Goal: Task Accomplishment & Management: Manage account settings

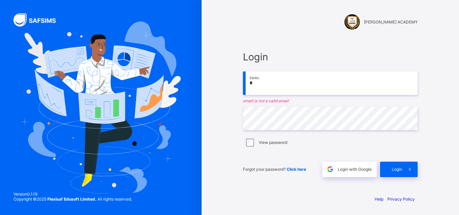
type input "**********"
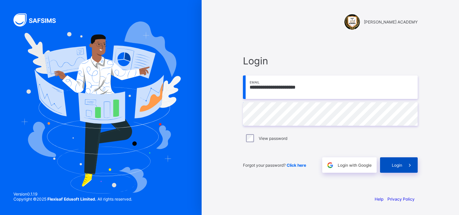
click at [410, 162] on icon at bounding box center [409, 165] width 7 height 6
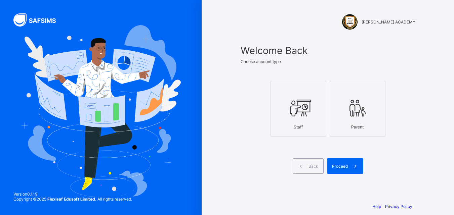
click at [290, 121] on div "Staff" at bounding box center [298, 127] width 48 height 12
click at [338, 170] on div "Proceed" at bounding box center [345, 166] width 36 height 15
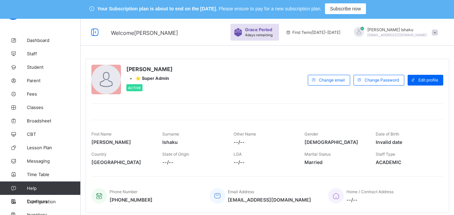
scroll to position [34, 0]
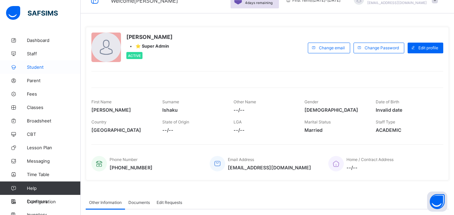
click at [31, 64] on link "Student" at bounding box center [40, 67] width 81 height 13
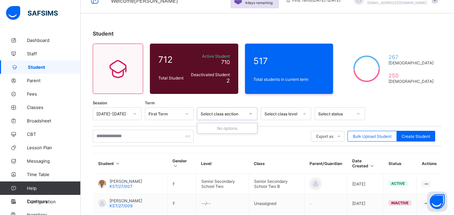
click at [235, 119] on div "Select class section" at bounding box center [227, 114] width 61 height 13
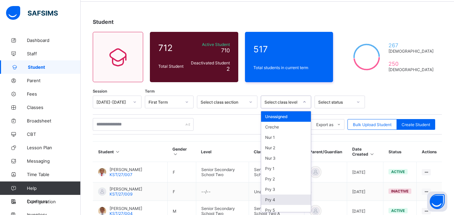
scroll to position [66, 0]
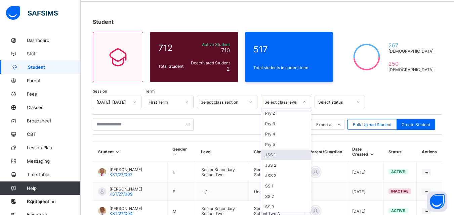
click at [270, 156] on div "JSS 1" at bounding box center [286, 155] width 50 height 10
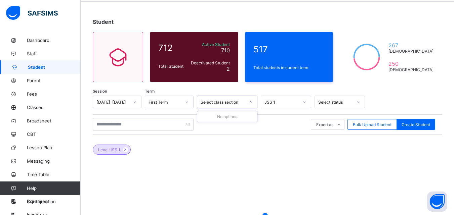
click at [250, 101] on icon at bounding box center [251, 102] width 4 height 7
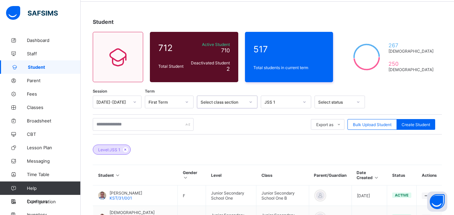
click at [249, 106] on div at bounding box center [250, 102] width 11 height 11
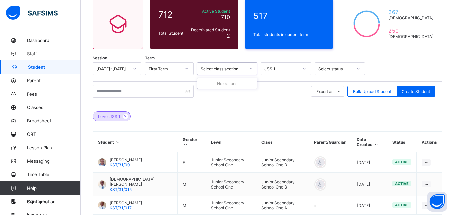
scroll to position [45, 0]
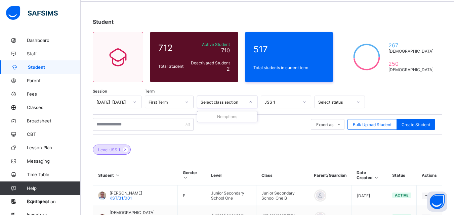
click at [248, 106] on div at bounding box center [250, 102] width 11 height 11
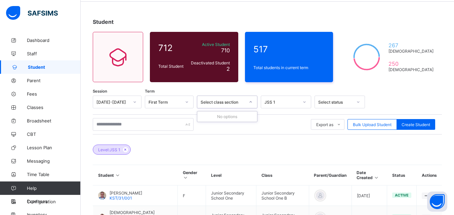
click at [209, 107] on div "Select class section" at bounding box center [227, 102] width 61 height 13
click at [217, 106] on div "Select class section" at bounding box center [220, 101] width 47 height 9
click at [341, 107] on div "Select status" at bounding box center [340, 102] width 50 height 13
click at [352, 99] on div at bounding box center [358, 102] width 13 height 12
drag, startPoint x: 349, startPoint y: 102, endPoint x: 347, endPoint y: 106, distance: 4.1
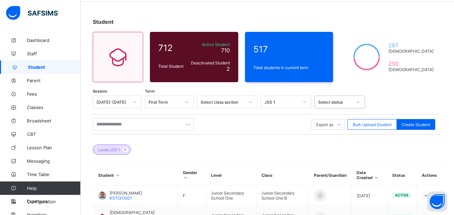
click at [349, 104] on div "Select status" at bounding box center [335, 102] width 34 height 5
click at [254, 105] on div at bounding box center [250, 102] width 11 height 11
click at [336, 148] on li "Excel Report" at bounding box center [334, 149] width 46 height 10
click at [287, 103] on div "JSS 1" at bounding box center [282, 102] width 34 height 5
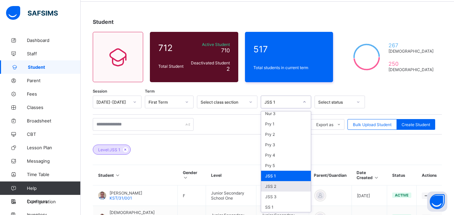
scroll to position [66, 0]
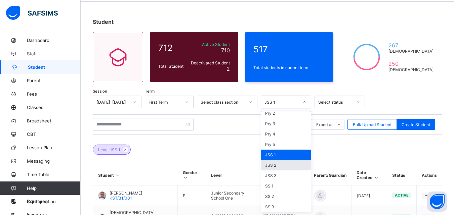
click at [273, 164] on div "JSS 2" at bounding box center [286, 165] width 50 height 10
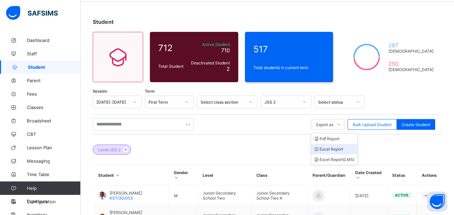
click at [348, 149] on li "Excel Report" at bounding box center [334, 149] width 46 height 10
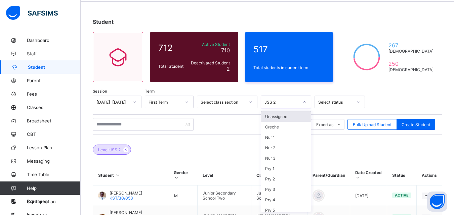
click at [306, 101] on icon at bounding box center [305, 102] width 4 height 7
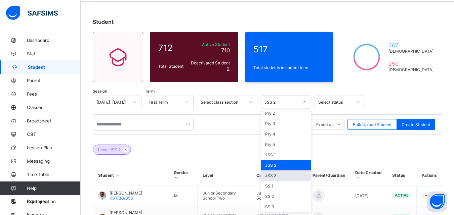
click at [270, 174] on div "JSS 3" at bounding box center [286, 176] width 50 height 10
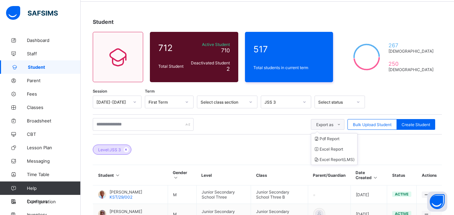
click at [333, 124] on span "Export as" at bounding box center [324, 124] width 17 height 5
click at [338, 148] on li "Excel Report" at bounding box center [334, 149] width 46 height 10
click at [303, 103] on icon at bounding box center [305, 102] width 4 height 7
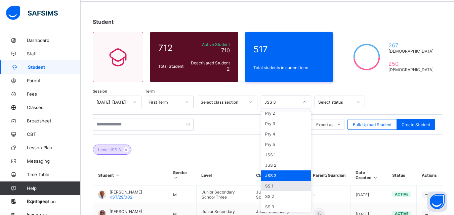
click at [285, 187] on div "SS 1" at bounding box center [286, 186] width 50 height 10
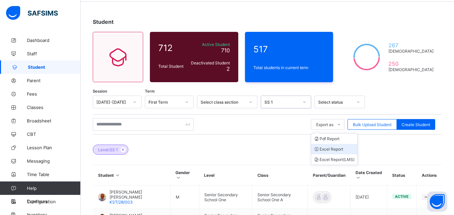
click at [342, 151] on li "Excel Report" at bounding box center [334, 149] width 46 height 10
click at [304, 102] on icon at bounding box center [305, 102] width 4 height 7
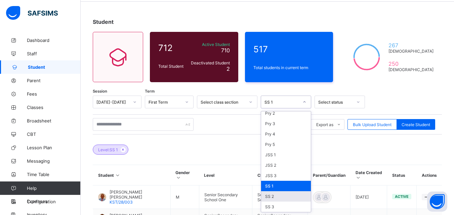
click at [285, 196] on div "SS 2" at bounding box center [286, 197] width 50 height 10
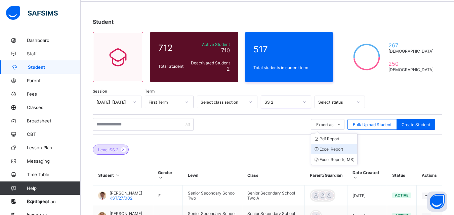
click at [342, 149] on li "Excel Report" at bounding box center [334, 149] width 46 height 10
drag, startPoint x: 299, startPoint y: 101, endPoint x: 305, endPoint y: 107, distance: 9.3
click at [299, 101] on div at bounding box center [304, 102] width 13 height 12
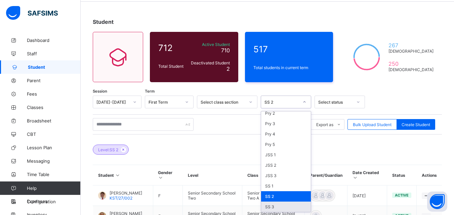
click at [276, 206] on div "SS 3" at bounding box center [286, 207] width 50 height 10
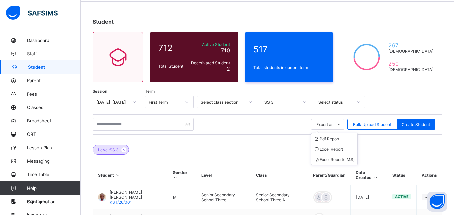
click at [338, 133] on ul "Pdf Report Excel Report Excel Report (LMS)" at bounding box center [334, 149] width 47 height 32
click at [342, 150] on li "Excel Report" at bounding box center [334, 149] width 46 height 10
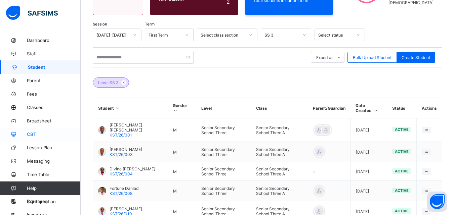
click at [44, 133] on span "CBT" at bounding box center [54, 134] width 54 height 5
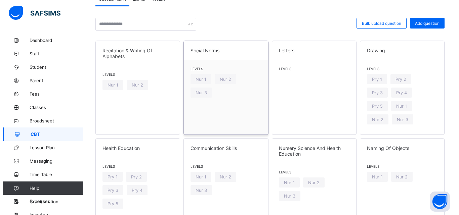
scroll to position [79, 0]
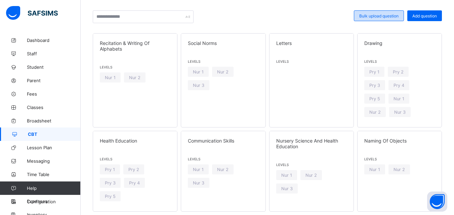
click at [399, 17] on span "Bulk upload question" at bounding box center [378, 15] width 39 height 5
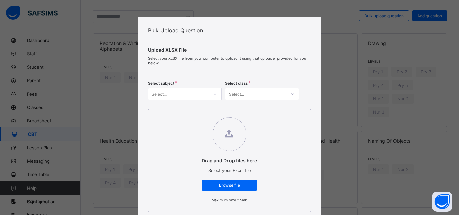
click at [191, 92] on div "Select..." at bounding box center [178, 93] width 61 height 9
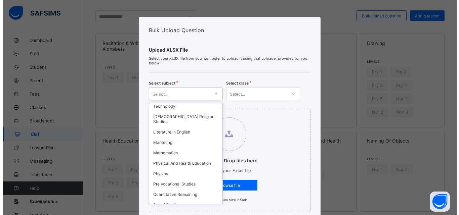
scroll to position [403, 0]
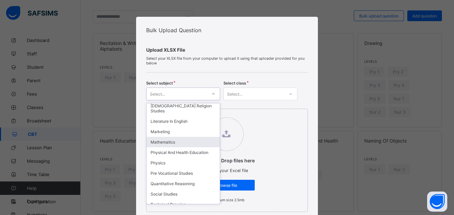
click at [166, 143] on div "Mathematics" at bounding box center [183, 142] width 73 height 10
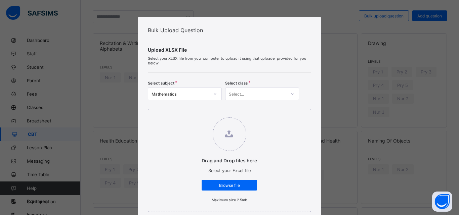
click at [259, 87] on div "Select subject Mathematics Select class Select..." at bounding box center [229, 89] width 163 height 23
click at [260, 95] on div "Select..." at bounding box center [256, 93] width 61 height 9
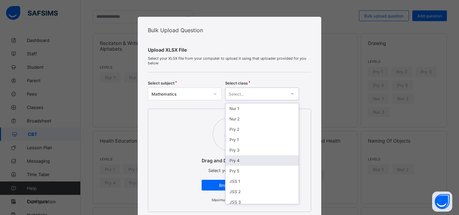
click at [236, 158] on div "Pry 4" at bounding box center [262, 161] width 73 height 10
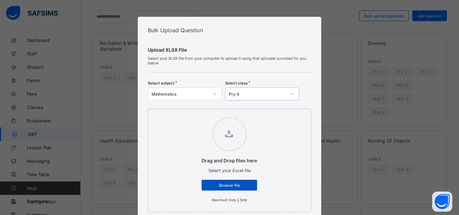
click at [227, 184] on span "Browse file" at bounding box center [229, 185] width 45 height 5
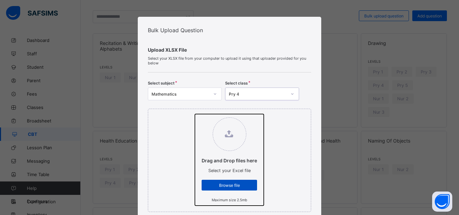
click at [195, 114] on input "Drag and Drop files here Select your Excel file Browse file Maximum size 2.5mb" at bounding box center [195, 114] width 0 height 0
type input "**********"
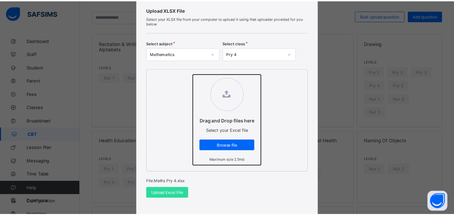
scroll to position [101, 0]
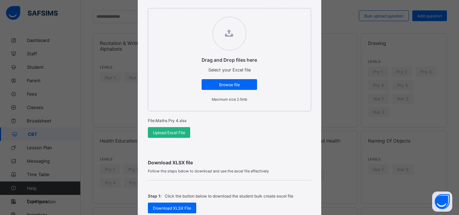
click at [154, 134] on span "Upload Excel File" at bounding box center [169, 132] width 32 height 5
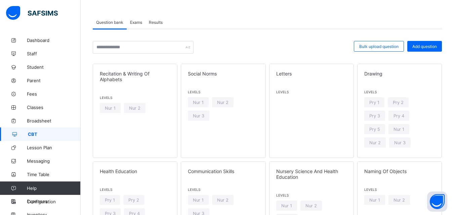
scroll to position [45, 0]
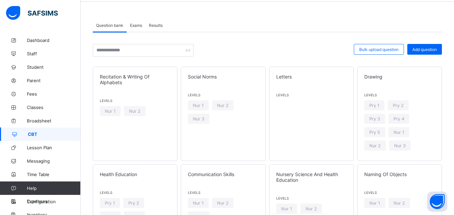
click at [140, 26] on span "Exams" at bounding box center [136, 25] width 12 height 5
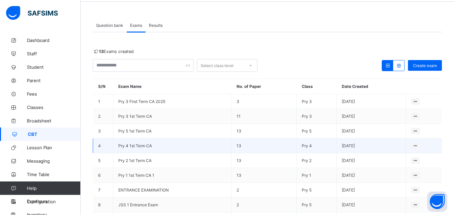
click at [147, 145] on span "Pry 4 1st Term CA" at bounding box center [135, 146] width 34 height 5
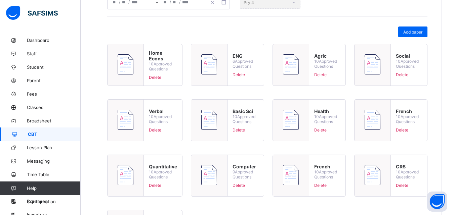
scroll to position [213, 0]
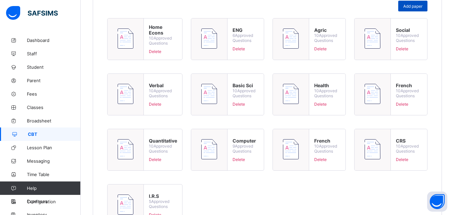
click at [416, 10] on div "Add paper" at bounding box center [412, 6] width 29 height 11
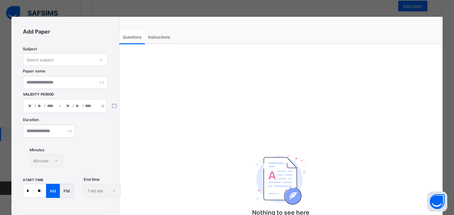
click at [82, 62] on div "Select subject" at bounding box center [58, 59] width 71 height 9
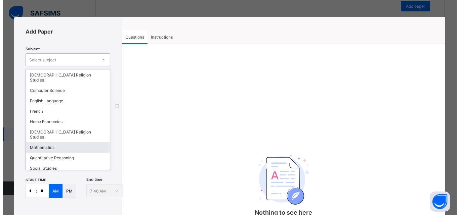
scroll to position [55, 0]
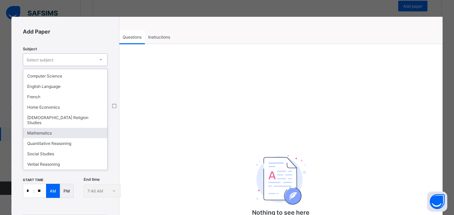
click at [65, 128] on div "Mathematics" at bounding box center [65, 133] width 84 height 10
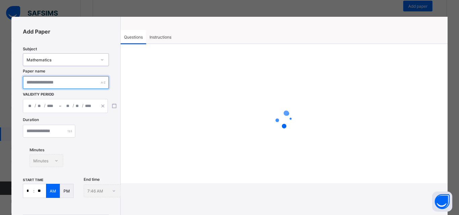
click at [56, 86] on input "text" at bounding box center [66, 82] width 86 height 13
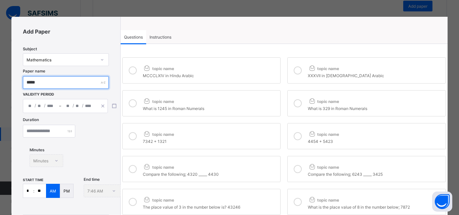
type input "*****"
click at [55, 109] on div "/ /" at bounding box center [41, 106] width 36 height 13
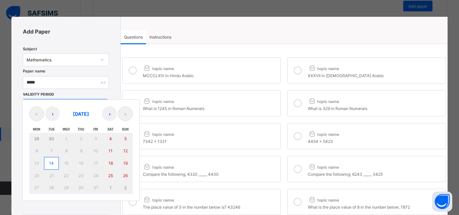
click at [52, 162] on abbr "14" at bounding box center [51, 163] width 5 height 5
click at [51, 162] on abbr "14" at bounding box center [51, 163] width 5 height 5
type input "**********"
type input "**"
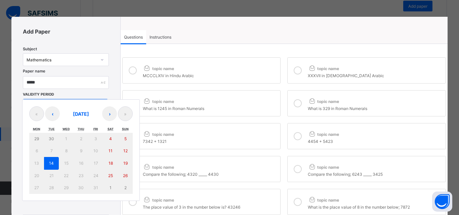
type input "****"
type input "**********"
type input "**"
type input "****"
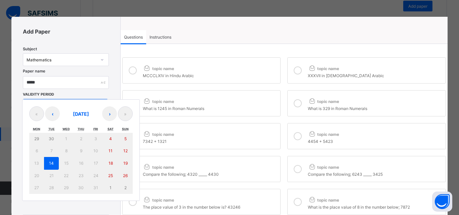
type input "**"
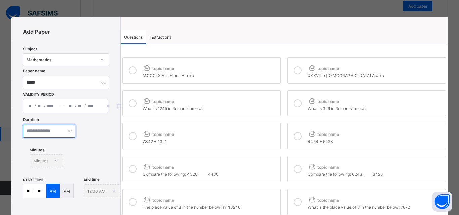
click at [45, 134] on input "number" at bounding box center [49, 131] width 52 height 13
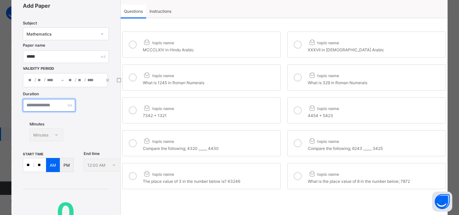
scroll to position [34, 0]
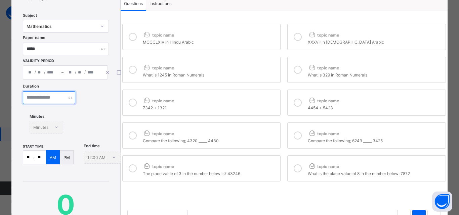
type input "**"
click at [30, 158] on input "**" at bounding box center [28, 157] width 10 height 13
click at [33, 157] on input "**" at bounding box center [28, 157] width 10 height 13
type input "*"
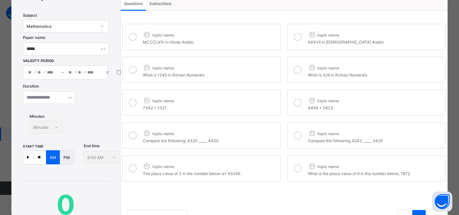
click at [143, 44] on div "MCCCLXIV in Hindu Arabic" at bounding box center [210, 41] width 134 height 7
click at [129, 71] on icon at bounding box center [133, 70] width 8 height 8
click at [130, 112] on label "topic name 7342 + 1321" at bounding box center [201, 103] width 159 height 26
drag, startPoint x: 133, startPoint y: 131, endPoint x: 131, endPoint y: 155, distance: 24.3
click at [134, 132] on div at bounding box center [132, 135] width 13 height 15
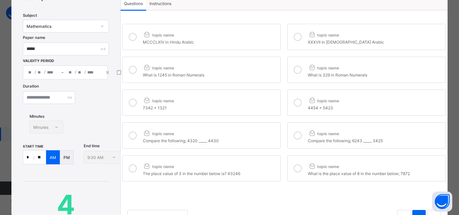
click at [131, 157] on label "topic name The place value of 3 in the number below is? 43246" at bounding box center [201, 169] width 159 height 26
click at [293, 46] on label "topic name XXXVII in Hindu Arabic" at bounding box center [366, 37] width 159 height 26
drag, startPoint x: 289, startPoint y: 71, endPoint x: 292, endPoint y: 114, distance: 43.1
click at [291, 71] on div at bounding box center [297, 69] width 13 height 15
click at [293, 118] on div "topic name MCCCLXIV in Hindu Arabic topic name XXXVII in Hindu Arabic topic nam…" at bounding box center [284, 102] width 327 height 161
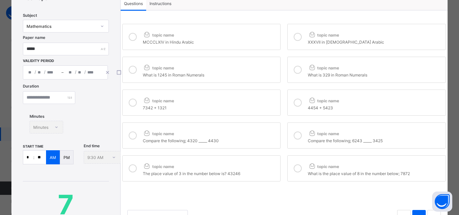
drag, startPoint x: 303, startPoint y: 97, endPoint x: 303, endPoint y: 102, distance: 4.7
click at [303, 99] on label "topic name 4454 + 5423" at bounding box center [366, 103] width 159 height 26
click at [300, 134] on div at bounding box center [297, 135] width 13 height 15
click at [294, 166] on icon at bounding box center [298, 169] width 8 height 8
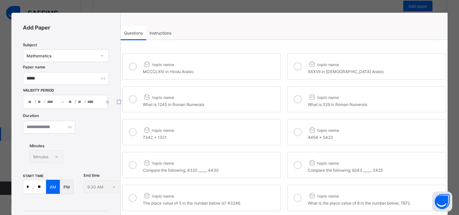
scroll to position [0, 0]
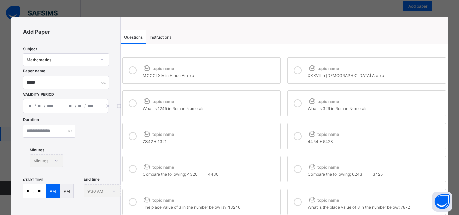
click at [161, 38] on span "Instructions" at bounding box center [161, 37] width 22 height 5
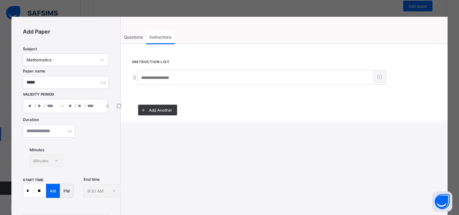
click at [165, 81] on input at bounding box center [255, 78] width 235 height 13
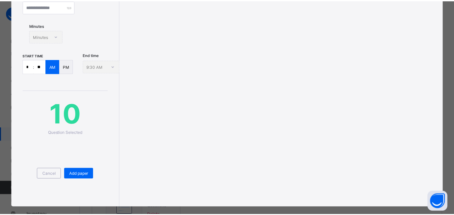
scroll to position [134, 0]
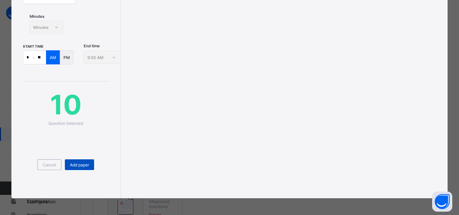
type input "**********"
click at [90, 165] on div "Add paper" at bounding box center [79, 165] width 29 height 11
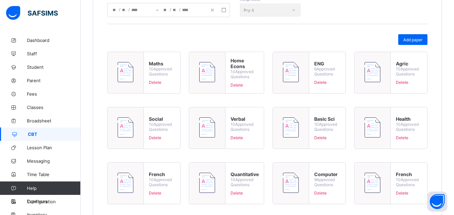
scroll to position [271, 0]
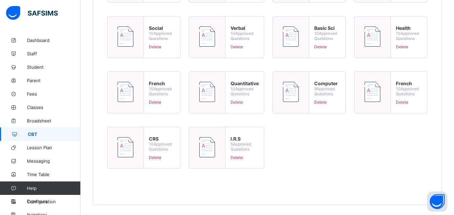
click at [154, 103] on span "Delete" at bounding box center [162, 102] width 26 height 5
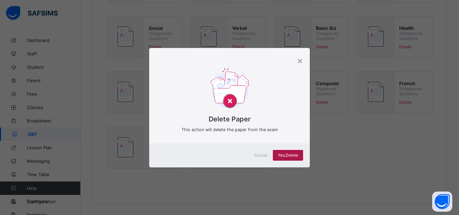
click at [292, 157] on span "Yes, Delete" at bounding box center [288, 155] width 20 height 5
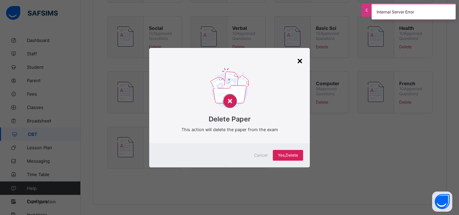
click at [298, 61] on div "×" at bounding box center [300, 60] width 6 height 11
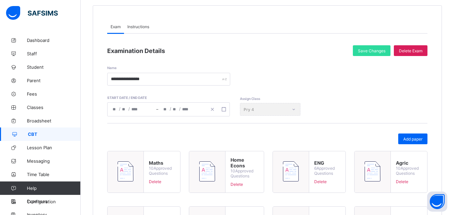
scroll to position [36, 0]
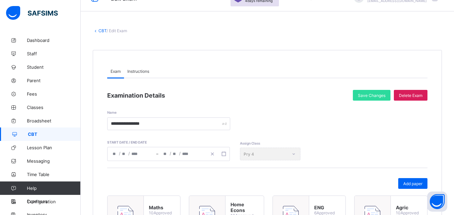
click at [106, 31] on link "CBT" at bounding box center [102, 30] width 8 height 5
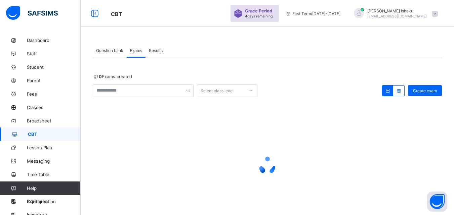
scroll to position [36, 0]
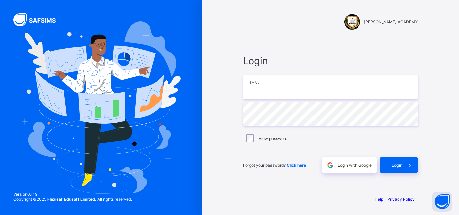
type input "**********"
drag, startPoint x: 326, startPoint y: 83, endPoint x: 244, endPoint y: 83, distance: 82.4
click at [244, 83] on input "**********" at bounding box center [330, 88] width 175 height 24
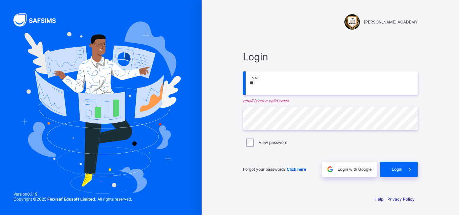
type input "**********"
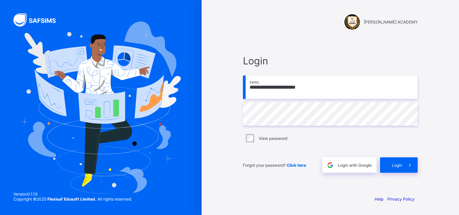
click at [238, 115] on div "**********" at bounding box center [330, 114] width 188 height 152
click at [400, 162] on div "Login" at bounding box center [399, 165] width 38 height 15
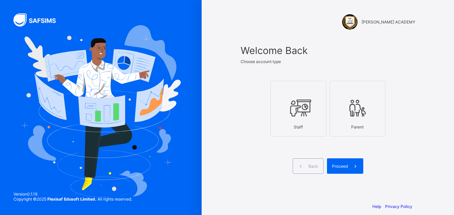
click at [304, 121] on div at bounding box center [298, 108] width 48 height 27
click at [352, 168] on span at bounding box center [355, 166] width 15 height 15
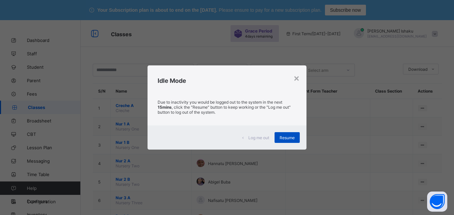
click at [289, 139] on span "Resume" at bounding box center [287, 137] width 15 height 5
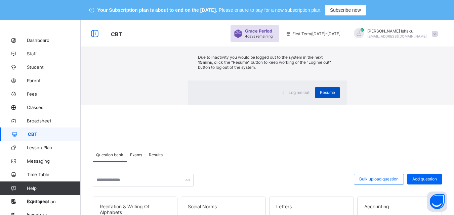
click at [320, 95] on span "Resume" at bounding box center [327, 92] width 15 height 5
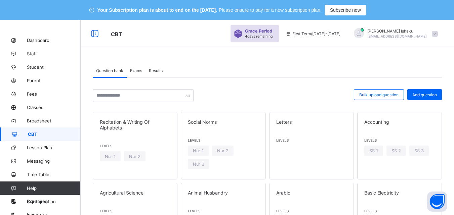
click at [137, 73] on span "Exams" at bounding box center [136, 70] width 12 height 5
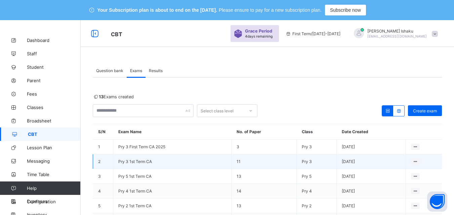
click at [139, 165] on td "Pry 3 1st Term CA" at bounding box center [172, 162] width 118 height 15
click at [140, 164] on span "Pry 3 1st Term CA" at bounding box center [135, 161] width 34 height 5
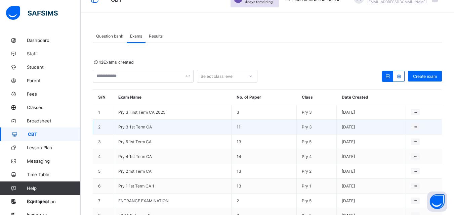
scroll to position [67, 0]
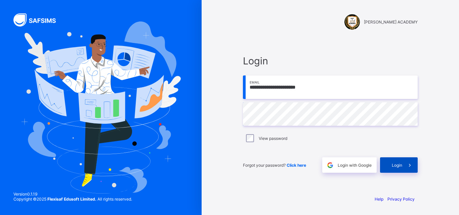
click at [410, 170] on span at bounding box center [409, 165] width 15 height 15
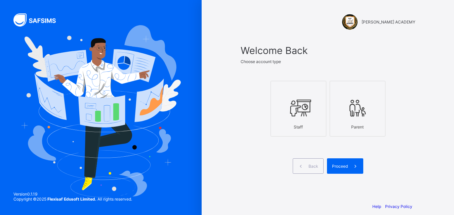
click at [247, 140] on div "Staff Parent" at bounding box center [328, 108] width 175 height 79
drag, startPoint x: 292, startPoint y: 124, endPoint x: 293, endPoint y: 135, distance: 11.5
click at [292, 125] on div "Staff" at bounding box center [298, 127] width 48 height 12
click at [345, 165] on span "Proceed" at bounding box center [340, 166] width 16 height 5
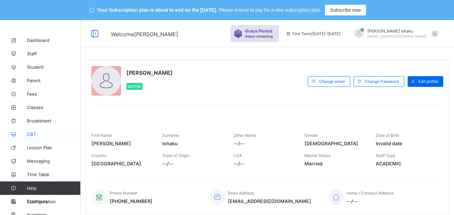
click at [43, 135] on span "CBT" at bounding box center [54, 134] width 54 height 5
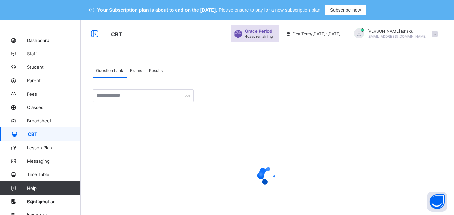
click at [157, 69] on span "Results" at bounding box center [156, 70] width 14 height 5
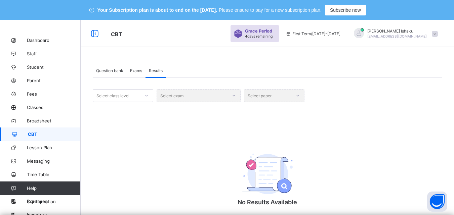
click at [191, 99] on div "Select exam" at bounding box center [199, 95] width 84 height 13
click at [236, 97] on div "Select exam" at bounding box center [199, 95] width 84 height 13
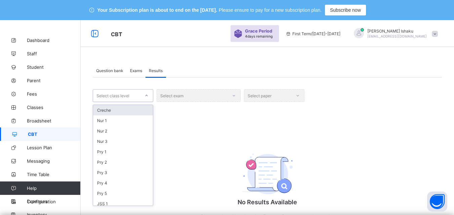
click at [147, 99] on div at bounding box center [146, 95] width 11 height 11
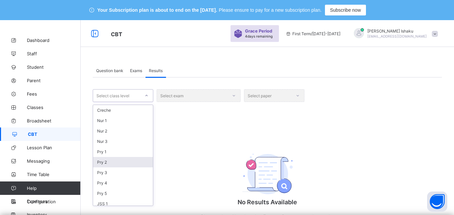
click at [111, 162] on div "Pry 2" at bounding box center [123, 162] width 60 height 10
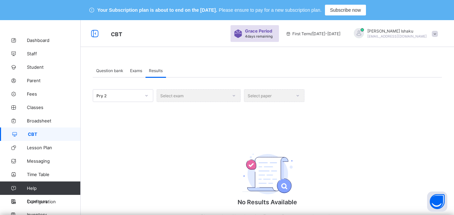
click at [226, 93] on div "Select exam" at bounding box center [199, 95] width 84 height 13
click at [253, 97] on div "Select paper" at bounding box center [274, 95] width 61 height 13
drag, startPoint x: 233, startPoint y: 97, endPoint x: 209, endPoint y: 97, distance: 23.9
click at [233, 97] on div "Select exam" at bounding box center [199, 95] width 84 height 13
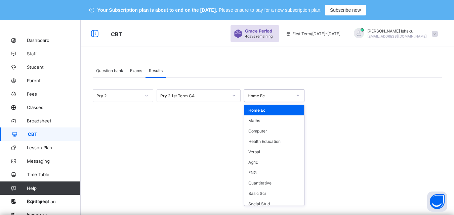
click at [301, 95] on div at bounding box center [297, 95] width 11 height 11
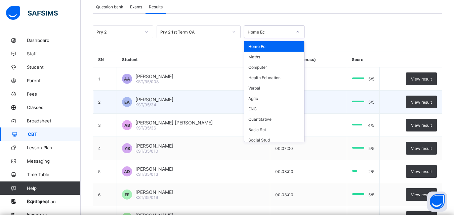
scroll to position [67, 0]
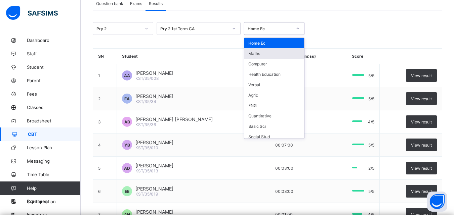
click at [256, 54] on div "Maths" at bounding box center [274, 53] width 60 height 10
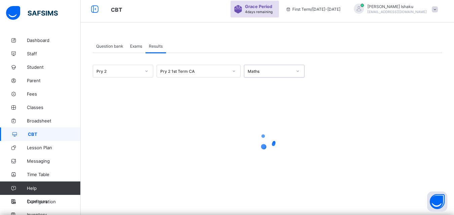
scroll to position [25, 0]
click at [298, 71] on icon at bounding box center [298, 71] width 4 height 7
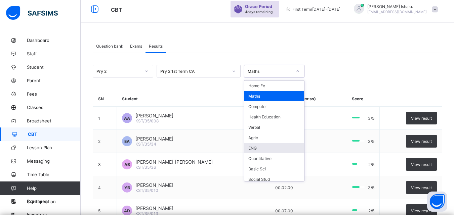
scroll to position [35, 0]
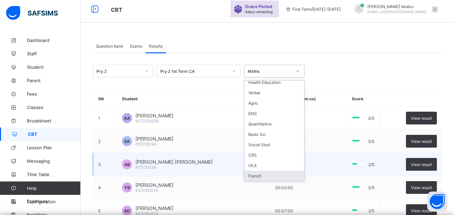
click at [265, 173] on div "French" at bounding box center [274, 176] width 60 height 10
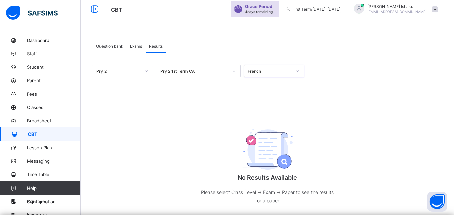
click at [287, 69] on div "French" at bounding box center [270, 71] width 44 height 5
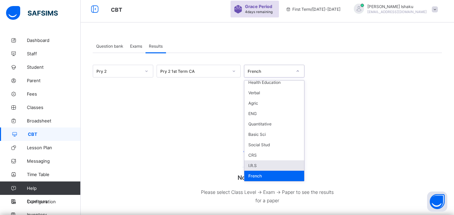
click at [270, 164] on div "I.R.S" at bounding box center [274, 166] width 60 height 10
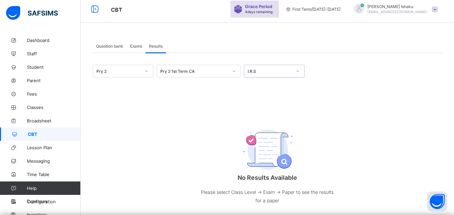
click at [298, 74] on div at bounding box center [297, 71] width 11 height 11
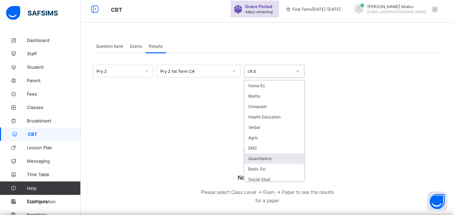
scroll to position [28, 0]
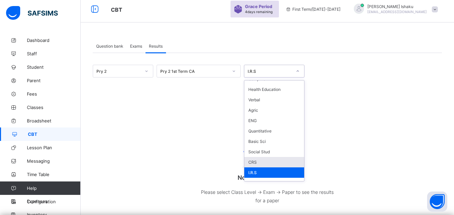
click at [262, 160] on div "CRS" at bounding box center [274, 162] width 60 height 10
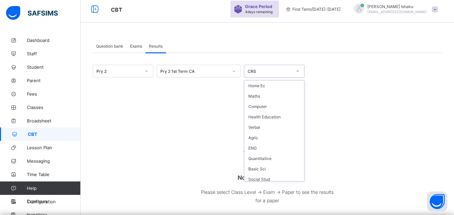
click at [292, 71] on div at bounding box center [297, 71] width 11 height 11
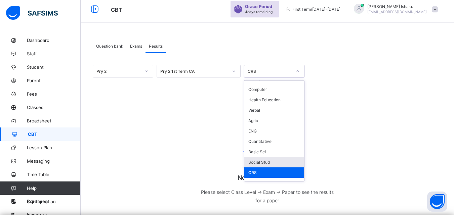
click at [261, 162] on div "Social Stud" at bounding box center [274, 162] width 60 height 10
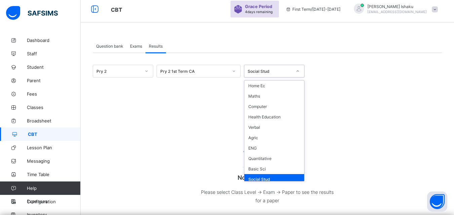
click at [295, 69] on div at bounding box center [297, 71] width 11 height 11
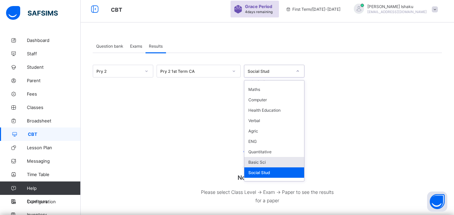
click at [273, 160] on div "Basic Sci" at bounding box center [274, 162] width 60 height 10
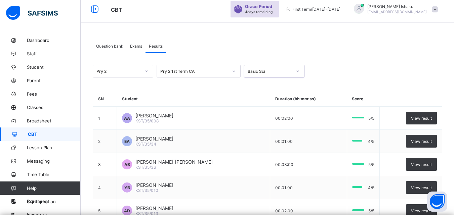
click at [293, 73] on div at bounding box center [297, 71] width 11 height 11
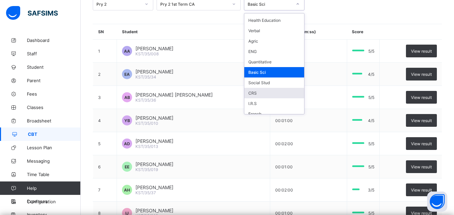
scroll to position [24, 0]
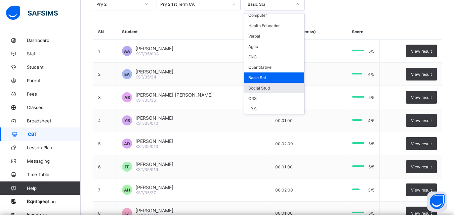
click at [148, 7] on div at bounding box center [146, 4] width 11 height 11
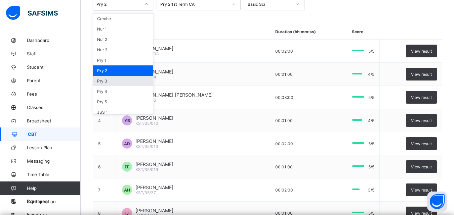
click at [114, 80] on div "Pry 3" at bounding box center [123, 81] width 60 height 10
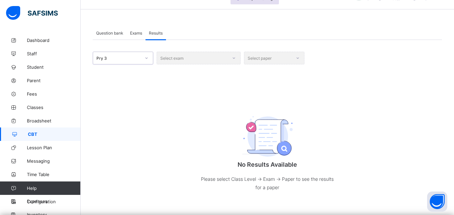
scroll to position [38, 0]
click at [195, 55] on div "Select exam" at bounding box center [199, 58] width 84 height 13
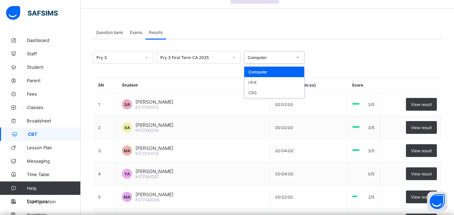
click at [293, 55] on div at bounding box center [297, 57] width 11 height 11
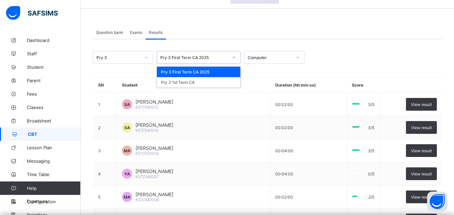
click at [218, 56] on div "Pry 3 First Term CA 2025" at bounding box center [194, 57] width 68 height 5
click at [176, 81] on div "Pry 3 1st Term CA" at bounding box center [198, 82] width 83 height 10
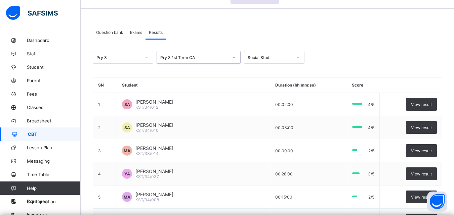
click at [303, 59] on div at bounding box center [297, 57] width 11 height 11
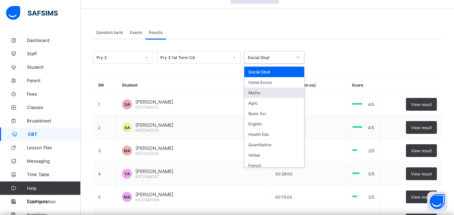
scroll to position [14, 0]
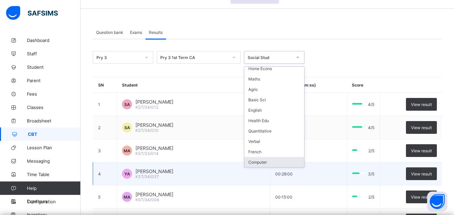
click at [279, 170] on td "00:28:00" at bounding box center [308, 174] width 77 height 23
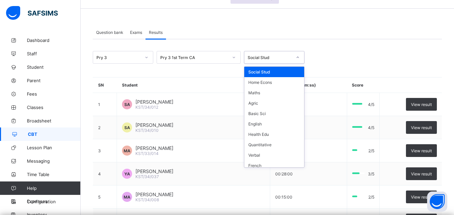
click at [298, 53] on div at bounding box center [297, 57] width 11 height 11
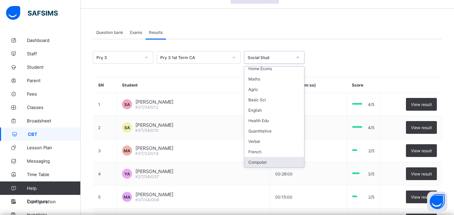
click at [260, 159] on div "Computer" at bounding box center [274, 162] width 60 height 10
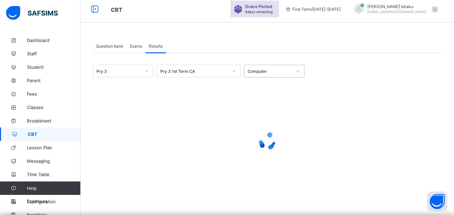
scroll to position [38, 0]
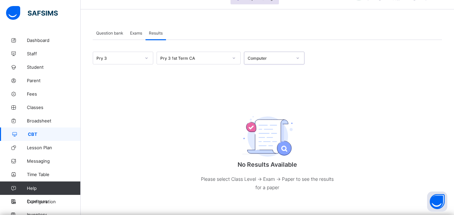
click at [301, 56] on div at bounding box center [297, 58] width 11 height 11
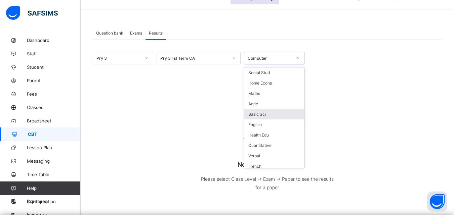
scroll to position [14, 0]
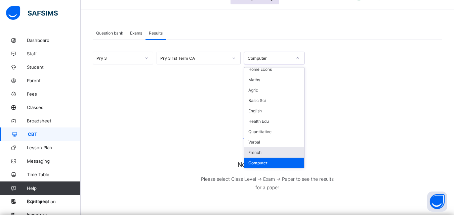
click at [270, 151] on div "French" at bounding box center [274, 153] width 60 height 10
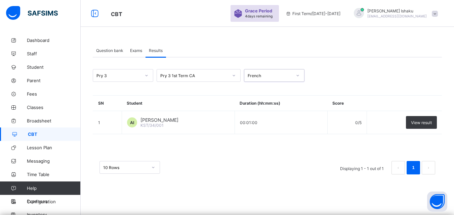
scroll to position [20, 0]
click at [238, 77] on div at bounding box center [233, 75] width 11 height 11
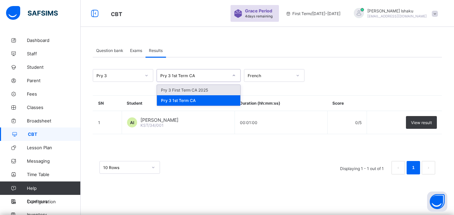
click at [230, 85] on div "Pry 3 First Term CA 2025" at bounding box center [198, 90] width 83 height 10
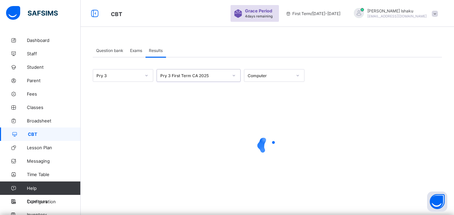
click at [298, 74] on icon at bounding box center [298, 75] width 4 height 7
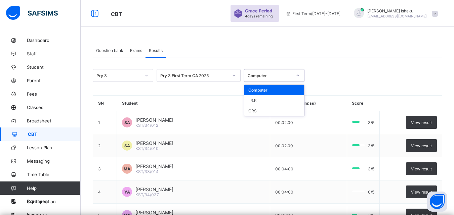
click at [270, 89] on div "Computer" at bounding box center [274, 90] width 60 height 10
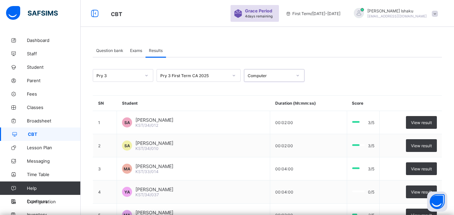
click at [290, 75] on div "Computer" at bounding box center [270, 75] width 44 height 5
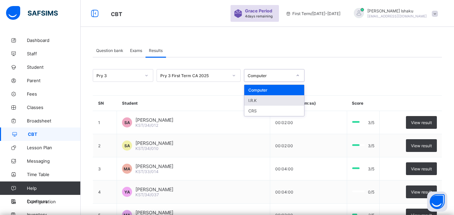
click at [273, 102] on div "I.R.K" at bounding box center [274, 100] width 60 height 10
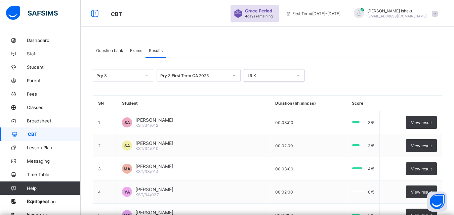
click at [287, 76] on div "I.R.K" at bounding box center [270, 75] width 44 height 5
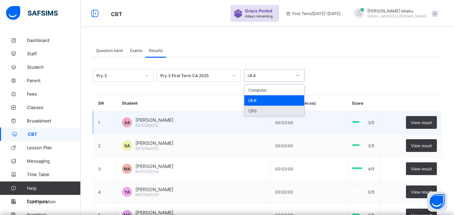
click at [272, 113] on div "CRS" at bounding box center [274, 111] width 60 height 10
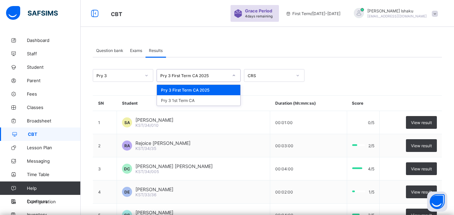
click at [212, 76] on div "Pry 3 First Term CA 2025" at bounding box center [194, 75] width 68 height 5
click at [209, 98] on div "Pry 3 1st Term CA" at bounding box center [198, 100] width 83 height 10
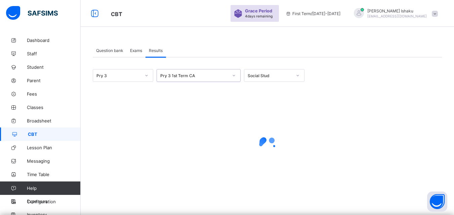
click at [281, 72] on div "Social Stud" at bounding box center [267, 75] width 47 height 9
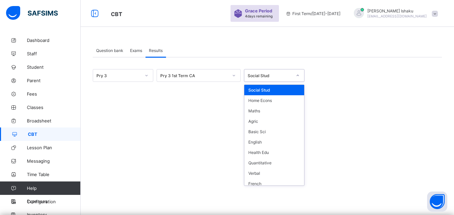
click at [281, 84] on div at bounding box center [267, 146] width 349 height 128
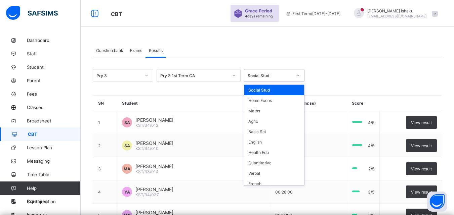
click at [286, 75] on div "Social Stud" at bounding box center [270, 75] width 44 height 5
click at [279, 96] on div "Home Econs" at bounding box center [274, 100] width 60 height 10
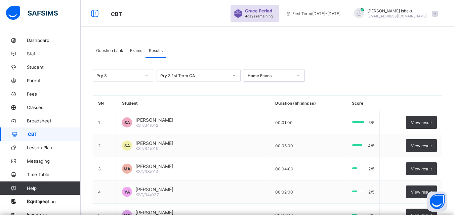
click at [284, 79] on div "Home Econs" at bounding box center [267, 75] width 47 height 9
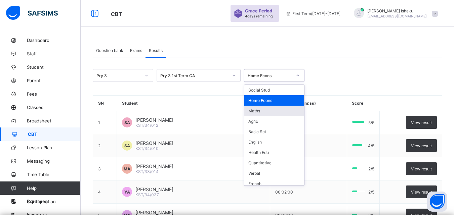
click at [269, 112] on div "Maths" at bounding box center [274, 111] width 60 height 10
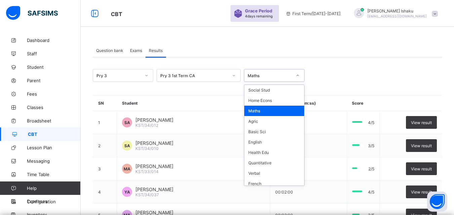
click at [280, 79] on div "Maths" at bounding box center [267, 75] width 47 height 9
click at [254, 123] on div "Agric" at bounding box center [274, 121] width 60 height 10
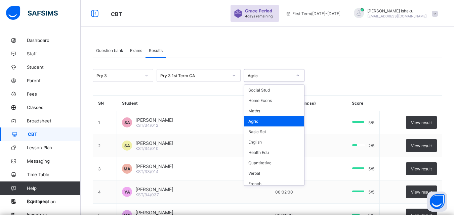
click at [281, 79] on div "Agric" at bounding box center [267, 75] width 47 height 9
click at [266, 131] on div "Basic Sci" at bounding box center [274, 132] width 60 height 10
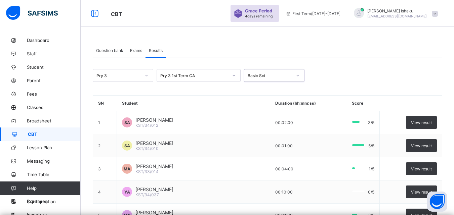
click at [288, 79] on div "Basic Sci" at bounding box center [267, 75] width 47 height 9
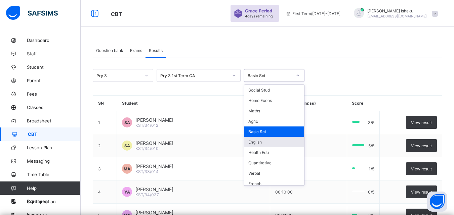
click at [266, 144] on div "English" at bounding box center [274, 142] width 60 height 10
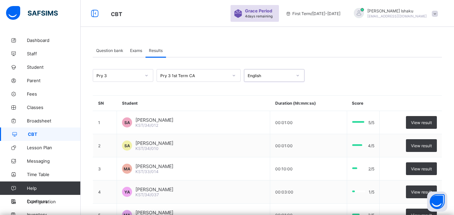
click at [293, 78] on div at bounding box center [297, 75] width 11 height 11
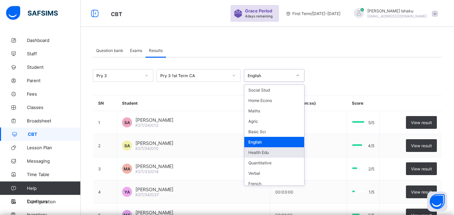
click at [262, 149] on div "Health Edu" at bounding box center [274, 153] width 60 height 10
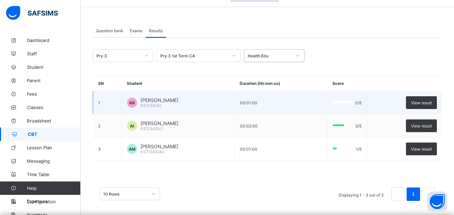
scroll to position [43, 0]
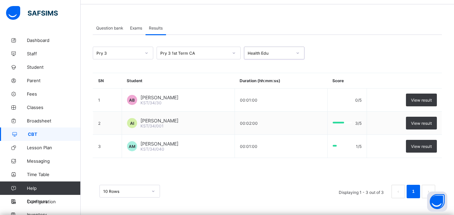
click at [300, 52] on div at bounding box center [297, 53] width 11 height 11
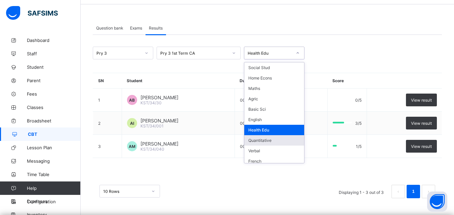
click at [269, 140] on div "Quantitative" at bounding box center [274, 140] width 60 height 10
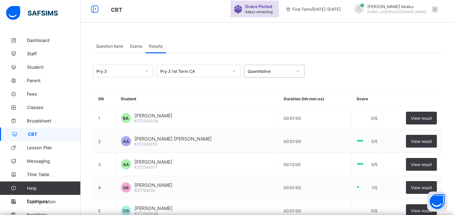
scroll to position [0, 0]
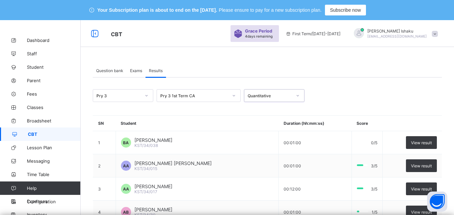
click at [299, 99] on div at bounding box center [297, 95] width 11 height 11
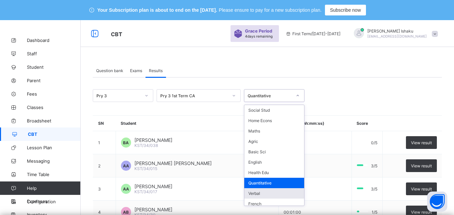
click at [276, 196] on div "Verbal" at bounding box center [274, 194] width 60 height 10
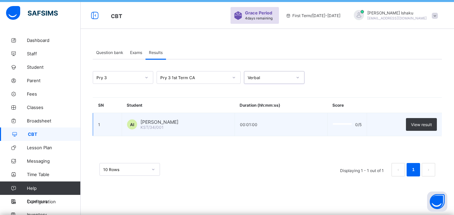
scroll to position [20, 0]
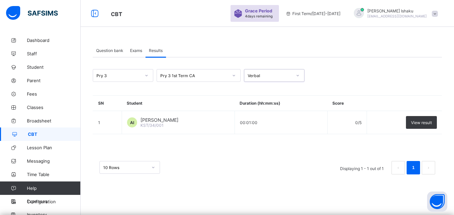
click at [267, 77] on div "Verbal" at bounding box center [270, 75] width 44 height 5
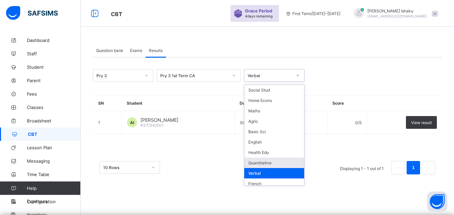
scroll to position [14, 0]
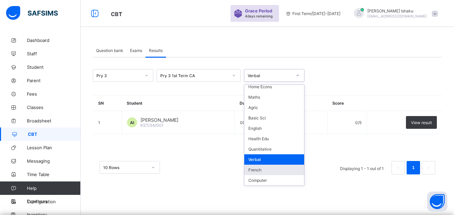
click at [253, 172] on div "French" at bounding box center [274, 170] width 60 height 10
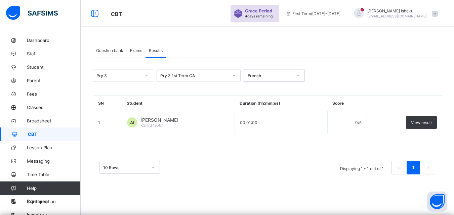
click at [294, 80] on div at bounding box center [297, 75] width 11 height 11
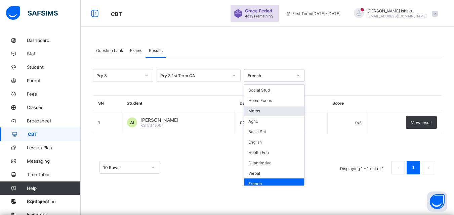
scroll to position [7, 0]
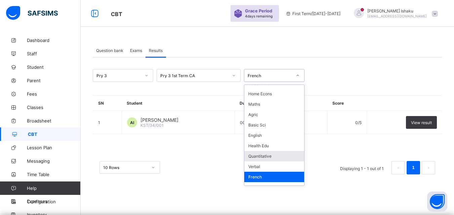
click at [262, 158] on div "Quantitative" at bounding box center [274, 156] width 60 height 10
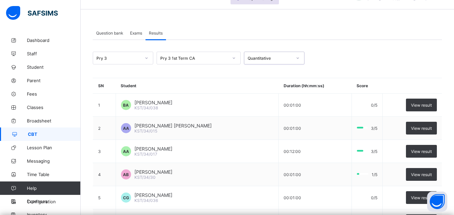
scroll to position [37, 0]
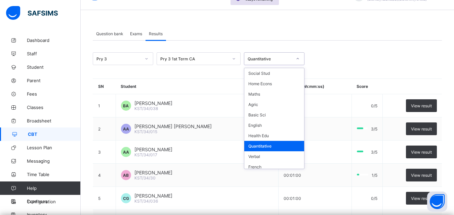
click at [290, 64] on div "Quantitative" at bounding box center [274, 58] width 61 height 13
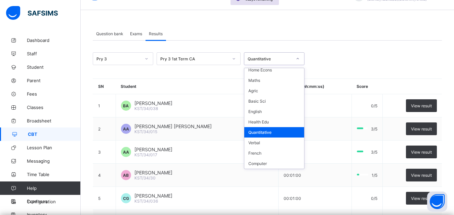
click at [263, 135] on div "Quantitative" at bounding box center [274, 132] width 60 height 10
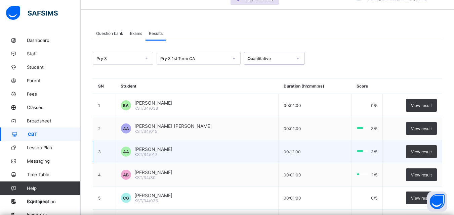
scroll to position [37, 0]
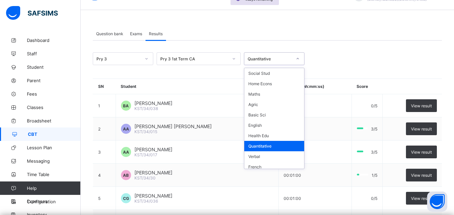
click at [278, 63] on div "Quantitative" at bounding box center [267, 58] width 47 height 9
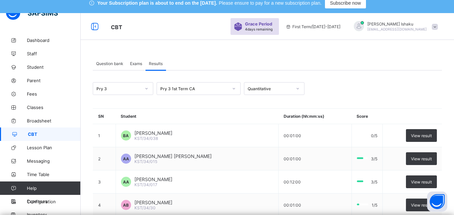
scroll to position [3, 0]
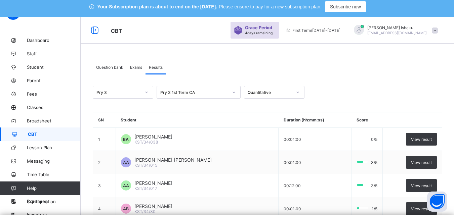
click at [318, 63] on div "Question bank Exams Results" at bounding box center [267, 68] width 349 height 14
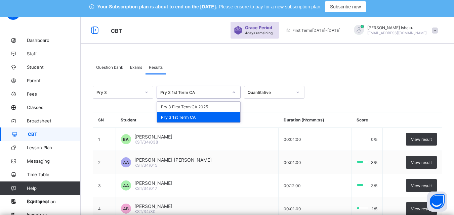
click at [199, 97] on div "Pry 3 1st Term CA" at bounding box center [192, 92] width 71 height 9
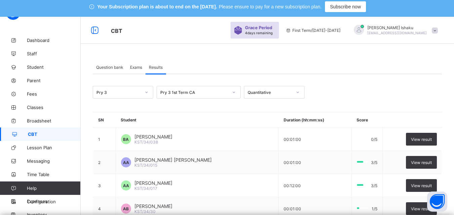
click at [150, 93] on div at bounding box center [146, 92] width 11 height 11
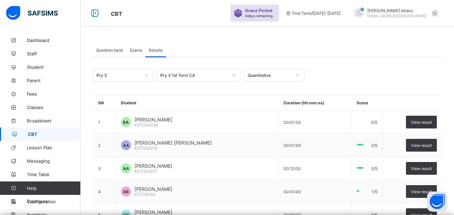
scroll to position [37, 0]
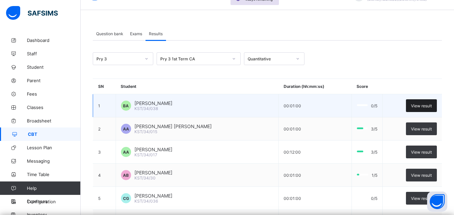
click at [419, 107] on span "View result" at bounding box center [421, 106] width 21 height 5
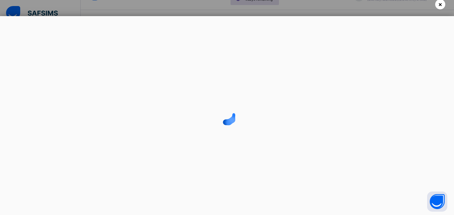
click at [444, 5] on div "×" at bounding box center [440, 4] width 10 height 10
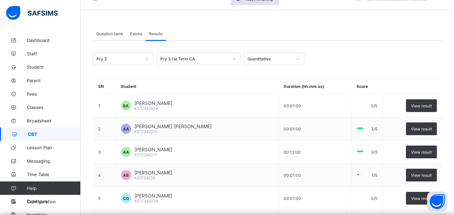
click at [152, 36] on span "Results" at bounding box center [156, 33] width 14 height 5
click at [224, 63] on div "Pry 3 1st Term CA" at bounding box center [199, 58] width 84 height 13
click at [225, 61] on div "Pry 3 1st Term CA" at bounding box center [194, 58] width 68 height 5
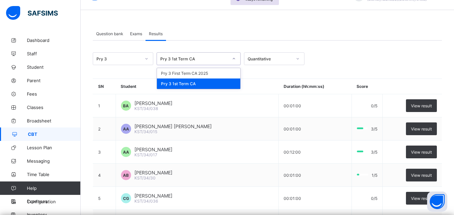
click at [399, 60] on div "Pry 3 option Pry 3 1st Term CA, selected. option Pry 3 1st Term CA focused, 2 o…" at bounding box center [267, 58] width 349 height 13
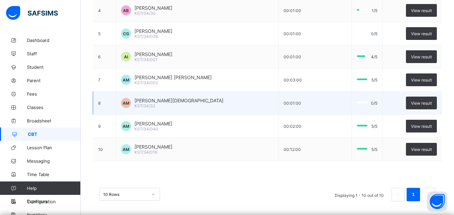
scroll to position [205, 0]
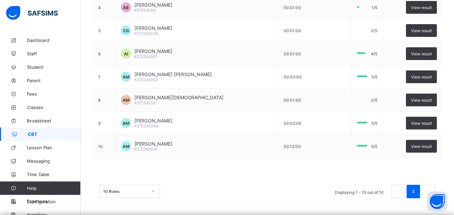
click at [149, 196] on div "10 Rows" at bounding box center [130, 191] width 61 height 13
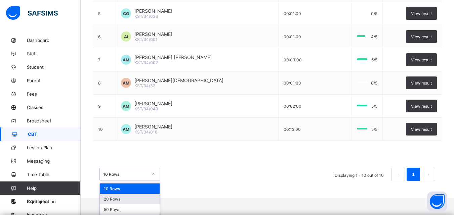
click at [136, 202] on div "20 Rows" at bounding box center [130, 199] width 60 height 10
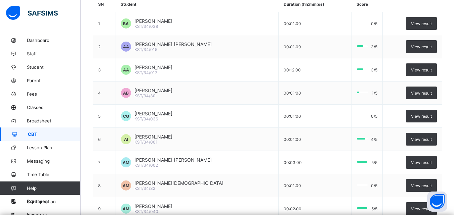
scroll to position [71, 0]
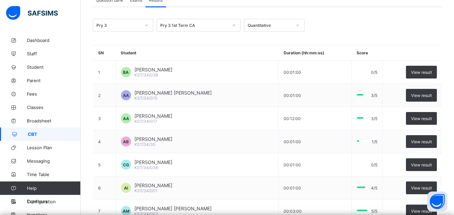
click at [278, 31] on div "Quantitative" at bounding box center [274, 25] width 61 height 13
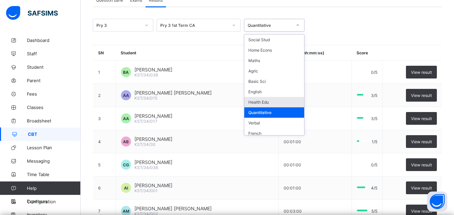
click at [281, 104] on div "Health Edu" at bounding box center [274, 102] width 60 height 10
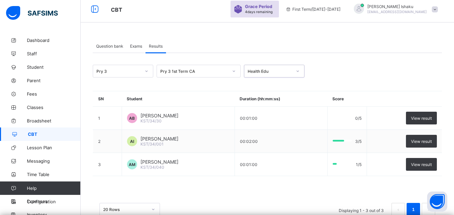
scroll to position [43, 0]
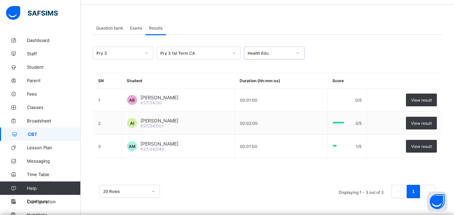
click at [269, 51] on div "Health Edu" at bounding box center [270, 53] width 44 height 5
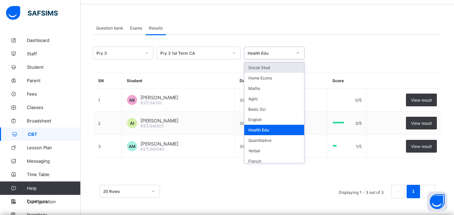
click at [269, 66] on div "Social Stud" at bounding box center [274, 68] width 60 height 10
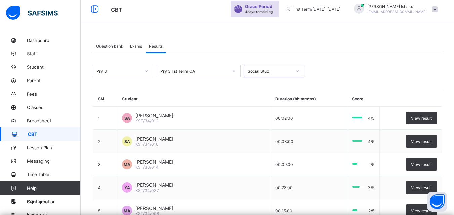
scroll to position [71, 0]
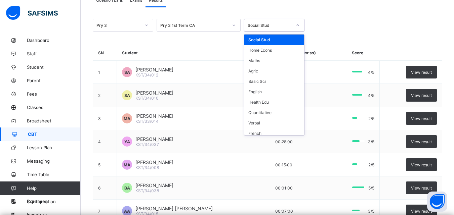
drag, startPoint x: 247, startPoint y: 30, endPoint x: 248, endPoint y: 41, distance: 11.4
click at [248, 30] on div "Social Stud" at bounding box center [274, 25] width 61 height 13
click at [268, 111] on div "Quantitative" at bounding box center [274, 113] width 60 height 10
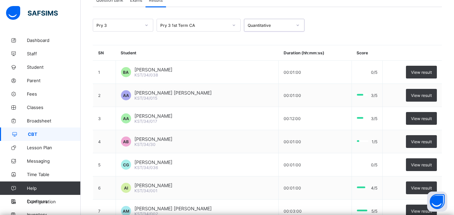
click at [285, 24] on div "Quantitative" at bounding box center [270, 25] width 44 height 5
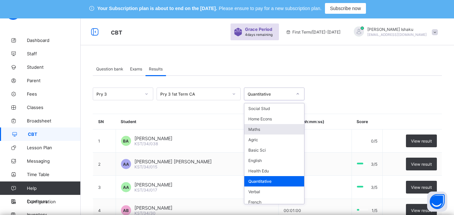
scroll to position [0, 0]
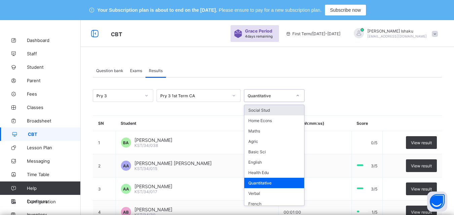
click at [283, 113] on div "Social Stud" at bounding box center [274, 110] width 60 height 10
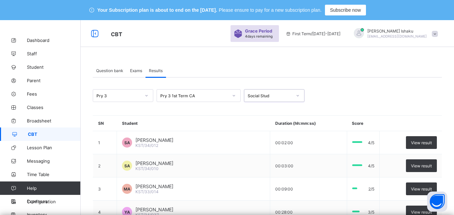
click at [286, 96] on div "Social Stud" at bounding box center [270, 95] width 44 height 5
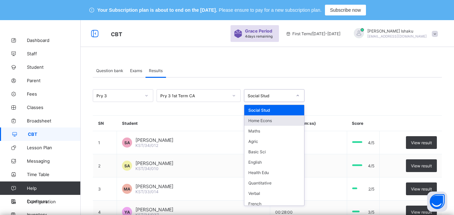
click at [266, 124] on div "Home Econs" at bounding box center [274, 121] width 60 height 10
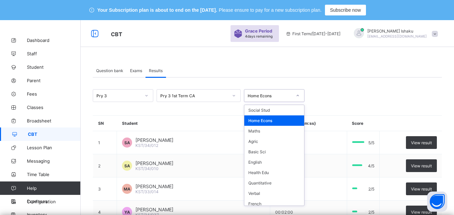
click at [276, 101] on div "Home Econs" at bounding box center [274, 95] width 61 height 13
click at [278, 130] on div "Maths" at bounding box center [274, 131] width 60 height 10
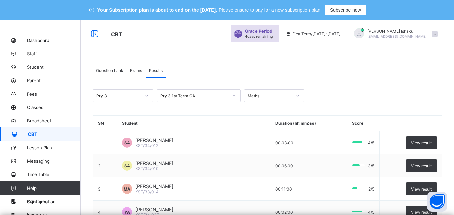
click at [149, 70] on div "Results" at bounding box center [156, 70] width 21 height 13
click at [141, 69] on span "Exams" at bounding box center [136, 70] width 12 height 5
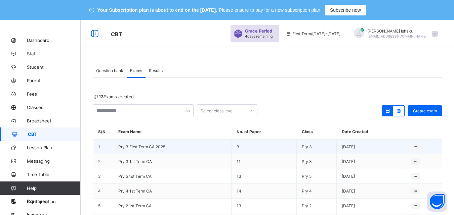
click at [138, 148] on span "Pry 3 First Term CA 2025" at bounding box center [141, 147] width 47 height 5
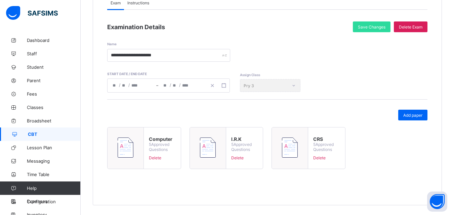
scroll to position [105, 0]
click at [159, 158] on span "Delete" at bounding box center [162, 157] width 27 height 5
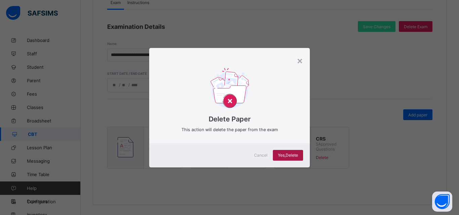
click at [282, 157] on span "Yes, Delete" at bounding box center [288, 155] width 20 height 5
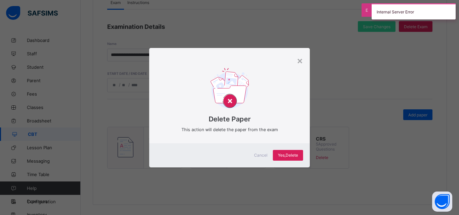
drag, startPoint x: 301, startPoint y: 56, endPoint x: 298, endPoint y: 62, distance: 6.1
click at [300, 57] on div "×" at bounding box center [300, 60] width 6 height 11
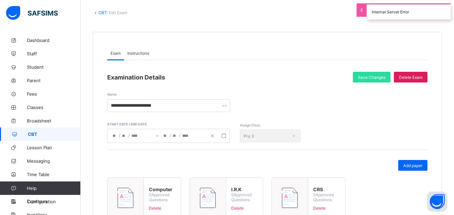
scroll to position [37, 0]
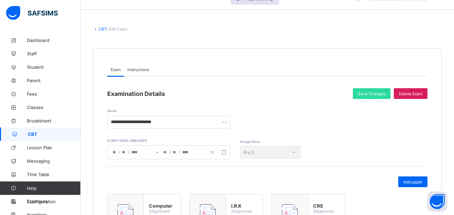
click at [107, 31] on span "/ Edit Exam" at bounding box center [117, 29] width 21 height 5
click at [105, 31] on link "CBT" at bounding box center [102, 29] width 8 height 5
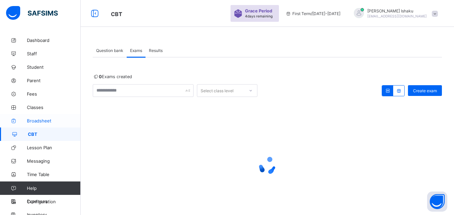
scroll to position [37, 0]
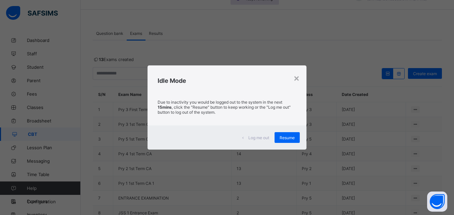
drag, startPoint x: 292, startPoint y: 138, endPoint x: 36, endPoint y: 189, distance: 260.5
click at [291, 138] on span "Resume" at bounding box center [287, 137] width 15 height 5
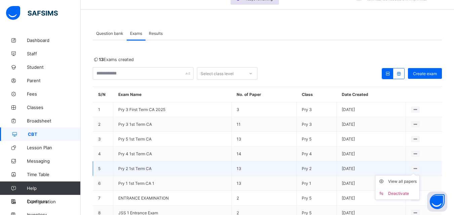
click at [419, 168] on icon at bounding box center [416, 168] width 6 height 5
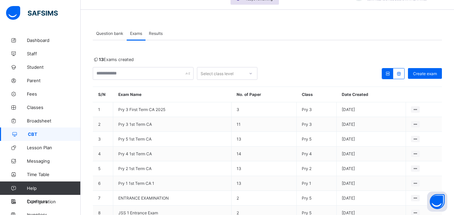
click at [116, 31] on span "Question bank" at bounding box center [109, 33] width 27 height 5
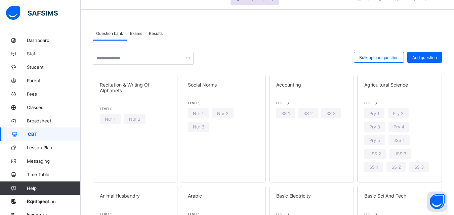
click at [155, 37] on div "Results" at bounding box center [156, 33] width 21 height 13
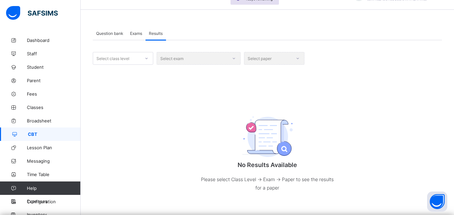
click at [132, 57] on div "Select class level" at bounding box center [116, 58] width 47 height 9
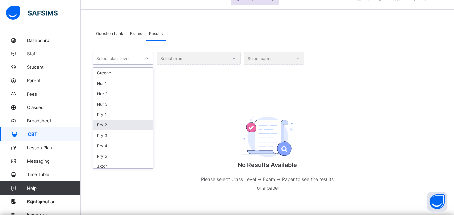
click at [112, 124] on div "Pry 2" at bounding box center [123, 125] width 60 height 10
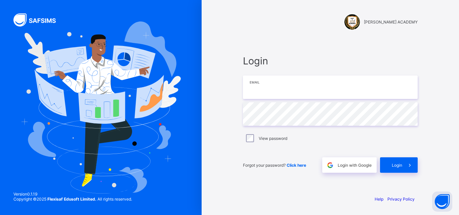
type input "**********"
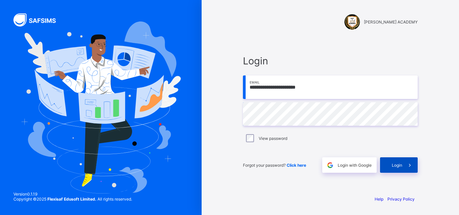
click at [415, 167] on span at bounding box center [409, 165] width 15 height 15
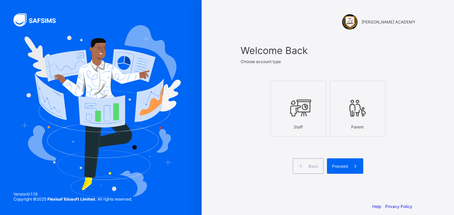
click at [321, 97] on div at bounding box center [298, 108] width 48 height 27
drag, startPoint x: 339, startPoint y: 159, endPoint x: 334, endPoint y: 168, distance: 10.8
click at [339, 159] on div "Proceed" at bounding box center [345, 166] width 36 height 15
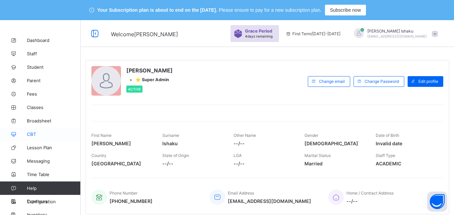
click at [32, 135] on span "CBT" at bounding box center [54, 134] width 54 height 5
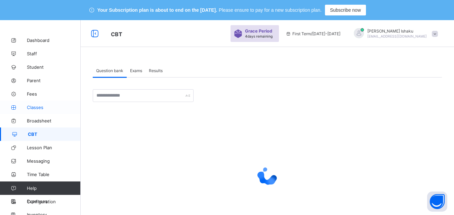
click at [36, 112] on link "Classes" at bounding box center [40, 107] width 81 height 13
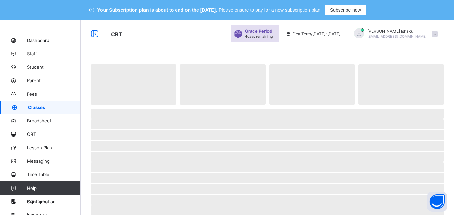
drag, startPoint x: 36, startPoint y: 112, endPoint x: 117, endPoint y: -21, distance: 155.7
click at [117, 0] on html "Your Subscription plan is about to end on the Oct 18, 2025. Please ensure to pa…" at bounding box center [227, 193] width 454 height 387
drag, startPoint x: 31, startPoint y: 136, endPoint x: 36, endPoint y: 105, distance: 31.6
click at [30, 136] on span "CBT" at bounding box center [54, 134] width 54 height 5
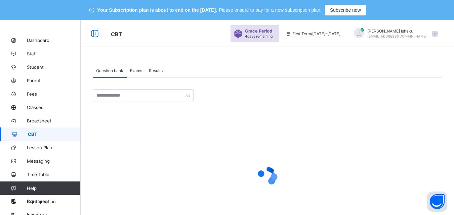
click at [143, 71] on div "Exams" at bounding box center [136, 70] width 19 height 13
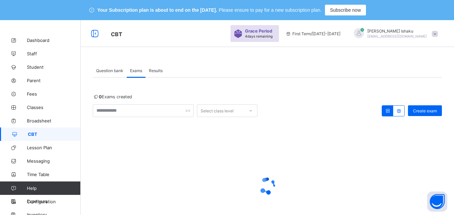
click at [52, 21] on div "Your Subscription plan is about to end on the Oct 18, 2025. Please ensure to pa…" at bounding box center [227, 132] width 454 height 265
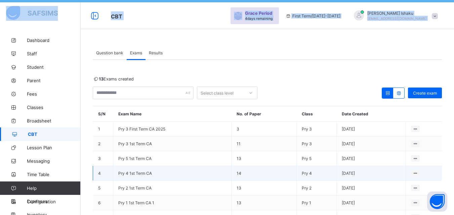
scroll to position [34, 0]
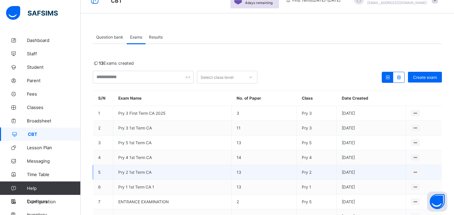
click at [128, 174] on span "Pry 2 1st Term CA" at bounding box center [134, 172] width 33 height 5
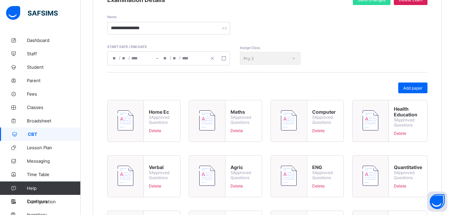
scroll to position [103, 0]
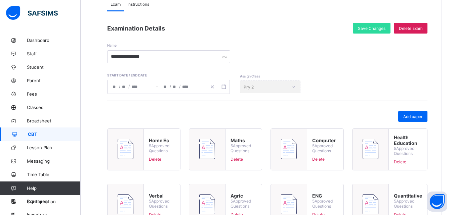
click at [174, 87] on div "**********" at bounding box center [168, 87] width 123 height 14
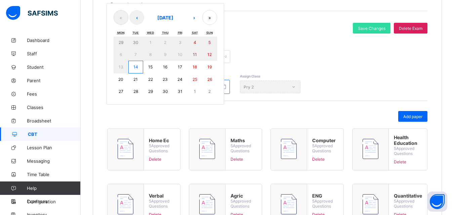
click at [138, 68] on abbr "14" at bounding box center [135, 67] width 5 height 5
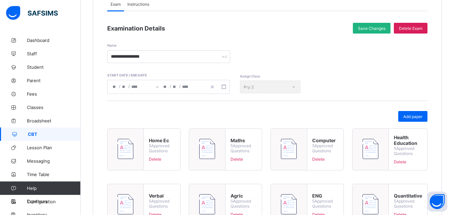
click at [365, 32] on div "Save Changes" at bounding box center [372, 28] width 38 height 11
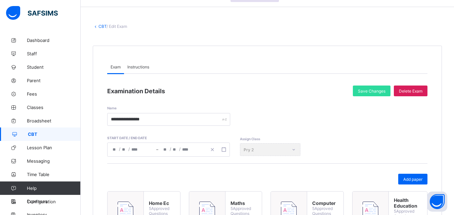
scroll to position [36, 0]
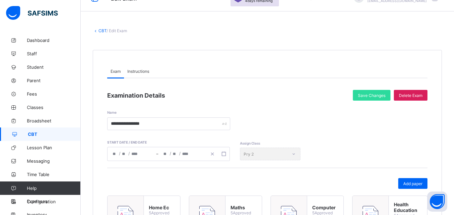
click at [101, 30] on link "CBT" at bounding box center [102, 30] width 8 height 5
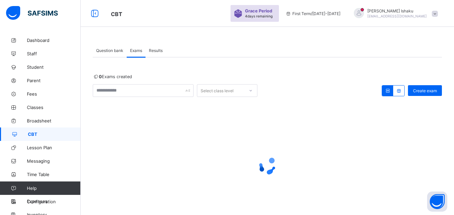
scroll to position [36, 0]
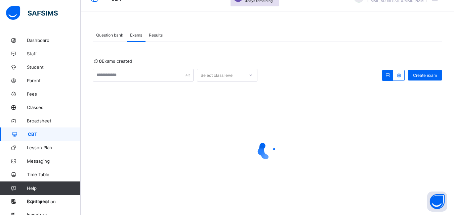
click at [155, 37] on span "Results" at bounding box center [156, 35] width 14 height 5
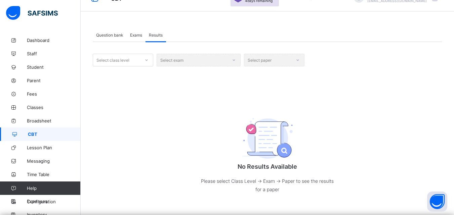
click at [146, 58] on icon at bounding box center [147, 60] width 4 height 7
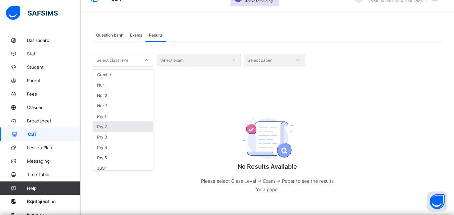
click at [102, 131] on div "Pry 2" at bounding box center [123, 127] width 60 height 10
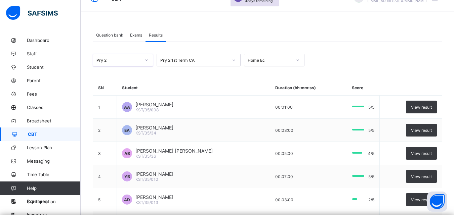
click at [136, 33] on span "Exams" at bounding box center [136, 35] width 12 height 5
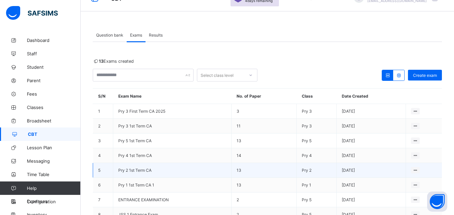
click at [129, 172] on span "Pry 2 1st Term CA" at bounding box center [134, 170] width 33 height 5
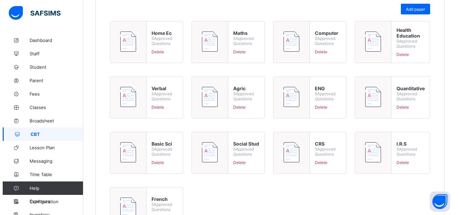
scroll to position [237, 0]
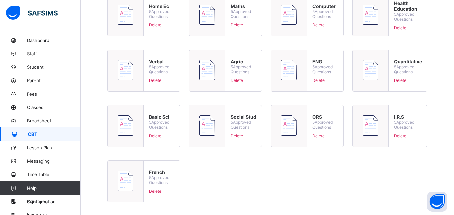
click at [405, 138] on span "Delete" at bounding box center [408, 135] width 28 height 5
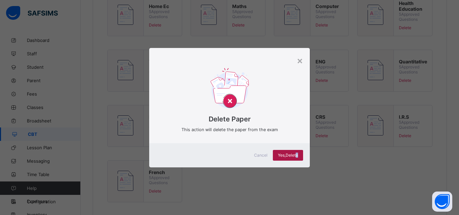
click at [295, 151] on div "Yes, Delete" at bounding box center [288, 155] width 30 height 11
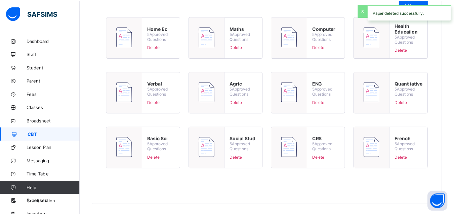
scroll to position [215, 0]
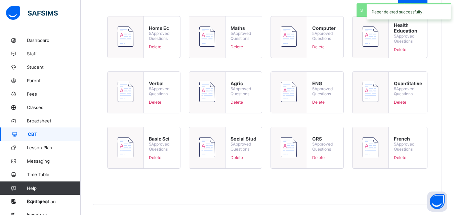
click at [404, 158] on span "Delete" at bounding box center [408, 157] width 28 height 5
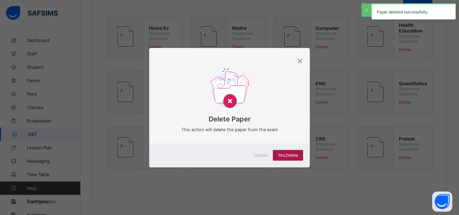
click at [289, 156] on span "Yes, Delete" at bounding box center [288, 155] width 20 height 5
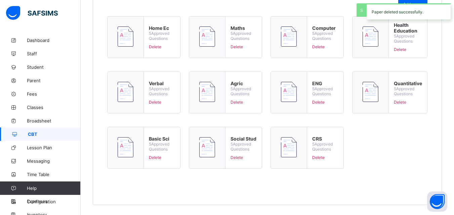
click at [320, 157] on span "Delete" at bounding box center [325, 157] width 26 height 5
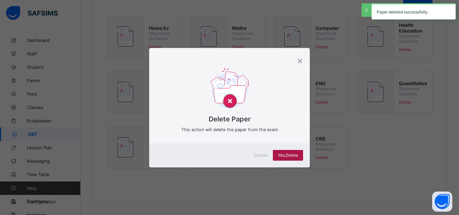
click at [297, 153] on span "Yes, Delete" at bounding box center [288, 155] width 20 height 5
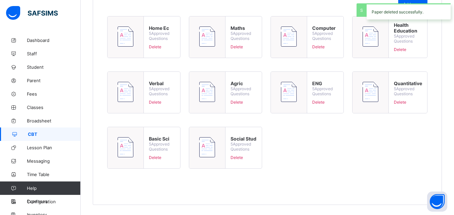
click at [239, 159] on span "Delete" at bounding box center [244, 157] width 26 height 5
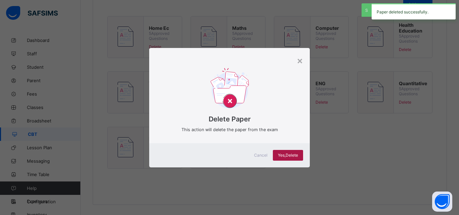
click at [283, 158] on div "Yes, Delete" at bounding box center [288, 155] width 30 height 11
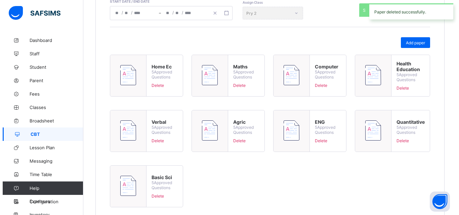
scroll to position [148, 0]
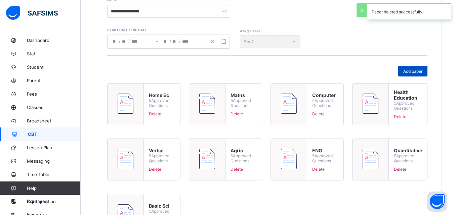
click at [411, 72] on span "Add paper" at bounding box center [412, 71] width 19 height 5
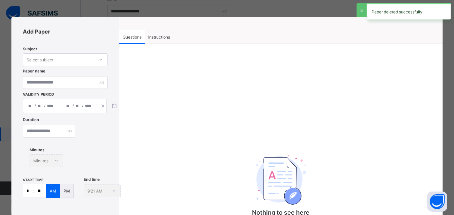
click at [41, 107] on div "/ / – / /" at bounding box center [65, 106] width 84 height 14
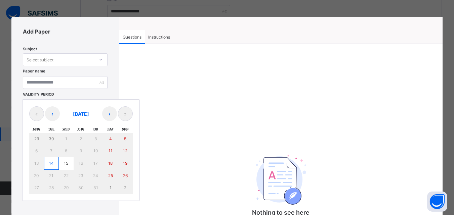
click at [49, 167] on button "14" at bounding box center [51, 163] width 15 height 13
click at [49, 165] on abbr "14" at bounding box center [51, 163] width 5 height 5
type input "**********"
type input "**"
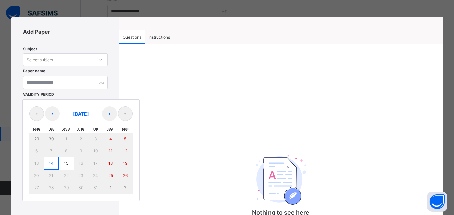
type input "****"
type input "**********"
type input "**"
type input "****"
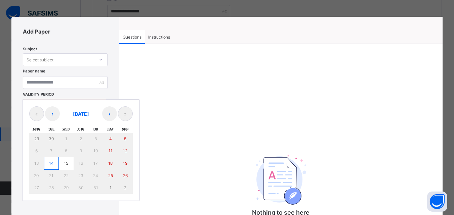
type input "**"
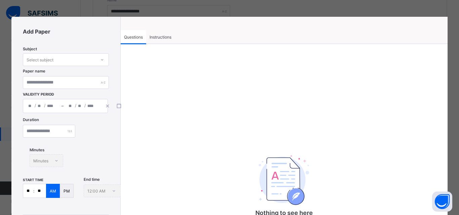
click at [70, 64] on div "Select subject" at bounding box center [59, 59] width 72 height 9
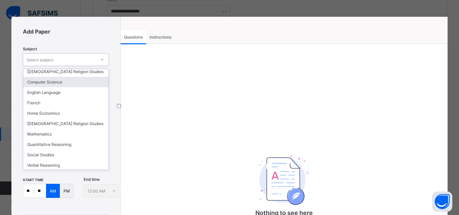
scroll to position [55, 0]
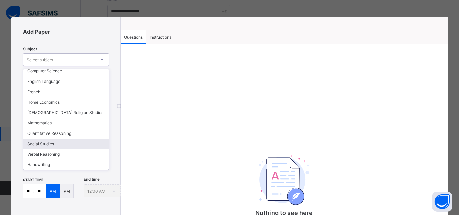
click at [35, 143] on div "Social Studies" at bounding box center [65, 144] width 85 height 10
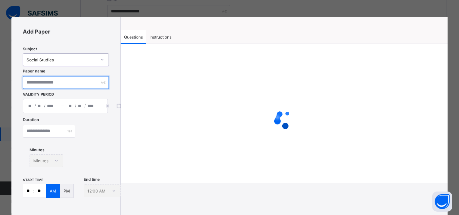
click at [65, 83] on input "text" at bounding box center [66, 82] width 86 height 13
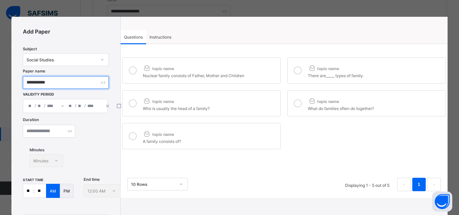
type input "**********"
click at [129, 74] on div at bounding box center [132, 70] width 13 height 15
drag, startPoint x: 126, startPoint y: 102, endPoint x: 128, endPoint y: 113, distance: 11.2
click at [127, 108] on div at bounding box center [132, 103] width 13 height 15
click at [129, 135] on icon at bounding box center [133, 136] width 8 height 8
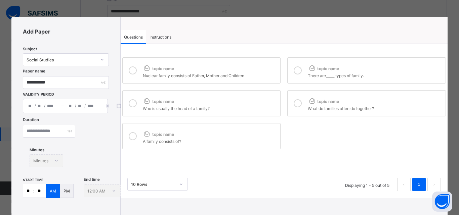
drag, startPoint x: 301, startPoint y: 70, endPoint x: 290, endPoint y: 98, distance: 30.5
click at [301, 72] on div at bounding box center [297, 70] width 13 height 15
click at [291, 102] on div at bounding box center [297, 103] width 13 height 15
click at [49, 128] on input "number" at bounding box center [49, 131] width 52 height 13
type input "*"
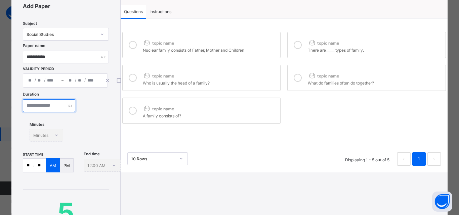
scroll to position [34, 0]
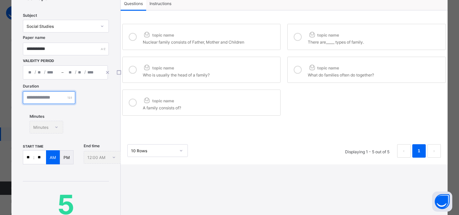
type input "**"
click at [31, 156] on input "**" at bounding box center [28, 157] width 10 height 13
type input "*"
click at [43, 159] on input "**" at bounding box center [40, 157] width 12 height 13
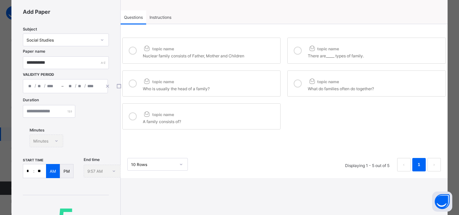
scroll to position [0, 0]
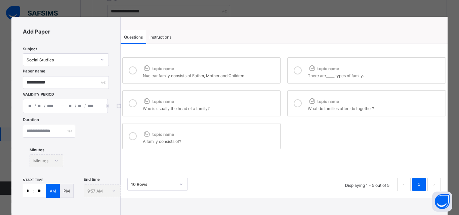
type input "**"
click at [151, 42] on div "Instructions" at bounding box center [160, 36] width 29 height 13
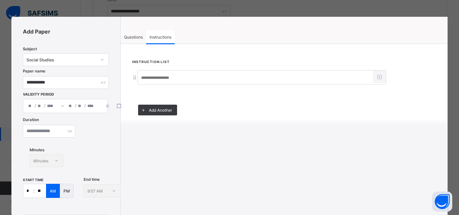
click at [140, 77] on input at bounding box center [255, 78] width 235 height 13
drag, startPoint x: 161, startPoint y: 78, endPoint x: 120, endPoint y: 73, distance: 41.7
click at [121, 73] on div "**********" at bounding box center [284, 90] width 327 height 62
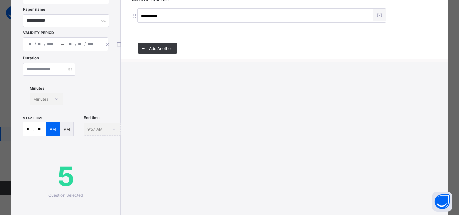
scroll to position [101, 0]
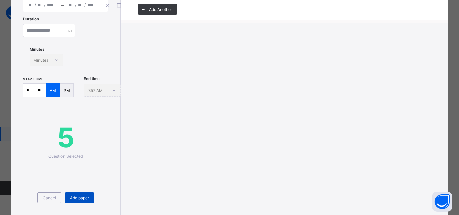
type input "**********"
click at [73, 198] on span "Add paper" at bounding box center [79, 198] width 19 height 5
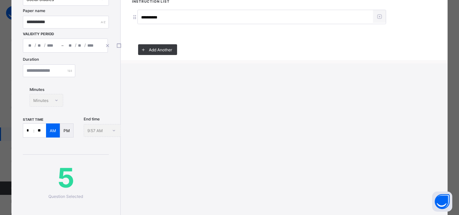
scroll to position [34, 0]
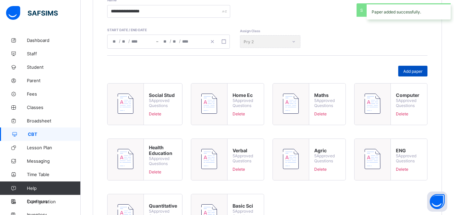
click at [422, 70] on span "Add paper" at bounding box center [412, 71] width 19 height 5
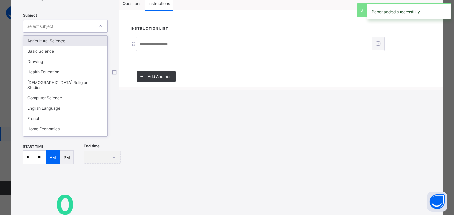
click at [73, 22] on div "Select subject" at bounding box center [58, 26] width 71 height 9
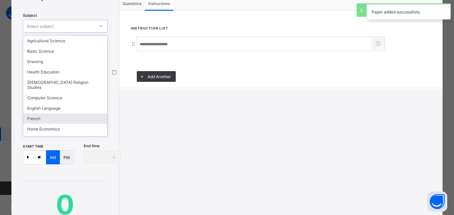
click at [44, 114] on div "French" at bounding box center [65, 119] width 84 height 10
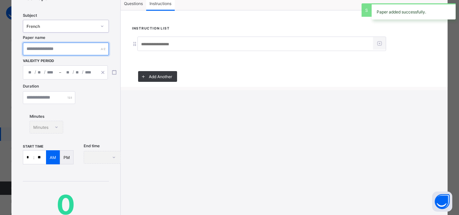
click at [53, 47] on input "text" at bounding box center [66, 49] width 86 height 13
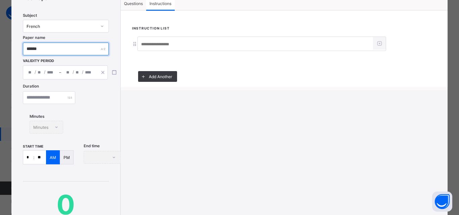
type input "******"
click at [56, 75] on div "/ /" at bounding box center [41, 72] width 36 height 13
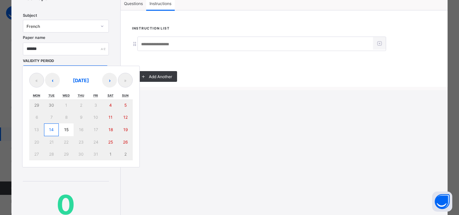
click at [55, 129] on button "14" at bounding box center [51, 130] width 15 height 13
type input "**********"
type input "**"
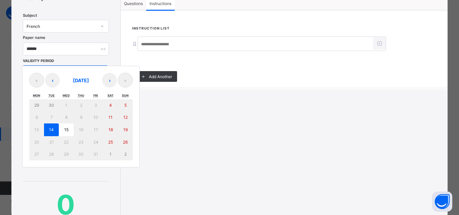
type input "****"
type input "**********"
type input "**"
type input "****"
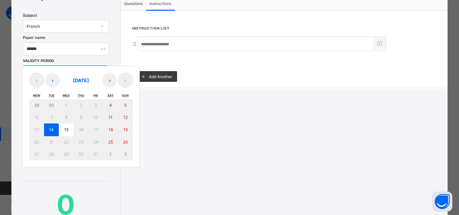
type input "**"
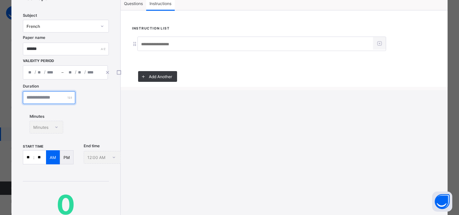
click at [47, 102] on input "number" at bounding box center [49, 97] width 52 height 13
type input "**"
click at [34, 155] on input "**" at bounding box center [40, 157] width 12 height 13
click at [34, 156] on p ":" at bounding box center [33, 157] width 1 height 5
click at [30, 160] on input "**" at bounding box center [28, 157] width 10 height 13
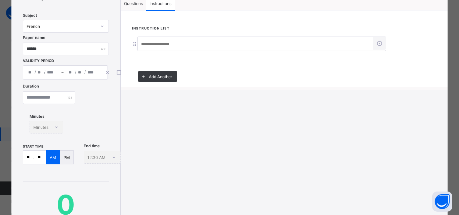
type input "*"
click at [45, 160] on input "**" at bounding box center [40, 157] width 12 height 13
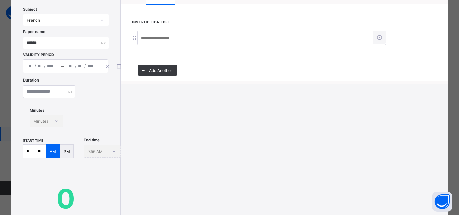
scroll to position [0, 0]
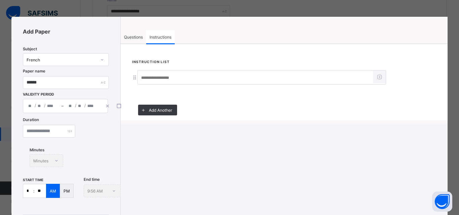
type input "**"
drag, startPoint x: 137, startPoint y: 39, endPoint x: 142, endPoint y: 48, distance: 9.6
click at [137, 39] on span "Questions" at bounding box center [133, 37] width 19 height 5
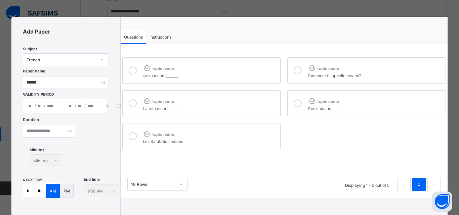
drag, startPoint x: 134, startPoint y: 71, endPoint x: 132, endPoint y: 93, distance: 22.3
click at [133, 76] on div at bounding box center [132, 70] width 13 height 15
drag, startPoint x: 131, startPoint y: 97, endPoint x: 127, endPoint y: 128, distance: 31.1
click at [131, 98] on div at bounding box center [132, 103] width 13 height 15
click at [129, 139] on div at bounding box center [132, 136] width 13 height 15
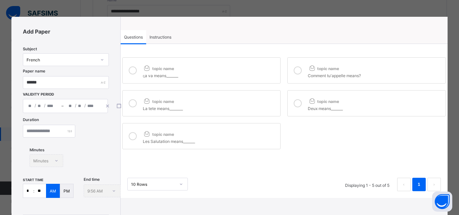
drag, startPoint x: 303, startPoint y: 68, endPoint x: 299, endPoint y: 94, distance: 26.3
click at [300, 76] on label "topic name Comment tu'appelle means?" at bounding box center [366, 70] width 159 height 26
drag, startPoint x: 299, startPoint y: 100, endPoint x: 289, endPoint y: 97, distance: 10.0
click at [298, 100] on div at bounding box center [297, 103] width 13 height 15
drag, startPoint x: 155, startPoint y: 33, endPoint x: 164, endPoint y: 61, distance: 29.6
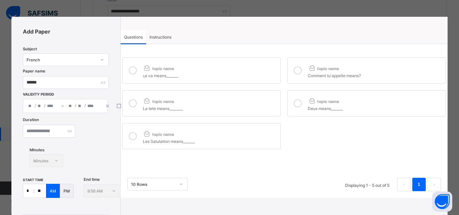
click at [157, 42] on div "Instructions" at bounding box center [160, 36] width 29 height 13
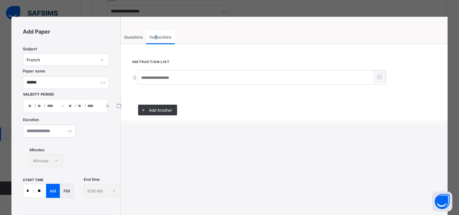
click at [167, 70] on div at bounding box center [261, 77] width 249 height 14
click at [166, 81] on input at bounding box center [255, 78] width 235 height 13
paste input "**********"
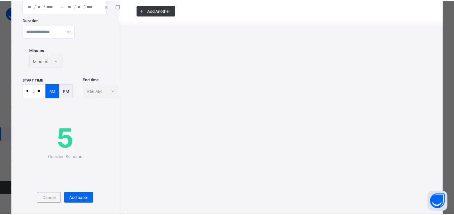
scroll to position [134, 0]
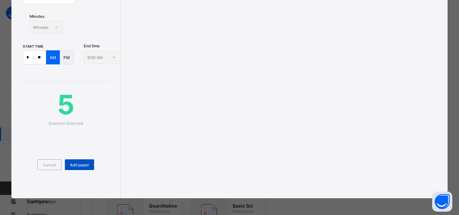
type input "**********"
click at [77, 166] on span "Add paper" at bounding box center [79, 165] width 19 height 5
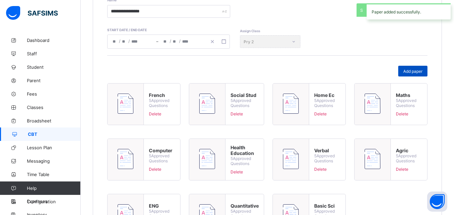
click at [412, 67] on div "Add paper" at bounding box center [412, 71] width 29 height 11
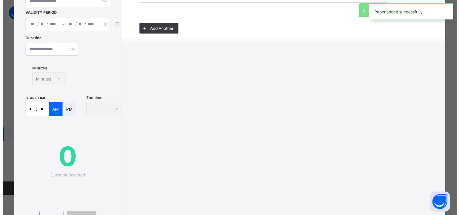
scroll to position [33, 0]
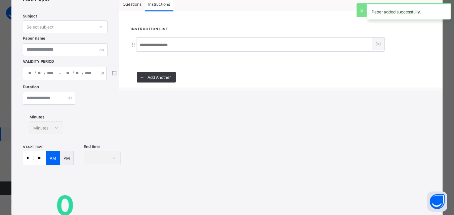
click at [54, 31] on div "Select subject" at bounding box center [58, 26] width 71 height 9
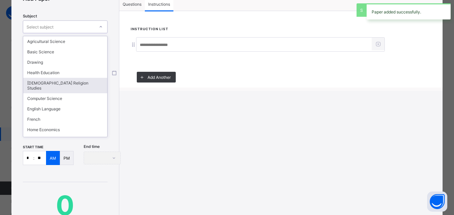
click at [60, 81] on div "[DEMOGRAPHIC_DATA] Religion Studies" at bounding box center [65, 85] width 84 height 15
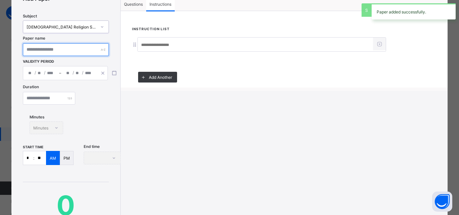
click at [70, 47] on input "text" at bounding box center [66, 49] width 86 height 13
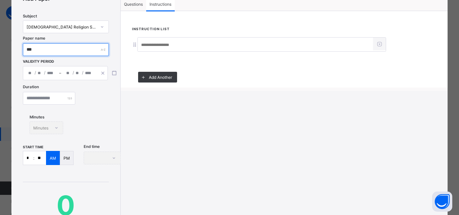
type input "***"
click at [27, 74] on div "/ /" at bounding box center [41, 73] width 36 height 13
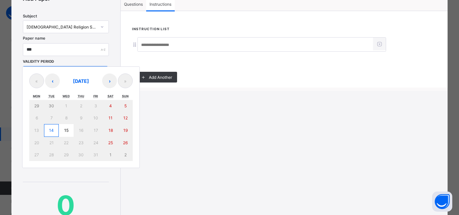
click at [49, 129] on button "14" at bounding box center [51, 130] width 15 height 13
type input "**********"
type input "**"
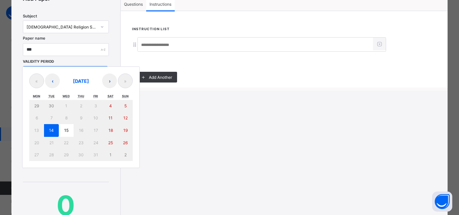
type input "****"
type input "**********"
type input "**"
type input "****"
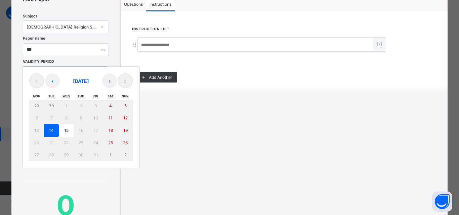
type input "**"
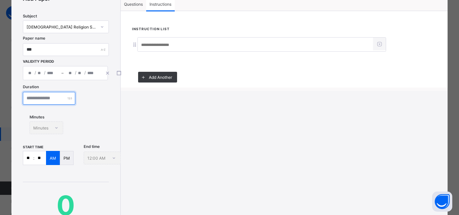
click at [45, 102] on input "number" at bounding box center [49, 98] width 52 height 13
type input "**"
click at [31, 156] on input "**" at bounding box center [28, 158] width 10 height 13
type input "*"
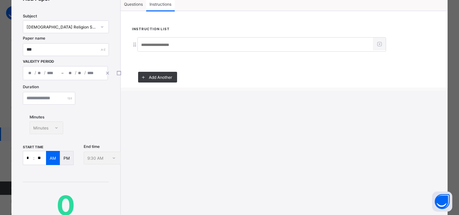
click at [41, 158] on input "**" at bounding box center [40, 158] width 12 height 13
click at [43, 158] on input "**" at bounding box center [40, 158] width 12 height 13
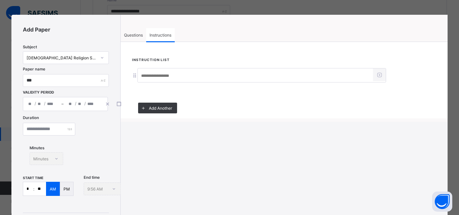
scroll to position [0, 0]
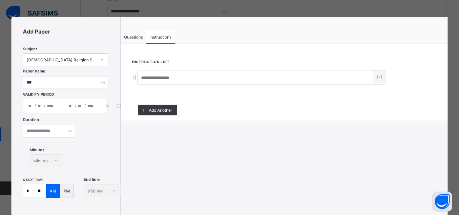
type input "**"
click at [142, 78] on input at bounding box center [255, 78] width 235 height 13
paste input "**********"
type input "**********"
drag, startPoint x: 131, startPoint y: 30, endPoint x: 133, endPoint y: 42, distance: 12.3
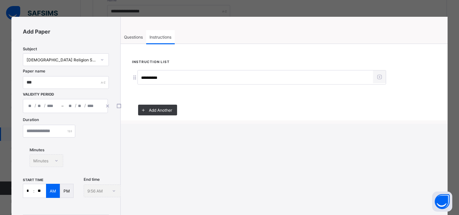
click at [133, 40] on div "Questions" at bounding box center [134, 36] width 26 height 13
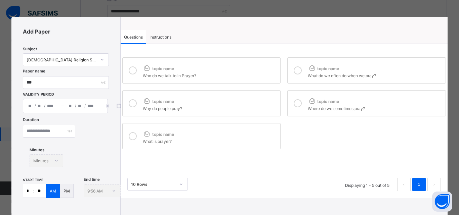
drag, startPoint x: 132, startPoint y: 72, endPoint x: 132, endPoint y: 96, distance: 24.2
click at [132, 78] on div at bounding box center [132, 70] width 13 height 15
click at [132, 110] on div at bounding box center [132, 103] width 13 height 15
click at [131, 135] on icon at bounding box center [133, 136] width 8 height 8
drag, startPoint x: 303, startPoint y: 68, endPoint x: 287, endPoint y: 86, distance: 23.8
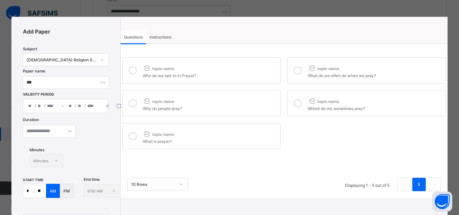
click at [302, 68] on div at bounding box center [297, 70] width 13 height 15
click at [287, 106] on div "topic name Who do we talk to in Prayer? topic name What do we often do when we …" at bounding box center [284, 103] width 327 height 95
drag, startPoint x: 291, startPoint y: 105, endPoint x: 181, endPoint y: 117, distance: 111.6
click at [291, 105] on div at bounding box center [297, 103] width 13 height 15
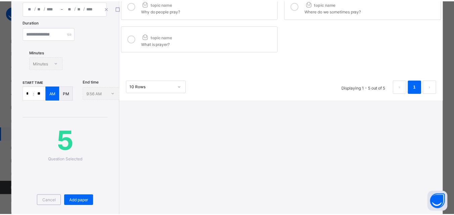
scroll to position [134, 0]
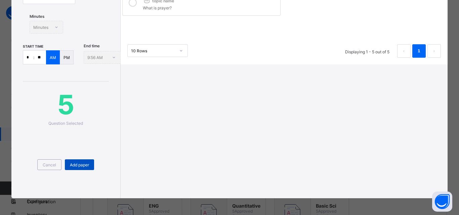
click at [75, 165] on span "Add paper" at bounding box center [79, 165] width 19 height 5
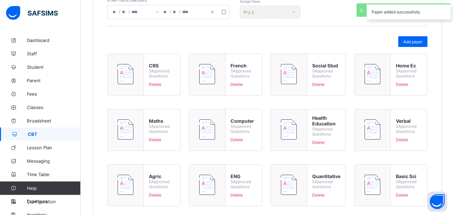
scroll to position [182, 0]
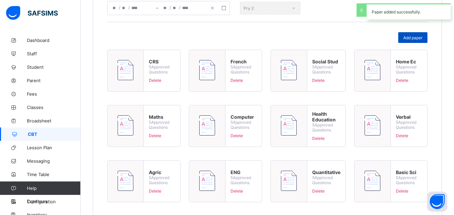
click at [421, 35] on span "Add paper" at bounding box center [412, 37] width 19 height 5
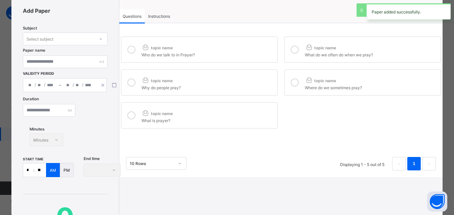
scroll to position [0, 0]
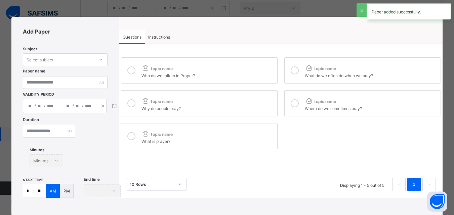
click at [61, 61] on div "Select subject" at bounding box center [58, 59] width 71 height 9
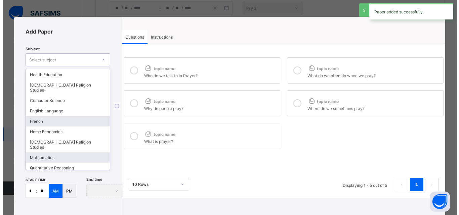
scroll to position [34, 0]
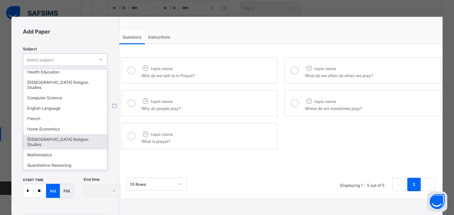
click at [39, 136] on div "Islamic Religion Studies" at bounding box center [65, 141] width 84 height 15
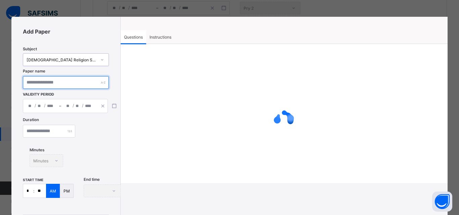
click at [43, 82] on input "text" at bounding box center [66, 82] width 86 height 13
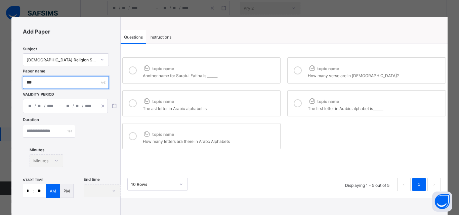
type input "***"
drag, startPoint x: 32, startPoint y: 95, endPoint x: 33, endPoint y: 100, distance: 4.8
click at [32, 96] on span "Validity Period" at bounding box center [39, 94] width 33 height 4
drag, startPoint x: 34, startPoint y: 102, endPoint x: 38, endPoint y: 113, distance: 11.5
click at [36, 106] on div "/ /" at bounding box center [41, 106] width 36 height 13
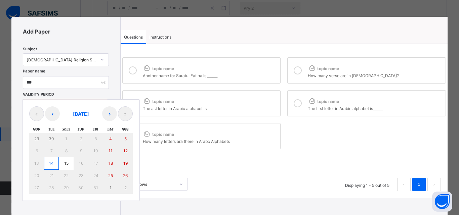
click at [48, 163] on button "14" at bounding box center [51, 163] width 15 height 13
type input "**********"
type input "**"
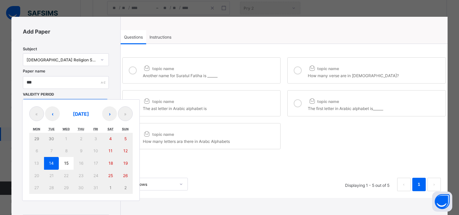
type input "****"
type input "**********"
type input "**"
type input "****"
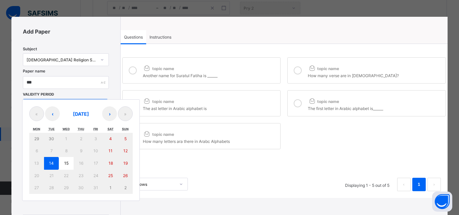
type input "**"
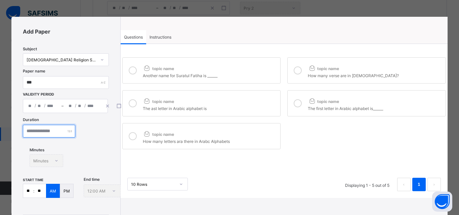
click at [41, 129] on input "number" at bounding box center [49, 131] width 52 height 13
type input "**"
click at [31, 191] on input "**" at bounding box center [28, 191] width 10 height 13
type input "*"
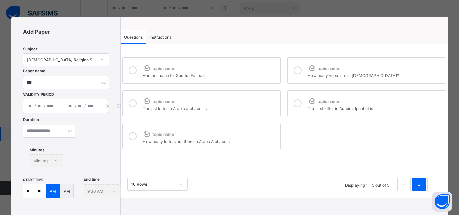
click at [41, 190] on input "**" at bounding box center [40, 191] width 12 height 13
click at [44, 192] on input "**" at bounding box center [40, 191] width 12 height 13
type input "**"
drag, startPoint x: 132, startPoint y: 72, endPoint x: 132, endPoint y: 109, distance: 37.0
click at [132, 77] on div at bounding box center [132, 70] width 13 height 15
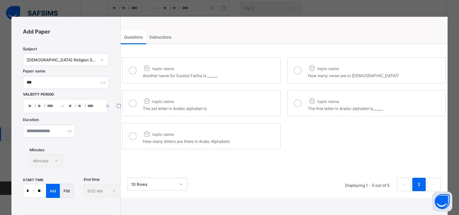
click at [132, 109] on div at bounding box center [132, 103] width 13 height 15
click at [130, 133] on label "topic name How many letters ara there in Arabc Alphabets" at bounding box center [201, 136] width 159 height 26
drag, startPoint x: 293, startPoint y: 73, endPoint x: 293, endPoint y: 89, distance: 16.1
click at [293, 79] on label "topic name How many verse are in Suratul Fatiha?" at bounding box center [366, 70] width 159 height 26
click at [293, 108] on div at bounding box center [297, 103] width 13 height 15
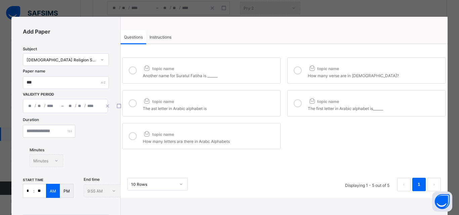
drag, startPoint x: 162, startPoint y: 39, endPoint x: 170, endPoint y: 65, distance: 27.2
click at [164, 42] on div "Instructions" at bounding box center [160, 36] width 29 height 13
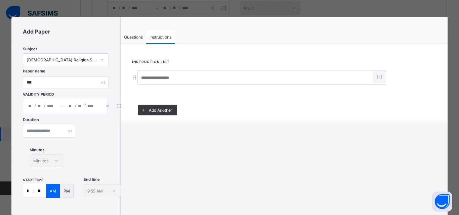
click at [170, 72] on input at bounding box center [255, 78] width 235 height 13
paste input "**********"
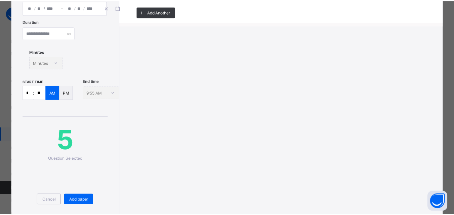
scroll to position [134, 0]
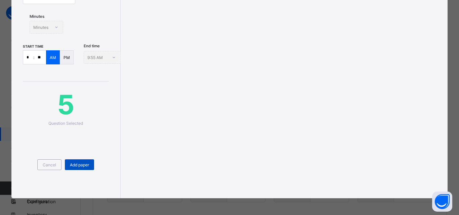
type input "**********"
drag, startPoint x: 78, startPoint y: 164, endPoint x: 83, endPoint y: 164, distance: 4.7
click at [82, 164] on span "Add paper" at bounding box center [79, 165] width 19 height 5
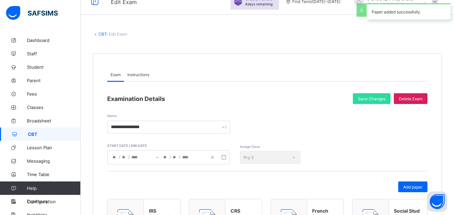
scroll to position [0, 0]
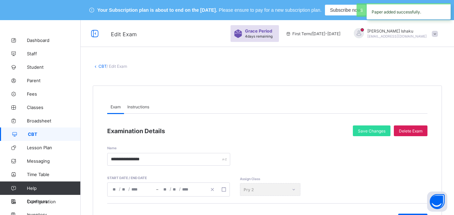
click at [102, 67] on link "CBT" at bounding box center [102, 66] width 8 height 5
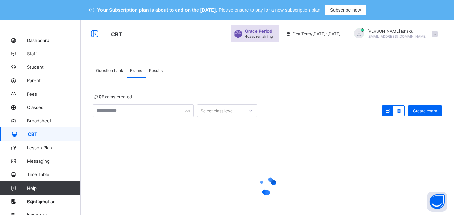
click at [112, 71] on span "Question bank" at bounding box center [109, 70] width 27 height 5
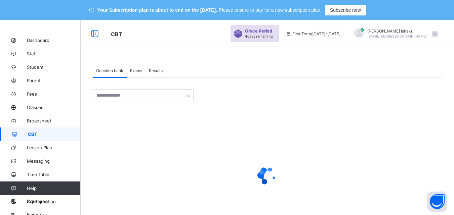
click at [141, 69] on span "Exams" at bounding box center [136, 70] width 12 height 5
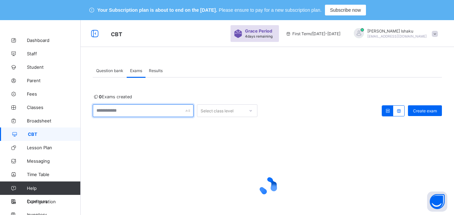
click at [184, 115] on input "text" at bounding box center [143, 111] width 101 height 13
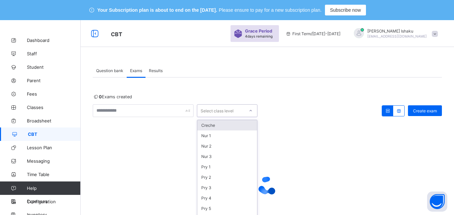
click at [223, 114] on div "0 Exams created option Creche focused, 1 of 15. 15 results available. Use Up an…" at bounding box center [267, 172] width 349 height 156
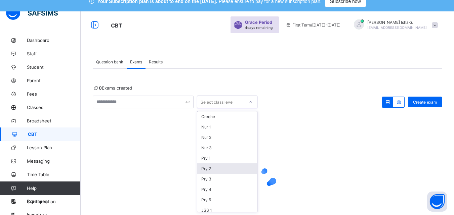
click at [216, 170] on div "Pry 2" at bounding box center [227, 169] width 60 height 10
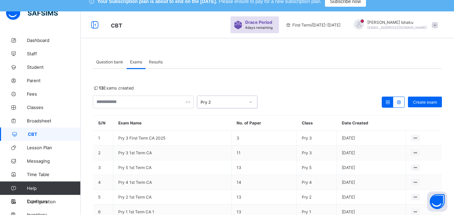
click at [155, 61] on span "Results" at bounding box center [156, 62] width 14 height 5
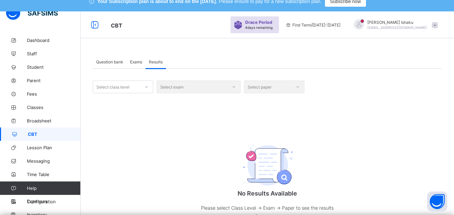
click at [149, 86] on div at bounding box center [146, 87] width 11 height 11
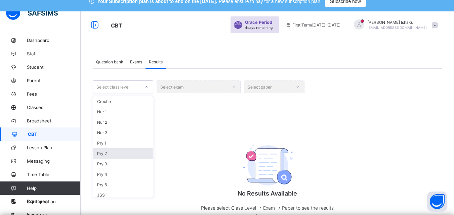
click at [114, 153] on div "Pry 2" at bounding box center [123, 154] width 60 height 10
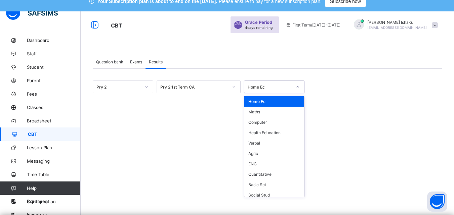
click at [269, 90] on div "Home Ec" at bounding box center [267, 86] width 47 height 9
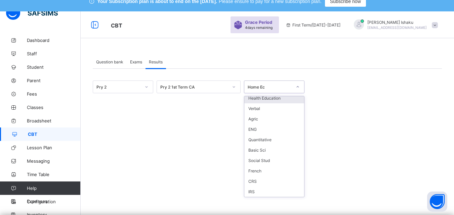
click at [273, 98] on div "Health Education" at bounding box center [274, 98] width 60 height 10
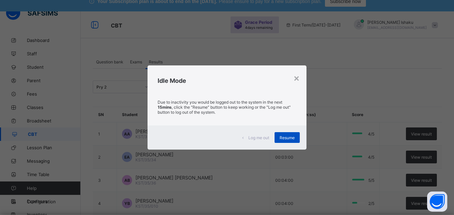
click at [283, 140] on span "Resume" at bounding box center [287, 137] width 15 height 5
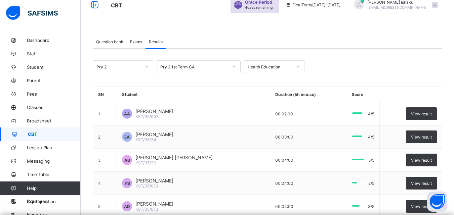
scroll to position [0, 0]
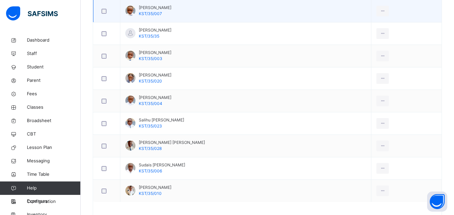
scroll to position [569, 0]
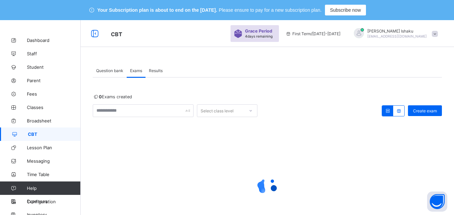
drag, startPoint x: 104, startPoint y: 78, endPoint x: 108, endPoint y: 73, distance: 6.5
click at [103, 78] on div "0 Exams created Select class level Create exam × Deactivate undefined This acti…" at bounding box center [267, 164] width 349 height 172
click at [109, 73] on span "Question bank" at bounding box center [109, 70] width 27 height 5
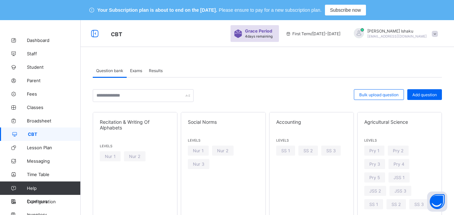
click at [132, 69] on span "Exams" at bounding box center [136, 70] width 12 height 5
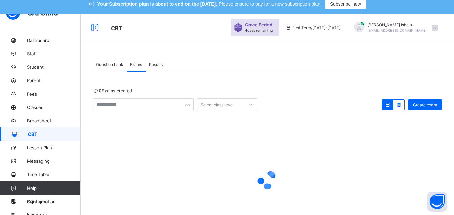
click at [205, 113] on div "0 Exams created Select class level Create exam × Deactivate undefined This acti…" at bounding box center [267, 166] width 349 height 156
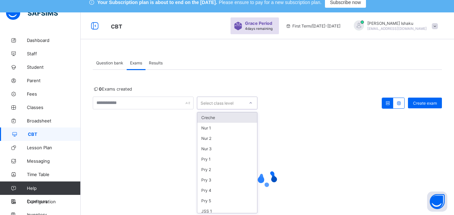
scroll to position [9, 0]
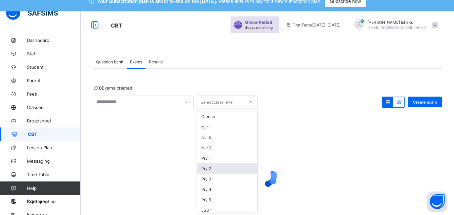
click at [213, 171] on div "Pry 2" at bounding box center [227, 169] width 60 height 10
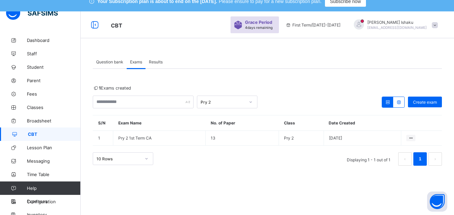
drag, startPoint x: 401, startPoint y: 164, endPoint x: 371, endPoint y: 159, distance: 30.7
click at [0, 0] on div "Make actvie" at bounding box center [0, 0] width 0 height 0
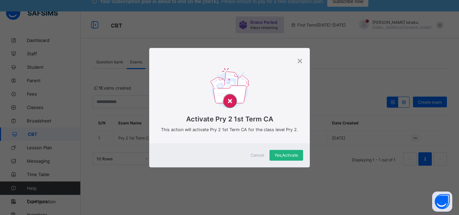
click at [292, 155] on span "Yes, Activate" at bounding box center [287, 155] width 24 height 5
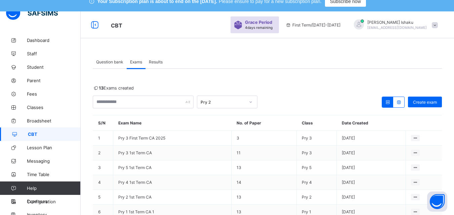
drag, startPoint x: 159, startPoint y: 61, endPoint x: 159, endPoint y: 53, distance: 7.7
click at [159, 53] on div "Question bank Exams Results Exams More Options Bulk upload question Add questio…" at bounding box center [267, 179] width 373 height 269
click at [165, 60] on div "Results" at bounding box center [156, 61] width 21 height 13
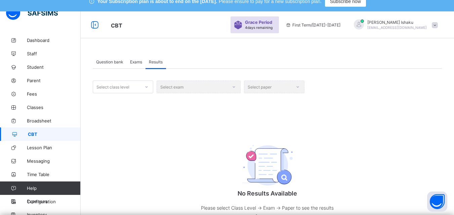
click at [123, 92] on div "Select class level Select exam Select paper No Results Available Please select …" at bounding box center [267, 158] width 349 height 154
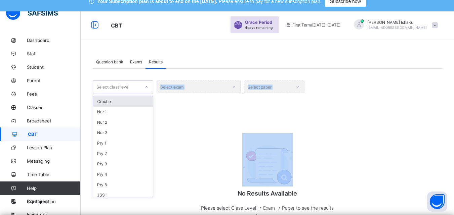
click at [123, 86] on div "Select class level" at bounding box center [112, 87] width 33 height 13
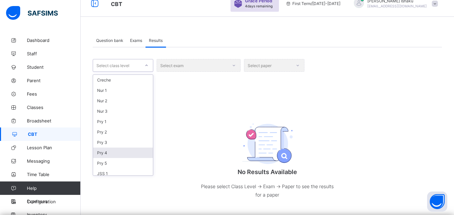
scroll to position [38, 0]
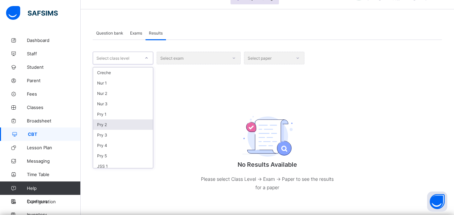
click at [105, 125] on div "Pry 2" at bounding box center [123, 125] width 60 height 10
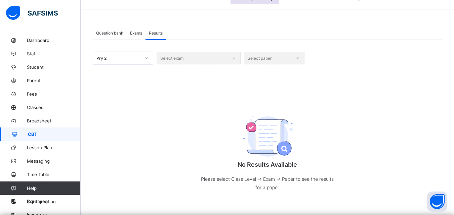
click at [222, 61] on div "Select exam" at bounding box center [199, 58] width 84 height 13
click at [255, 61] on div "Select paper" at bounding box center [274, 58] width 61 height 13
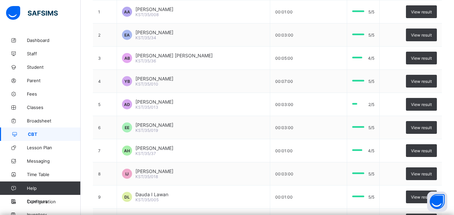
scroll to position [37, 0]
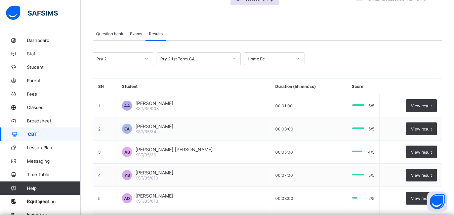
click at [292, 64] on div at bounding box center [297, 59] width 13 height 12
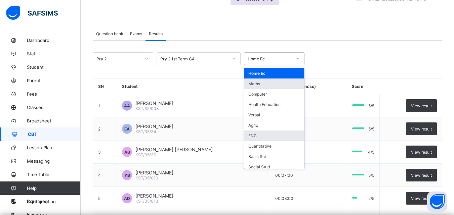
scroll to position [35, 0]
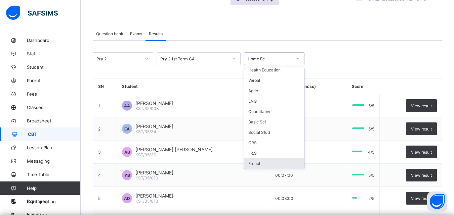
click at [273, 164] on div "French" at bounding box center [274, 164] width 60 height 10
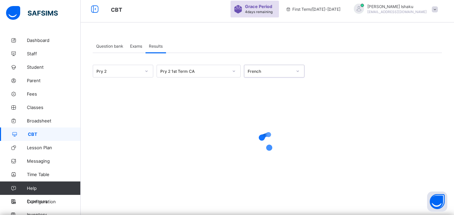
scroll to position [37, 0]
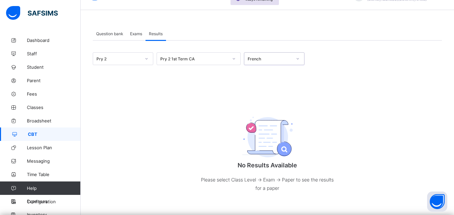
click at [290, 61] on div "French" at bounding box center [270, 58] width 44 height 5
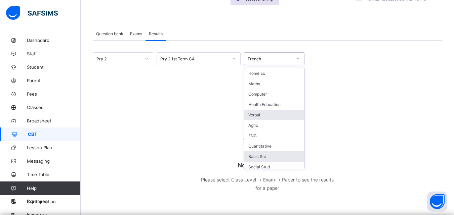
scroll to position [35, 0]
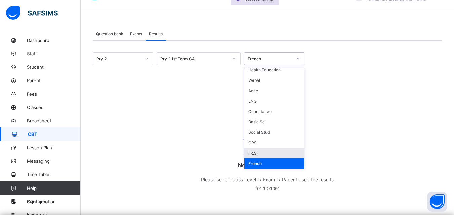
click at [260, 152] on div "I.R.S" at bounding box center [274, 153] width 60 height 10
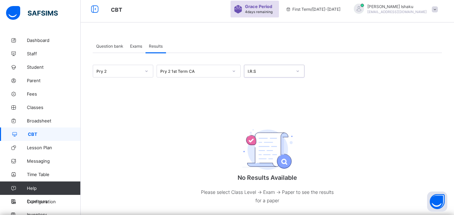
scroll to position [37, 0]
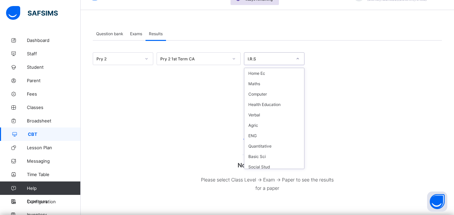
click at [277, 60] on div "I.R.S" at bounding box center [270, 58] width 44 height 5
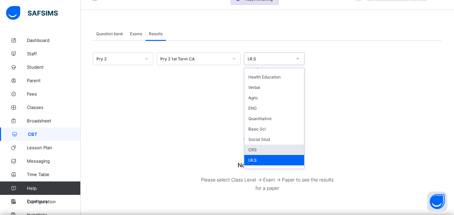
click at [261, 147] on div "CRS" at bounding box center [274, 150] width 60 height 10
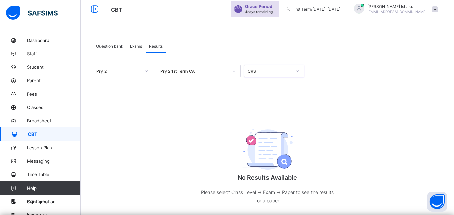
scroll to position [37, 0]
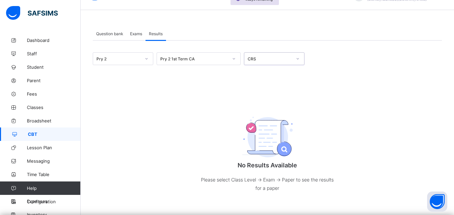
click at [301, 59] on div at bounding box center [297, 58] width 11 height 11
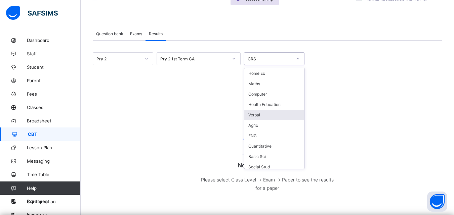
scroll to position [17, 0]
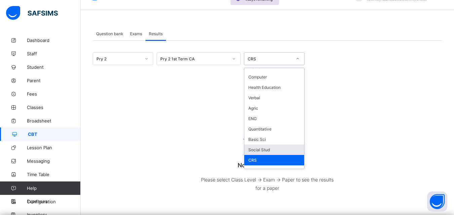
click at [270, 149] on div "Social Stud" at bounding box center [274, 150] width 60 height 10
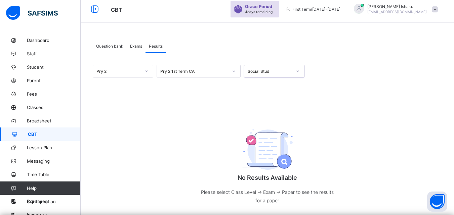
scroll to position [37, 0]
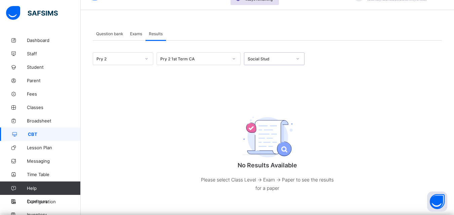
click at [292, 60] on div at bounding box center [297, 58] width 11 height 11
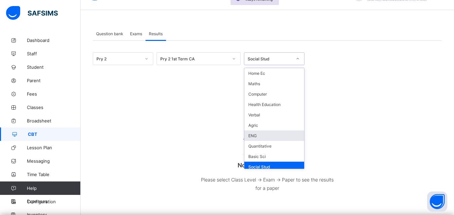
scroll to position [7, 0]
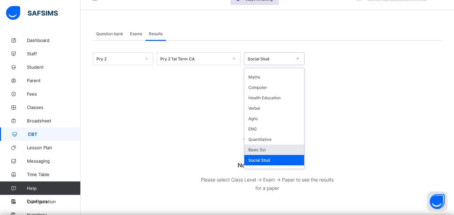
click at [263, 151] on div "Basic Sci" at bounding box center [274, 150] width 60 height 10
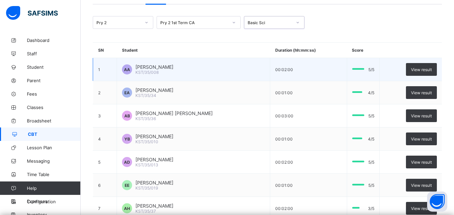
scroll to position [71, 0]
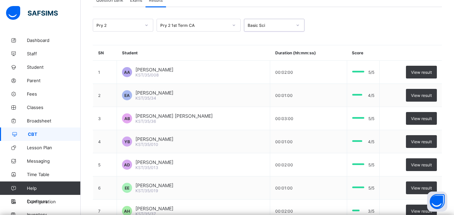
click at [296, 29] on div at bounding box center [297, 25] width 11 height 11
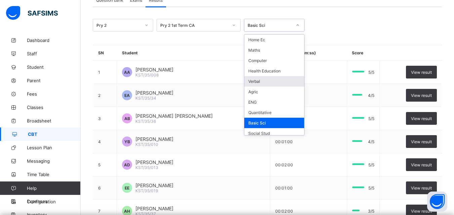
scroll to position [35, 0]
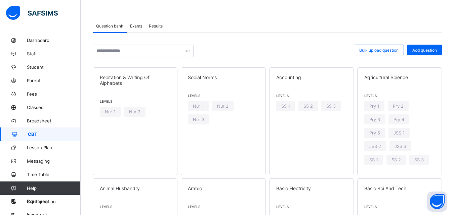
scroll to position [45, 0]
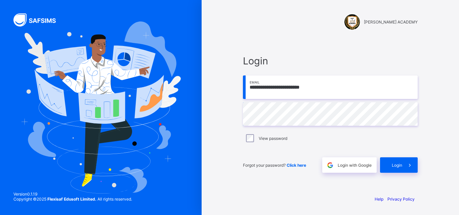
drag, startPoint x: 319, startPoint y: 82, endPoint x: 248, endPoint y: 92, distance: 71.3
click at [248, 92] on input "**********" at bounding box center [330, 88] width 175 height 24
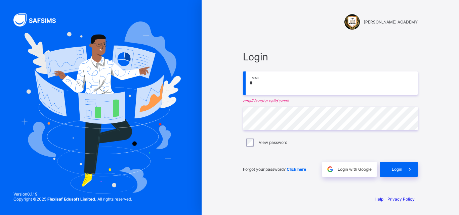
click at [254, 85] on input "*" at bounding box center [330, 84] width 175 height 24
type input "**********"
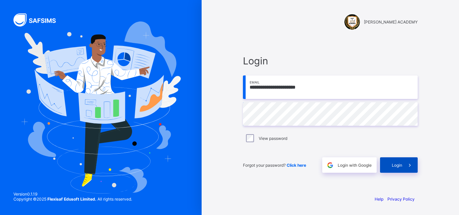
click at [385, 168] on div "Login" at bounding box center [399, 165] width 38 height 15
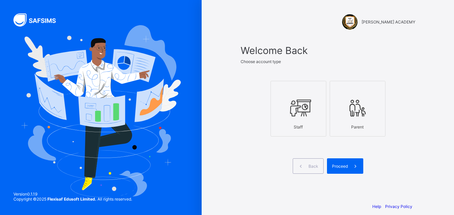
click at [314, 105] on div at bounding box center [298, 108] width 48 height 27
click at [359, 162] on span at bounding box center [355, 166] width 15 height 15
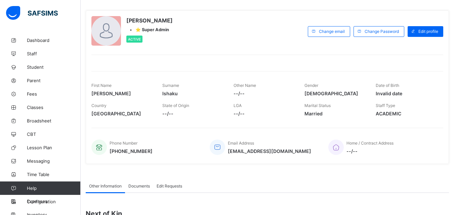
scroll to position [67, 0]
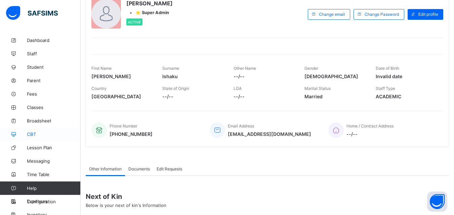
click at [35, 137] on link "CBT" at bounding box center [40, 134] width 81 height 13
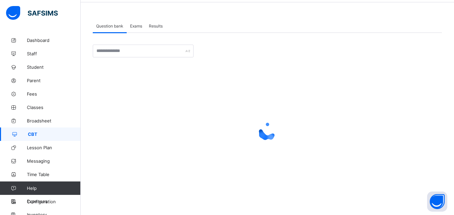
scroll to position [45, 0]
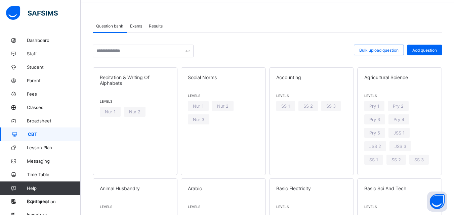
click at [142, 26] on span "Exams" at bounding box center [136, 26] width 12 height 5
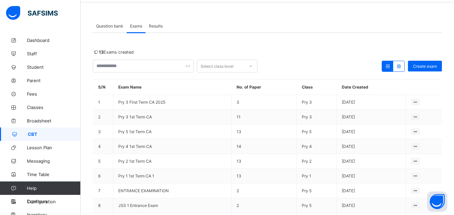
click at [157, 25] on span "Results" at bounding box center [156, 26] width 14 height 5
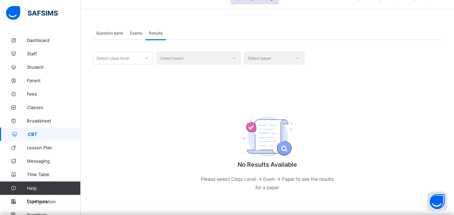
scroll to position [38, 0]
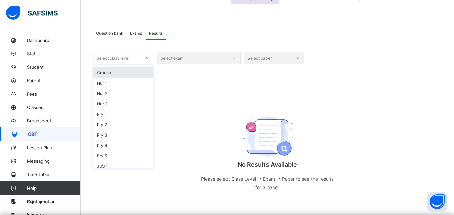
click at [153, 59] on div "Select class level" at bounding box center [123, 58] width 61 height 13
click at [113, 146] on div "Pry 4" at bounding box center [123, 146] width 60 height 10
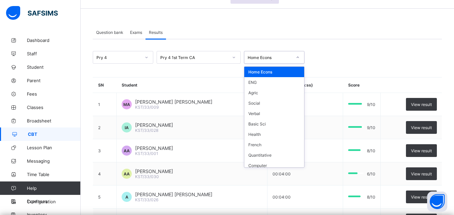
click at [299, 56] on div at bounding box center [297, 57] width 11 height 11
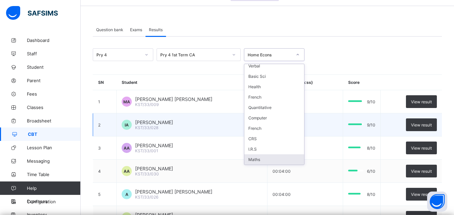
scroll to position [37, 0]
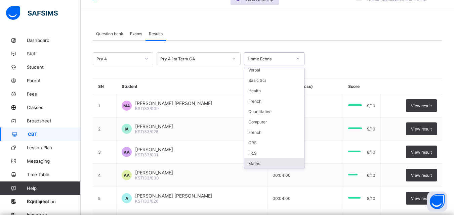
click at [264, 163] on div "Maths" at bounding box center [274, 164] width 60 height 10
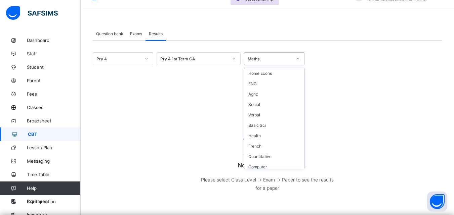
click at [301, 64] on div at bounding box center [297, 58] width 11 height 11
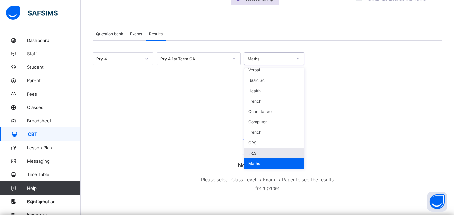
click at [252, 152] on div "I.R.S" at bounding box center [274, 153] width 60 height 10
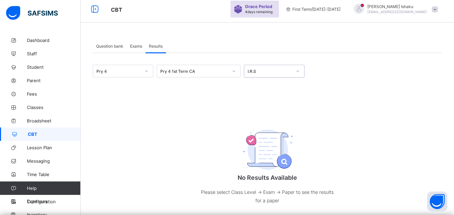
scroll to position [37, 0]
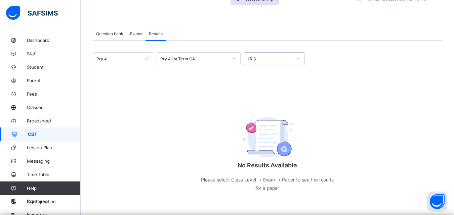
click at [292, 61] on div at bounding box center [297, 58] width 11 height 11
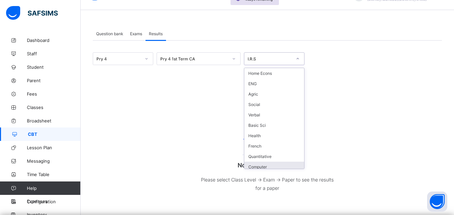
scroll to position [38, 0]
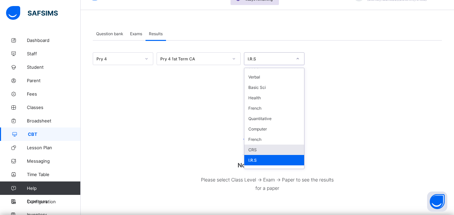
click at [264, 154] on div "CRS" at bounding box center [274, 150] width 60 height 10
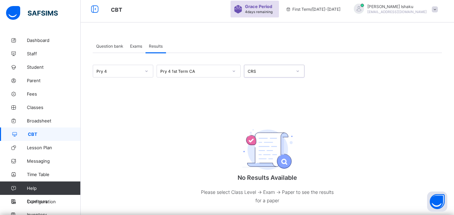
scroll to position [37, 0]
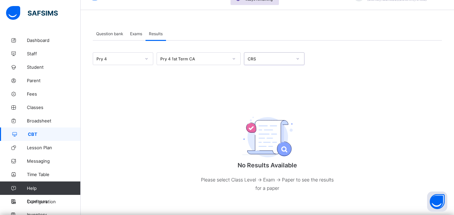
click at [298, 54] on div at bounding box center [297, 58] width 11 height 11
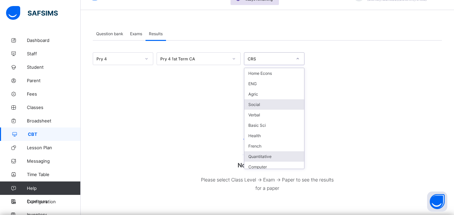
scroll to position [28, 0]
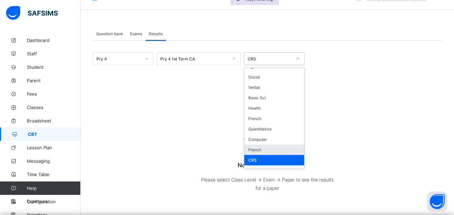
click at [248, 147] on div "French" at bounding box center [274, 150] width 60 height 10
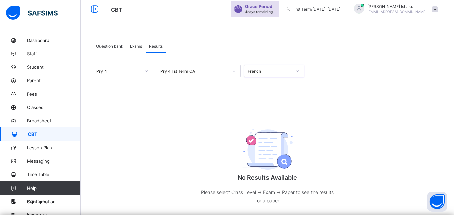
scroll to position [37, 0]
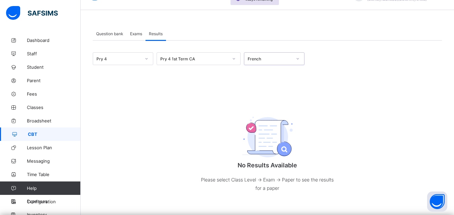
click at [291, 58] on div "French" at bounding box center [270, 58] width 44 height 5
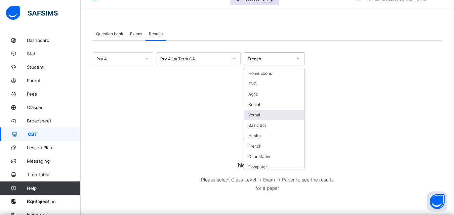
scroll to position [17, 0]
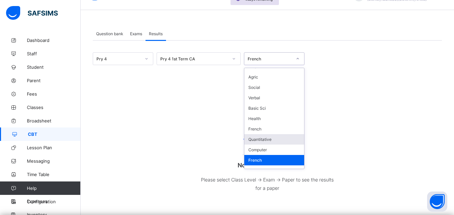
click at [268, 142] on div "Quantitative" at bounding box center [274, 139] width 60 height 10
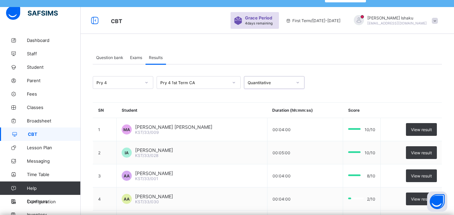
scroll to position [3, 0]
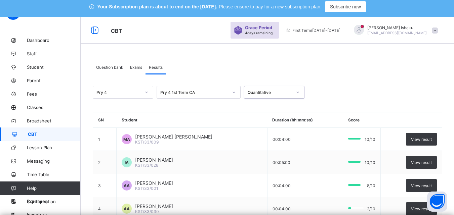
click at [146, 92] on icon at bounding box center [147, 92] width 4 height 7
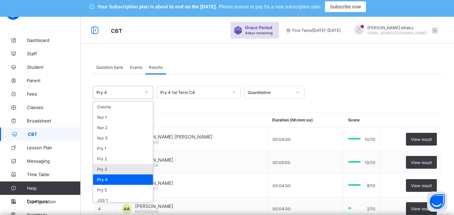
click at [130, 172] on div "Pry 3" at bounding box center [123, 169] width 60 height 10
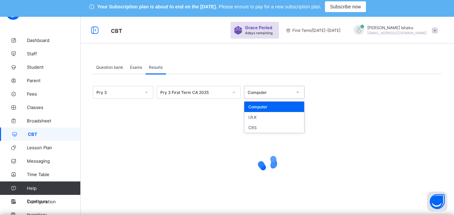
click at [296, 92] on icon at bounding box center [298, 92] width 4 height 7
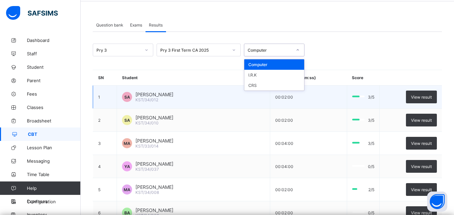
scroll to position [37, 0]
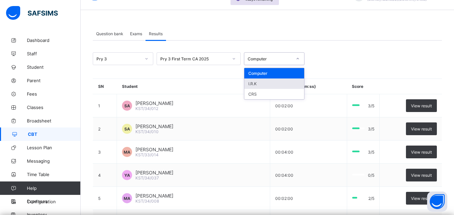
click at [271, 88] on div "I.R.K" at bounding box center [274, 84] width 60 height 10
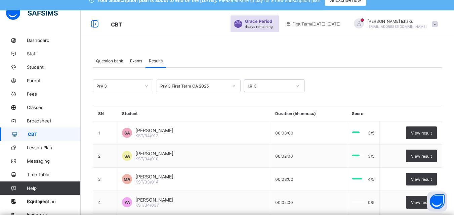
scroll to position [0, 0]
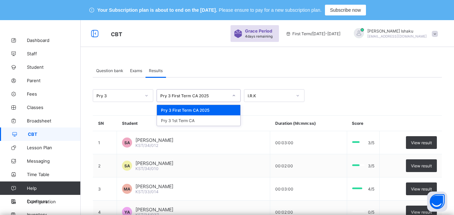
click at [240, 96] on div at bounding box center [234, 96] width 13 height 12
click at [213, 117] on div "Pry 3 1st Term CA" at bounding box center [198, 121] width 83 height 10
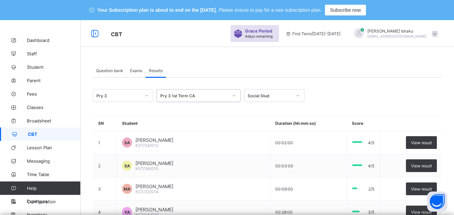
click at [295, 97] on div at bounding box center [297, 95] width 11 height 11
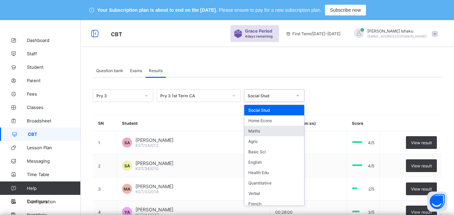
scroll to position [14, 0]
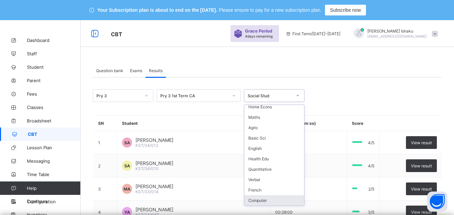
click at [271, 199] on div "Computer" at bounding box center [274, 201] width 60 height 10
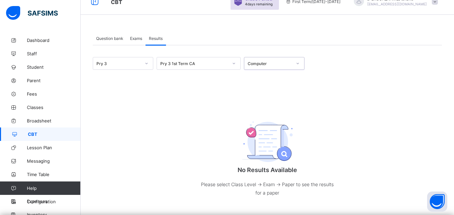
scroll to position [38, 0]
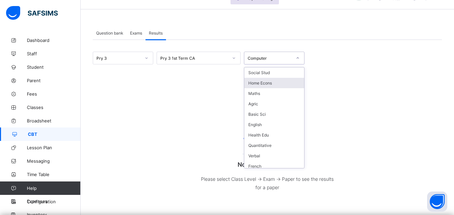
drag, startPoint x: 294, startPoint y: 61, endPoint x: 291, endPoint y: 68, distance: 8.3
click at [293, 62] on div at bounding box center [297, 58] width 11 height 11
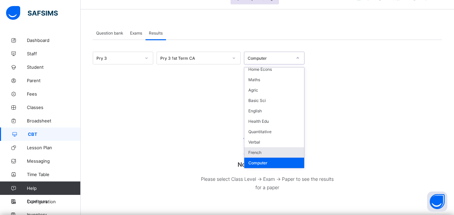
click at [259, 151] on div "French" at bounding box center [274, 153] width 60 height 10
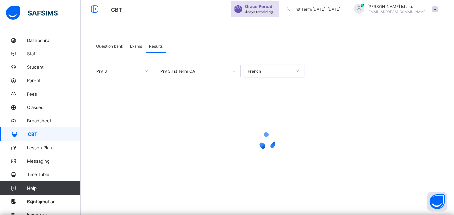
scroll to position [20, 0]
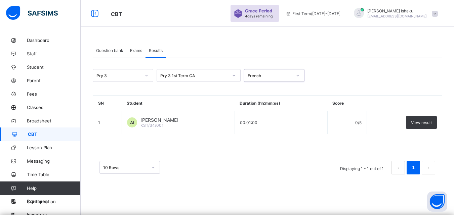
click at [299, 74] on icon at bounding box center [298, 75] width 4 height 7
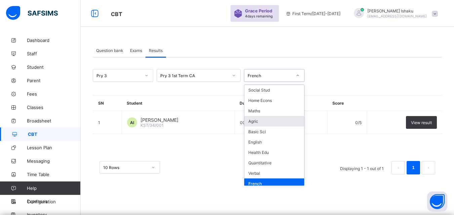
scroll to position [7, 0]
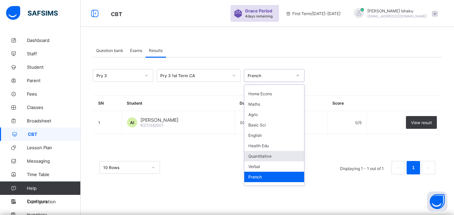
click at [276, 156] on div "Quantitative" at bounding box center [274, 156] width 60 height 10
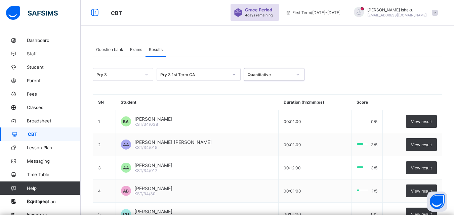
scroll to position [0, 0]
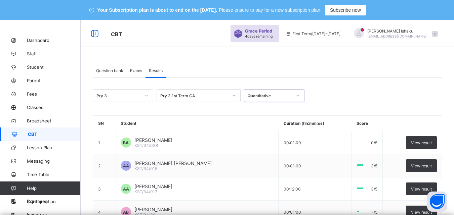
click at [297, 97] on icon at bounding box center [298, 95] width 4 height 7
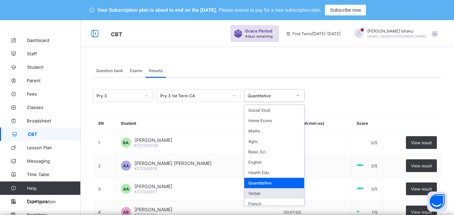
click at [270, 190] on div "Verbal" at bounding box center [274, 194] width 60 height 10
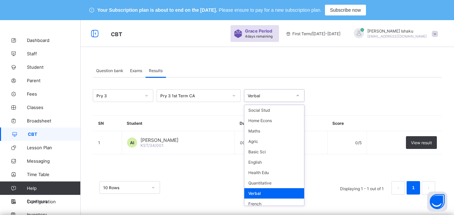
click at [299, 94] on icon at bounding box center [298, 95] width 4 height 7
click at [274, 175] on div "Health Edu" at bounding box center [274, 173] width 60 height 10
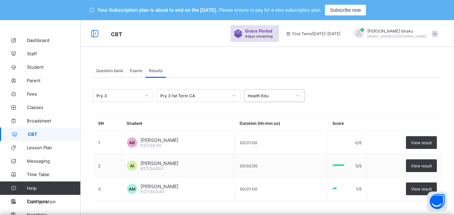
click at [271, 97] on div "Health Edu" at bounding box center [270, 95] width 44 height 5
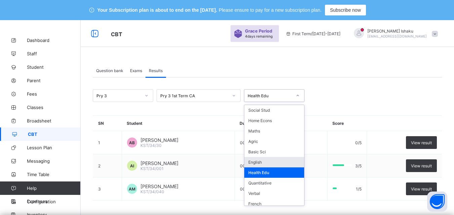
click at [266, 162] on div "English" at bounding box center [274, 162] width 60 height 10
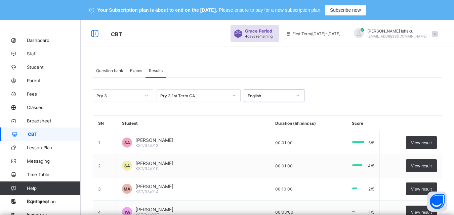
click at [137, 74] on div "Exams" at bounding box center [136, 70] width 19 height 13
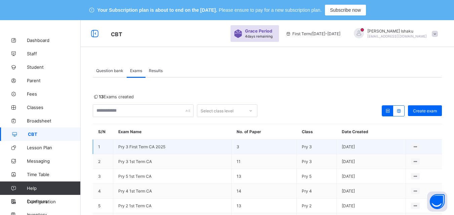
click at [161, 147] on span "Pry 3 First Term CA 2025" at bounding box center [141, 147] width 47 height 5
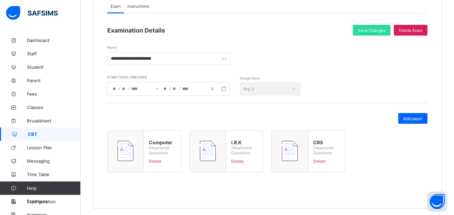
scroll to position [105, 0]
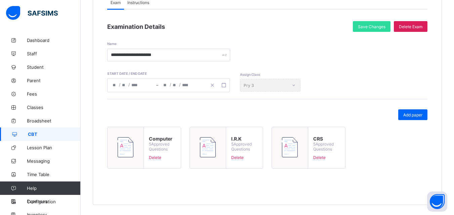
drag, startPoint x: 423, startPoint y: 112, endPoint x: 389, endPoint y: 122, distance: 35.1
click at [423, 112] on div "Add paper" at bounding box center [412, 115] width 29 height 11
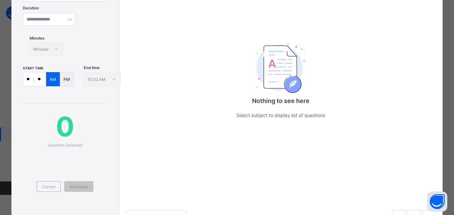
scroll to position [134, 0]
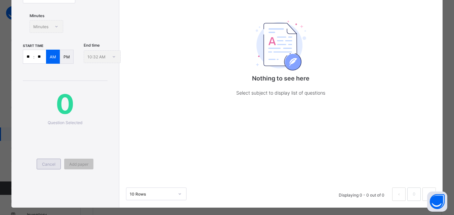
click at [52, 167] on div "Cancel" at bounding box center [49, 164] width 24 height 11
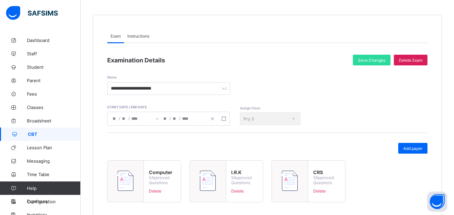
click at [168, 121] on input "**" at bounding box center [165, 118] width 5 height 13
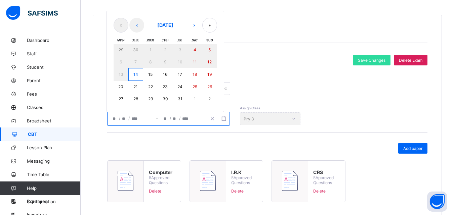
click at [137, 78] on button "14" at bounding box center [135, 74] width 15 height 13
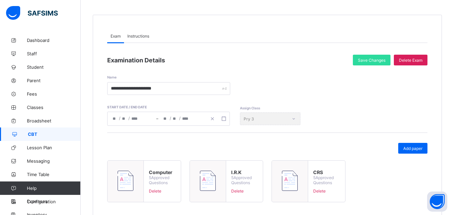
click at [235, 193] on span "Delete" at bounding box center [244, 191] width 27 height 5
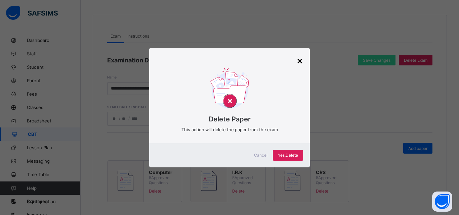
click at [300, 62] on div "×" at bounding box center [300, 60] width 6 height 11
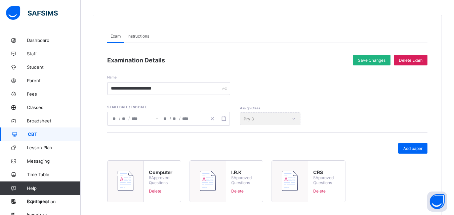
click at [366, 62] on span "Save Changes" at bounding box center [372, 60] width 28 height 5
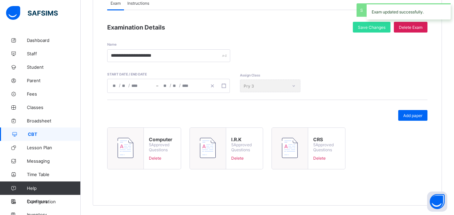
scroll to position [105, 0]
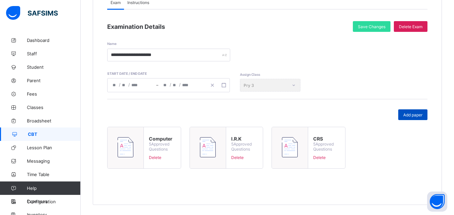
click at [412, 118] on div "Add paper" at bounding box center [412, 115] width 29 height 11
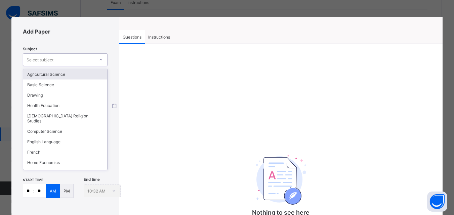
click at [64, 57] on div "Select subject" at bounding box center [58, 59] width 71 height 9
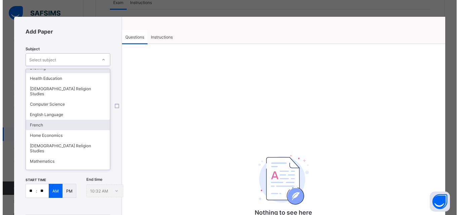
scroll to position [34, 0]
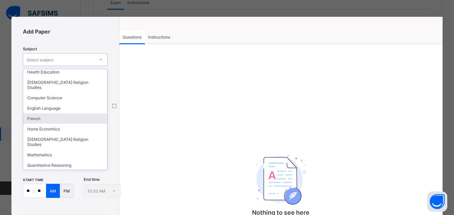
click at [59, 115] on div "French" at bounding box center [65, 119] width 84 height 10
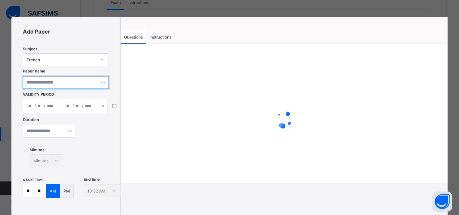
click at [57, 86] on input "text" at bounding box center [66, 82] width 86 height 13
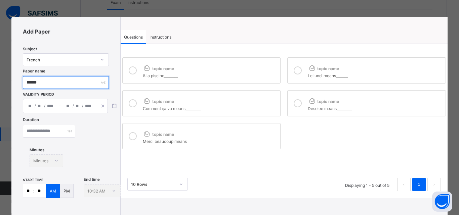
type input "******"
click at [65, 102] on div "/ /" at bounding box center [79, 106] width 36 height 13
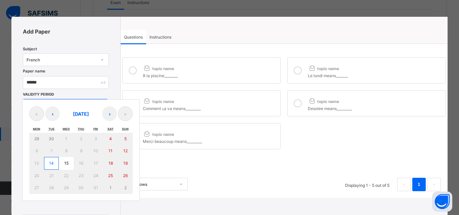
click at [55, 163] on button "14" at bounding box center [51, 163] width 15 height 13
click at [48, 159] on button "14" at bounding box center [51, 163] width 15 height 13
type input "**********"
type input "**"
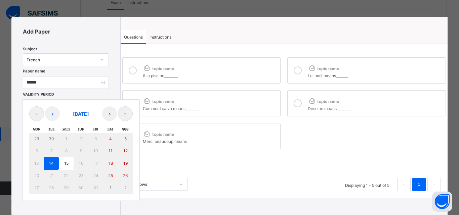
type input "****"
type input "**********"
type input "**"
type input "****"
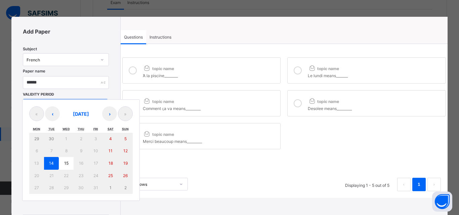
type input "**"
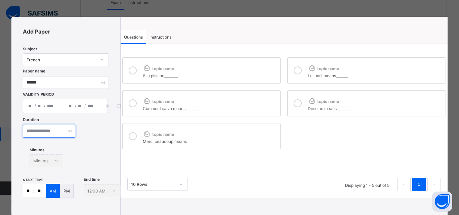
click at [42, 135] on input "number" at bounding box center [49, 131] width 52 height 13
type input "**"
click at [33, 191] on p ":" at bounding box center [33, 191] width 1 height 5
click at [32, 191] on input "**" at bounding box center [28, 191] width 10 height 13
type input "*"
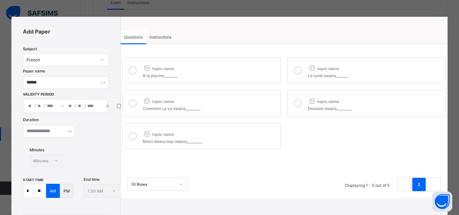
type input "**"
click at [132, 68] on icon at bounding box center [133, 71] width 8 height 8
click at [133, 94] on label "topic name Comment ꞔa va means_________" at bounding box center [201, 103] width 159 height 26
click at [133, 140] on icon at bounding box center [133, 136] width 8 height 8
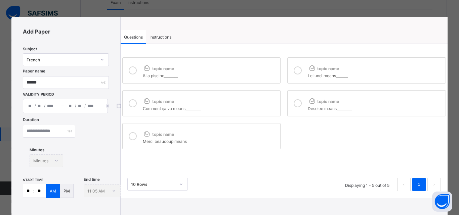
click at [292, 68] on div at bounding box center [297, 70] width 13 height 15
click at [298, 99] on div at bounding box center [297, 103] width 13 height 15
click at [164, 35] on span "Instructions" at bounding box center [161, 37] width 22 height 5
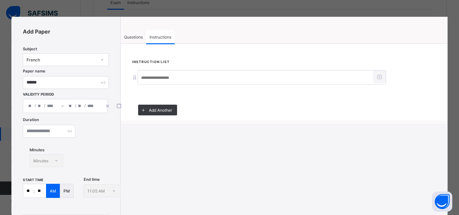
click at [151, 79] on input at bounding box center [255, 78] width 235 height 13
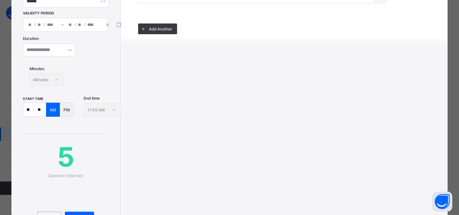
scroll to position [134, 0]
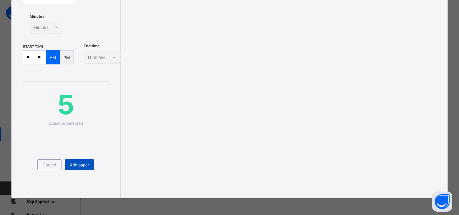
type input "**********"
click at [70, 165] on span "Add paper" at bounding box center [79, 165] width 19 height 5
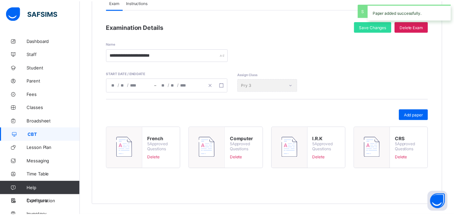
scroll to position [0, 0]
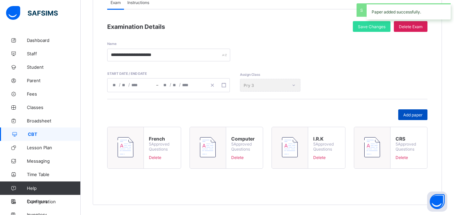
click at [423, 113] on span "Add paper" at bounding box center [412, 115] width 19 height 5
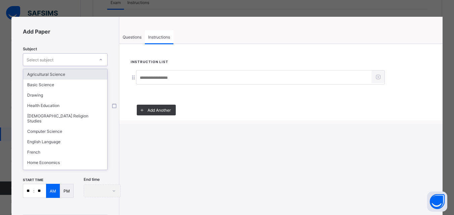
click at [77, 55] on div "Select subject" at bounding box center [58, 59] width 71 height 9
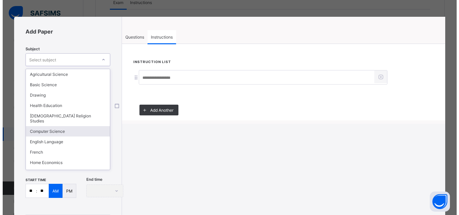
scroll to position [55, 0]
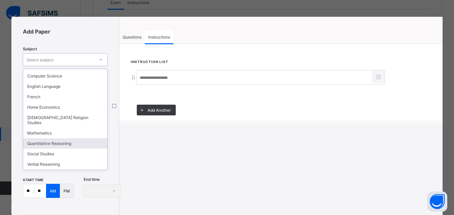
drag, startPoint x: 60, startPoint y: 102, endPoint x: 63, endPoint y: 69, distance: 32.7
click at [60, 139] on div "Quantitative Reasoning" at bounding box center [65, 144] width 84 height 10
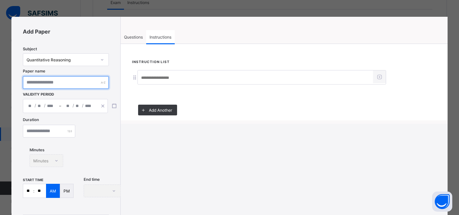
click at [71, 76] on input "text" at bounding box center [66, 82] width 86 height 13
type input "**********"
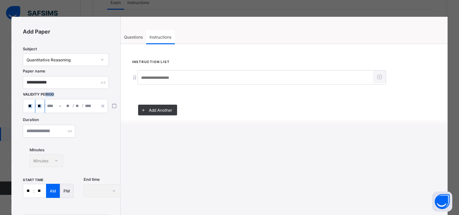
drag, startPoint x: 45, startPoint y: 63, endPoint x: 45, endPoint y: 69, distance: 5.8
click at [45, 99] on div "Validity Period / / – / / « ‹ October 2025 › » Mon Tue Wed Thu Fri Sat Sun 29 3…" at bounding box center [67, 106] width 88 height 14
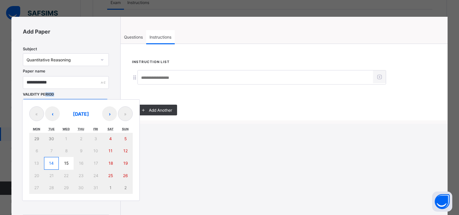
click at [51, 99] on div "/ / – / / « ‹ October 2025 › » Mon Tue Wed Thu Fri Sat Sun 29 30 1 2 3 4 5 6 7 …" at bounding box center [65, 106] width 85 height 14
click at [56, 157] on button "14" at bounding box center [51, 163] width 15 height 13
type input "**********"
type input "**"
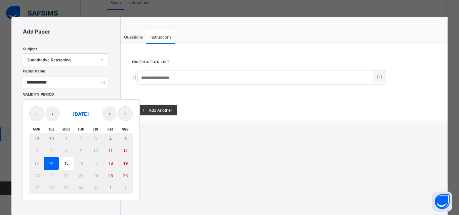
type input "**"
type input "****"
type input "**********"
type input "**"
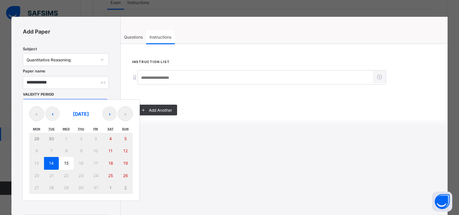
type input "****"
type input "**"
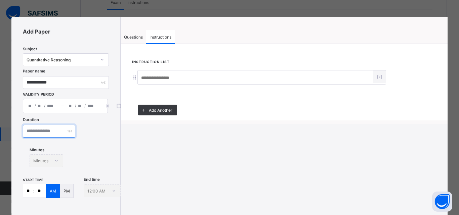
click at [54, 125] on input "number" at bounding box center [49, 131] width 52 height 13
type input "**"
click at [31, 185] on input "**" at bounding box center [28, 191] width 10 height 13
type input "*"
type input "**"
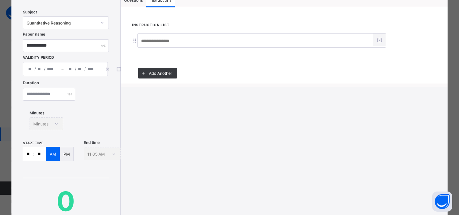
scroll to position [33, 0]
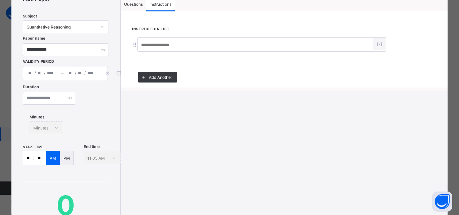
type input "**"
click at [173, 49] on input at bounding box center [255, 45] width 235 height 13
type input "**********"
click at [144, 6] on div "Questions" at bounding box center [134, 3] width 26 height 13
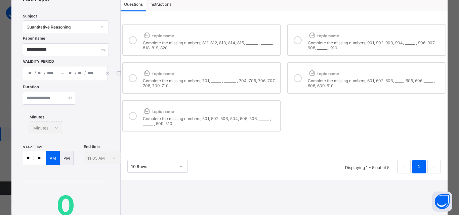
drag, startPoint x: 136, startPoint y: 43, endPoint x: 130, endPoint y: 49, distance: 8.8
click at [133, 44] on div at bounding box center [132, 40] width 13 height 21
click at [130, 81] on icon at bounding box center [133, 78] width 8 height 8
click at [132, 113] on div at bounding box center [132, 116] width 13 height 21
drag, startPoint x: 301, startPoint y: 42, endPoint x: 302, endPoint y: 48, distance: 5.5
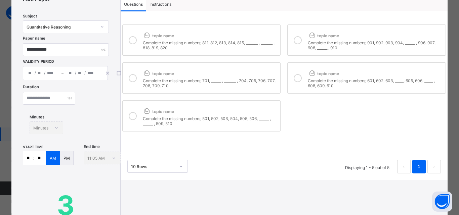
click at [301, 47] on div at bounding box center [297, 40] width 13 height 21
click at [292, 82] on div at bounding box center [297, 78] width 13 height 21
click at [171, 5] on span "Instructions" at bounding box center [161, 4] width 22 height 5
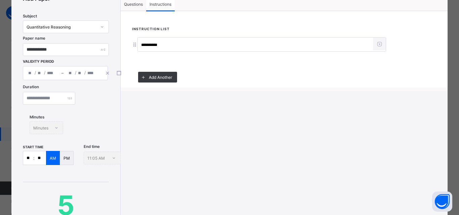
drag, startPoint x: 162, startPoint y: 44, endPoint x: 130, endPoint y: 43, distance: 31.9
click at [130, 43] on div "**********" at bounding box center [284, 57] width 327 height 62
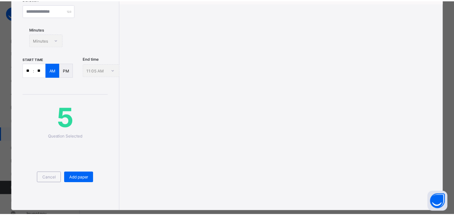
scroll to position [134, 0]
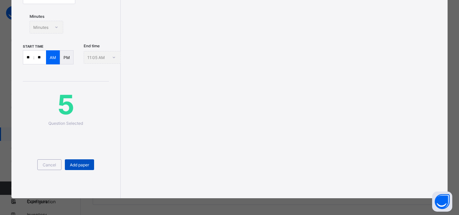
click at [71, 170] on div "Add paper" at bounding box center [79, 165] width 29 height 11
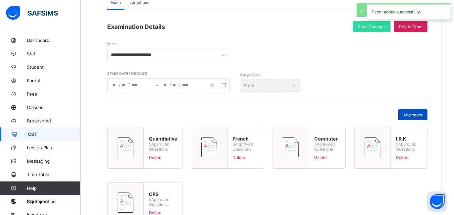
click at [423, 113] on span "Add paper" at bounding box center [412, 115] width 19 height 5
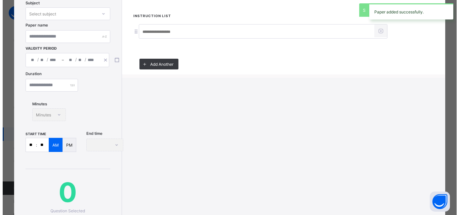
scroll to position [0, 0]
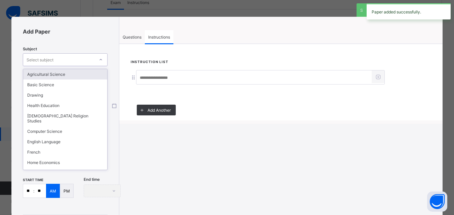
click at [59, 61] on div "Select subject" at bounding box center [58, 59] width 71 height 9
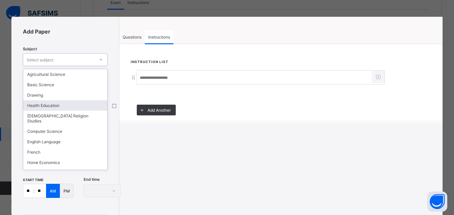
click at [47, 104] on div "Health Education" at bounding box center [65, 106] width 84 height 10
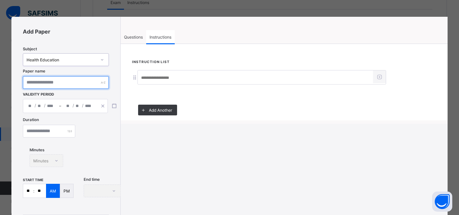
click at [56, 87] on input "text" at bounding box center [66, 82] width 86 height 13
type input "**********"
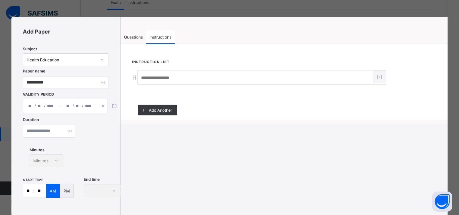
click at [159, 76] on input at bounding box center [255, 78] width 235 height 13
paste input "**********"
type input "**********"
drag, startPoint x: 134, startPoint y: 21, endPoint x: 135, endPoint y: 38, distance: 17.1
click at [135, 35] on div "**********" at bounding box center [284, 70] width 327 height 107
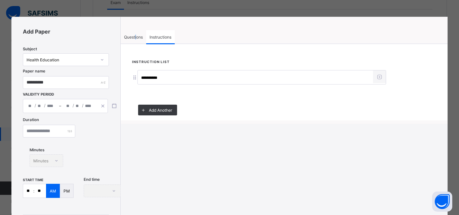
click at [135, 45] on div "**********" at bounding box center [284, 82] width 327 height 77
click at [135, 39] on span "Questions" at bounding box center [133, 37] width 19 height 5
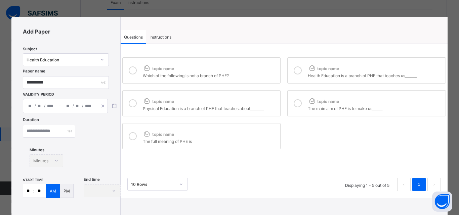
drag, startPoint x: 131, startPoint y: 67, endPoint x: 131, endPoint y: 102, distance: 35.3
click at [131, 76] on div at bounding box center [132, 70] width 13 height 15
drag, startPoint x: 131, startPoint y: 102, endPoint x: 132, endPoint y: 124, distance: 21.9
click at [131, 105] on icon at bounding box center [133, 104] width 8 height 8
drag, startPoint x: 133, startPoint y: 139, endPoint x: 263, endPoint y: 97, distance: 136.0
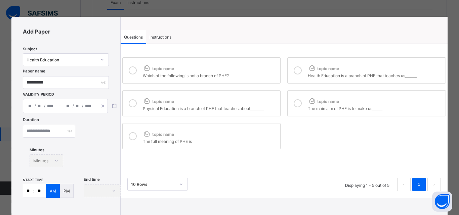
click at [133, 137] on icon at bounding box center [133, 136] width 8 height 8
drag, startPoint x: 298, startPoint y: 69, endPoint x: 298, endPoint y: 82, distance: 13.5
click at [298, 73] on icon at bounding box center [298, 71] width 8 height 8
click at [300, 99] on div at bounding box center [297, 103] width 13 height 15
click at [44, 112] on div "/ /" at bounding box center [41, 106] width 36 height 13
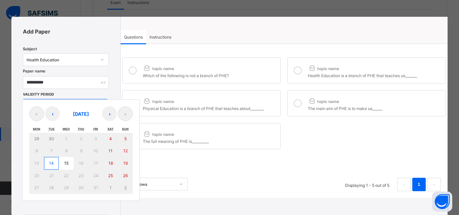
click at [46, 162] on button "14" at bounding box center [51, 163] width 15 height 13
click at [48, 163] on button "14" at bounding box center [51, 163] width 15 height 13
type input "**********"
type input "**"
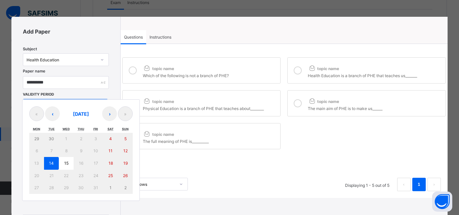
type input "****"
type input "**********"
type input "**"
type input "****"
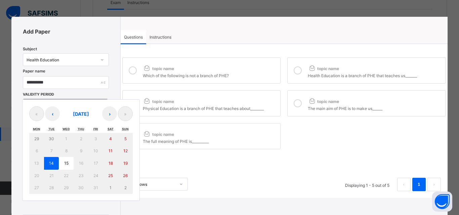
type input "**"
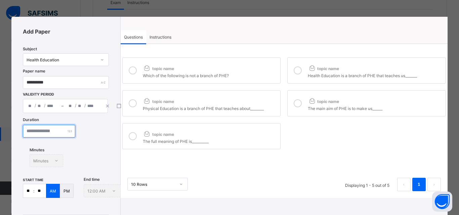
click at [47, 135] on input "number" at bounding box center [49, 131] width 52 height 13
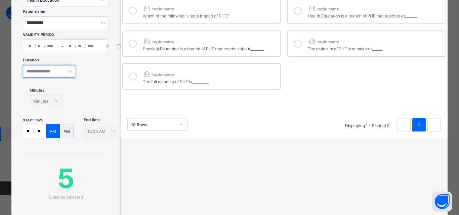
scroll to position [67, 0]
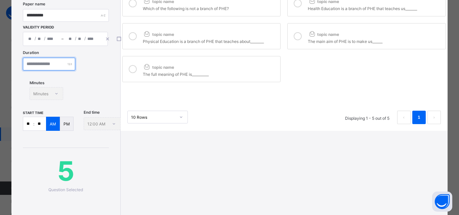
type input "**"
click at [33, 124] on input "**" at bounding box center [28, 123] width 10 height 13
type input "*"
type input "**"
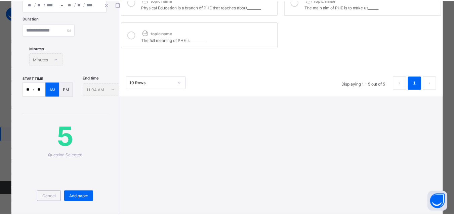
scroll to position [134, 0]
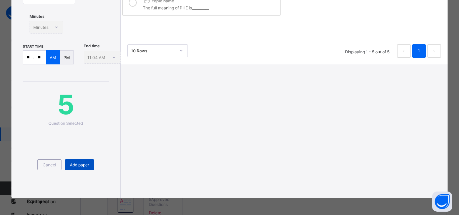
type input "**"
click at [90, 169] on div "Add paper" at bounding box center [79, 165] width 29 height 11
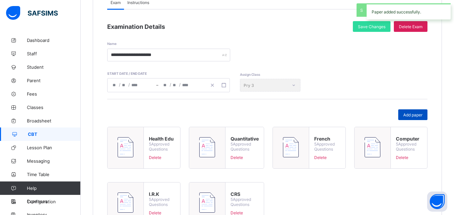
click at [419, 117] on span "Add paper" at bounding box center [412, 115] width 19 height 5
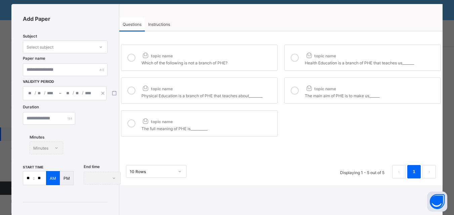
scroll to position [0, 0]
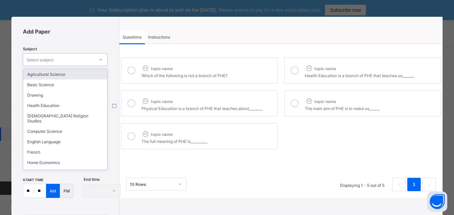
click at [83, 63] on div "Select subject" at bounding box center [58, 59] width 71 height 9
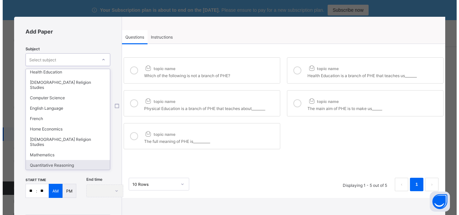
scroll to position [55, 0]
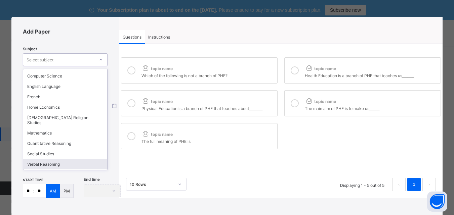
click at [36, 159] on div "Verbal Reasoning" at bounding box center [65, 164] width 84 height 10
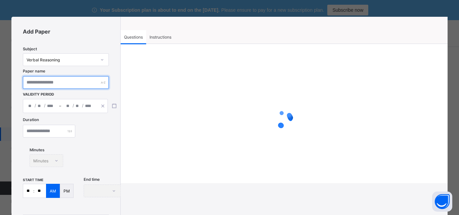
click at [47, 84] on input "text" at bounding box center [66, 82] width 86 height 13
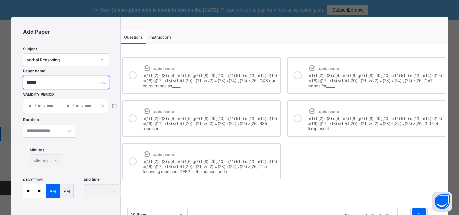
type input "******"
click at [54, 112] on div "/ / – / / « ‹ October 2025 › » Mon Tue Wed Thu Fri Sat Sun 29 30 1 2 3 4 5 6 7 …" at bounding box center [65, 106] width 85 height 14
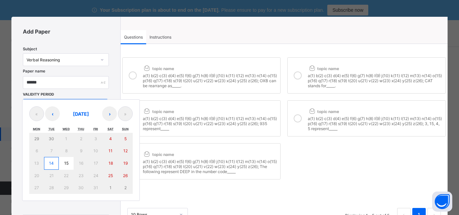
click at [48, 165] on button "14" at bounding box center [51, 163] width 15 height 13
type input "**********"
type input "**"
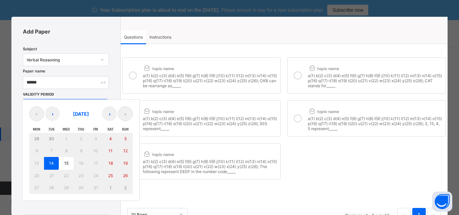
type input "****"
type input "**********"
type input "**"
type input "****"
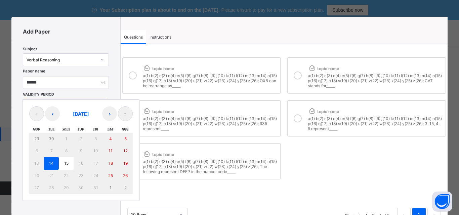
type input "**"
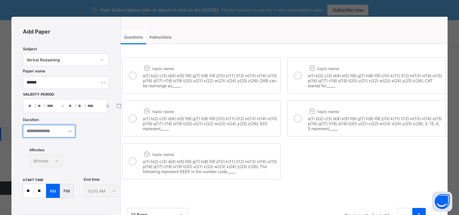
click at [44, 136] on input "number" at bounding box center [49, 131] width 52 height 13
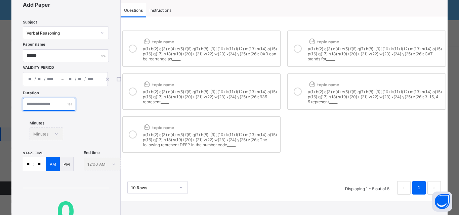
scroll to position [34, 0]
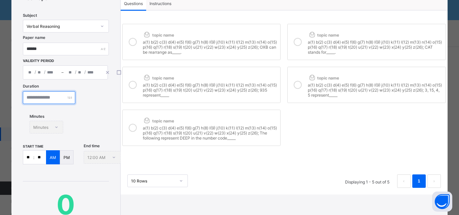
type input "**"
click at [32, 159] on input "**" at bounding box center [28, 157] width 10 height 13
type input "*"
type input "**"
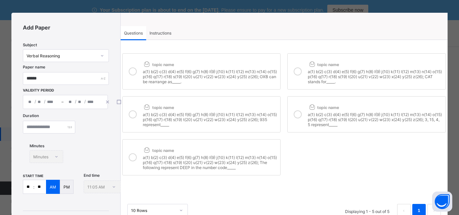
scroll to position [0, 0]
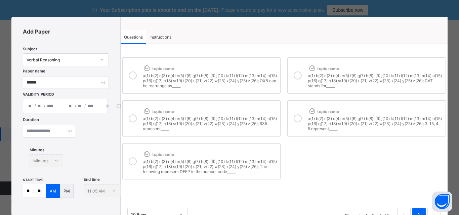
type input "**"
drag, startPoint x: 138, startPoint y: 76, endPoint x: 129, endPoint y: 119, distance: 43.6
click at [136, 81] on div at bounding box center [132, 76] width 13 height 26
click at [129, 120] on icon at bounding box center [133, 119] width 8 height 8
click at [137, 172] on div at bounding box center [132, 162] width 13 height 26
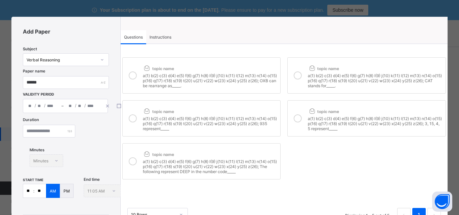
drag, startPoint x: 303, startPoint y: 76, endPoint x: 298, endPoint y: 116, distance: 40.4
click at [301, 86] on label "topic name a(1) b(2) c(3) d(4) e(5) f(6) g(7) h(8) I(9) j(10) k(11) l(12) m(13)…" at bounding box center [366, 75] width 159 height 36
click at [298, 122] on div at bounding box center [297, 119] width 13 height 26
click at [164, 38] on span "Instructions" at bounding box center [161, 37] width 22 height 5
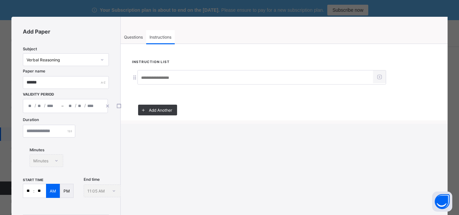
click at [164, 77] on input at bounding box center [255, 78] width 235 height 13
paste input "**********"
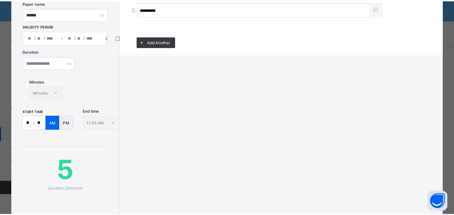
scroll to position [101, 0]
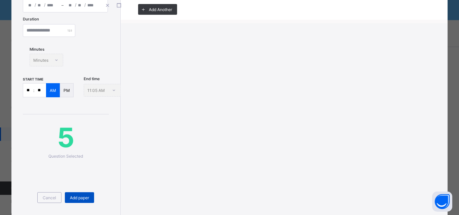
type input "**********"
click at [83, 198] on span "Add paper" at bounding box center [79, 198] width 19 height 5
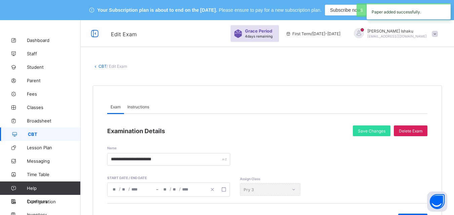
click at [103, 66] on link "CBT" at bounding box center [102, 66] width 8 height 5
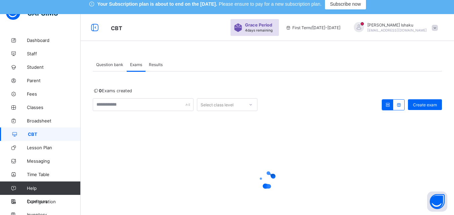
click at [233, 109] on div "Select class level" at bounding box center [217, 104] width 33 height 13
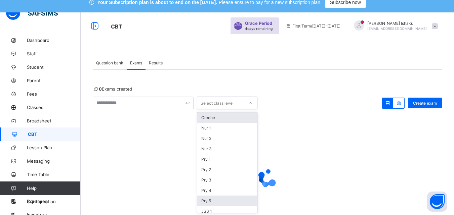
scroll to position [9, 0]
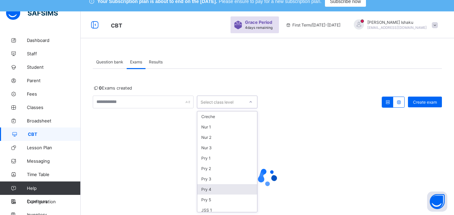
click at [211, 189] on div "Pry 4" at bounding box center [227, 190] width 60 height 10
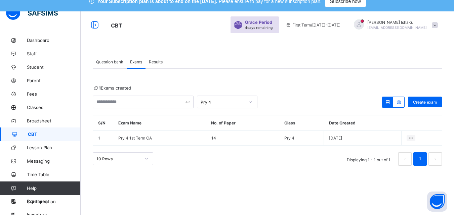
drag, startPoint x: 411, startPoint y: 163, endPoint x: 351, endPoint y: 164, distance: 59.8
click at [0, 0] on div "Make actvie" at bounding box center [0, 0] width 0 height 0
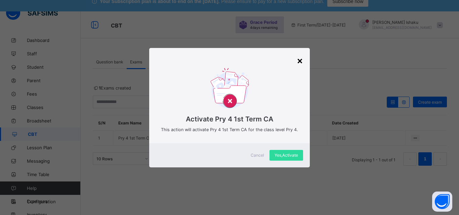
click at [301, 64] on div "×" at bounding box center [300, 60] width 6 height 11
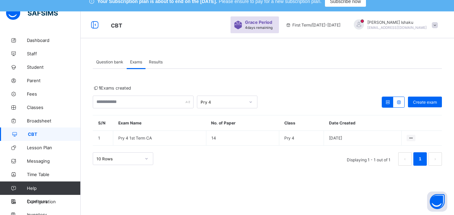
drag, startPoint x: 229, startPoint y: 102, endPoint x: 226, endPoint y: 108, distance: 7.1
click at [228, 103] on div "Pry 4" at bounding box center [223, 102] width 44 height 5
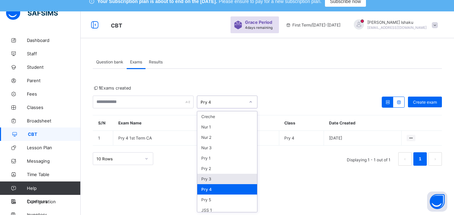
click at [216, 179] on div "Pry 3" at bounding box center [227, 179] width 60 height 10
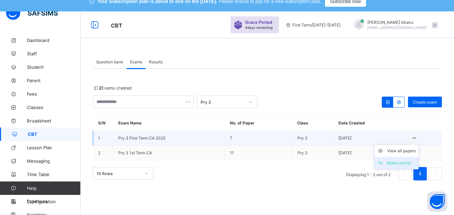
click at [413, 160] on li "Make actvie" at bounding box center [396, 163] width 44 height 12
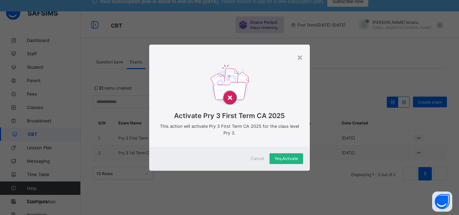
click at [300, 159] on div "Yes, Activate" at bounding box center [287, 159] width 34 height 11
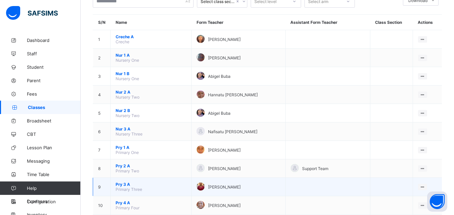
scroll to position [134, 0]
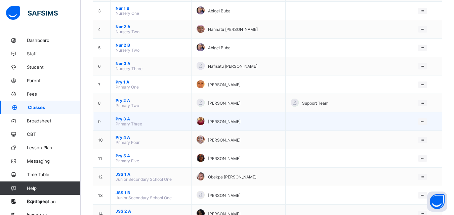
click at [123, 119] on span "Pry 3 A" at bounding box center [151, 119] width 71 height 5
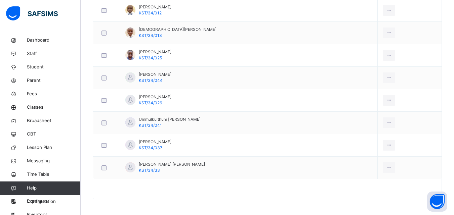
scroll to position [918, 0]
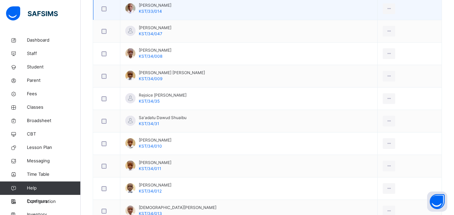
scroll to position [716, 0]
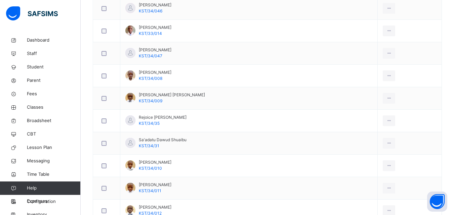
drag, startPoint x: 279, startPoint y: 159, endPoint x: 293, endPoint y: 227, distance: 69.2
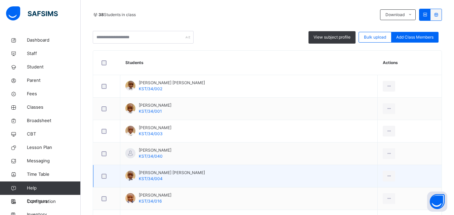
scroll to position [111, 0]
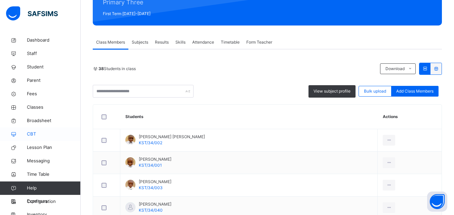
click at [36, 133] on span "CBT" at bounding box center [54, 134] width 54 height 7
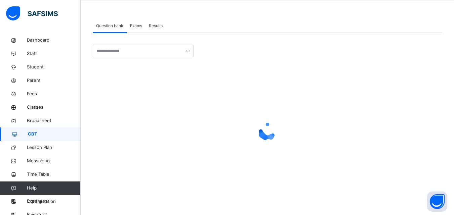
scroll to position [45, 0]
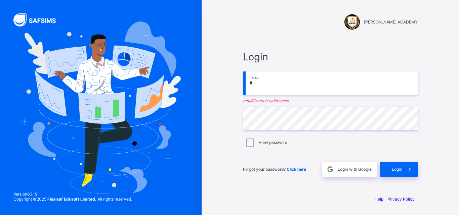
type input "**********"
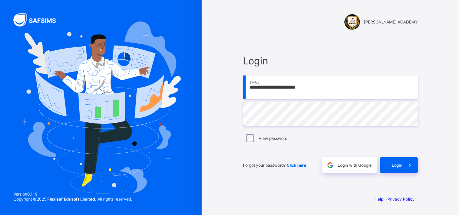
click at [239, 116] on div "**********" at bounding box center [330, 114] width 188 height 152
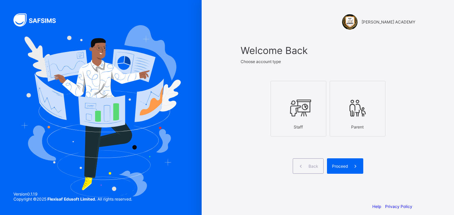
click at [300, 112] on icon at bounding box center [299, 108] width 24 height 20
click at [341, 162] on div "Proceed" at bounding box center [345, 166] width 36 height 15
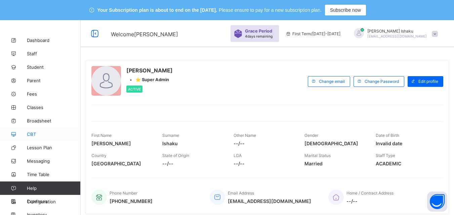
click at [34, 135] on span "CBT" at bounding box center [54, 134] width 54 height 5
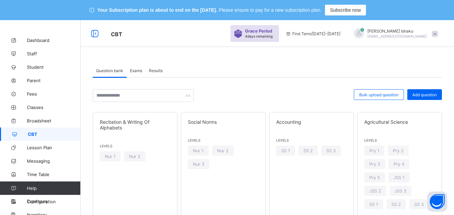
click at [133, 75] on div "Exams" at bounding box center [136, 70] width 19 height 13
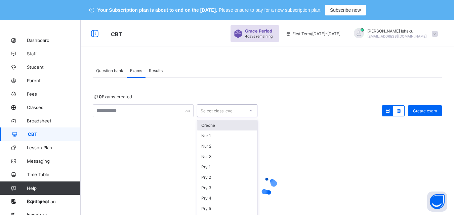
click at [216, 112] on div "Select class level" at bounding box center [227, 111] width 61 height 13
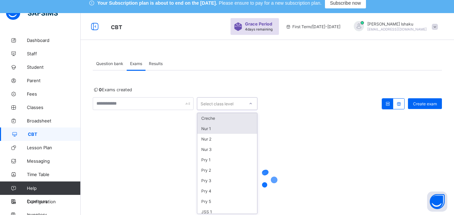
scroll to position [9, 0]
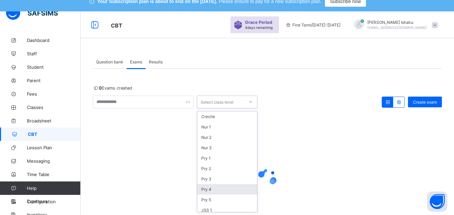
click at [216, 189] on div "Pry 4" at bounding box center [227, 190] width 60 height 10
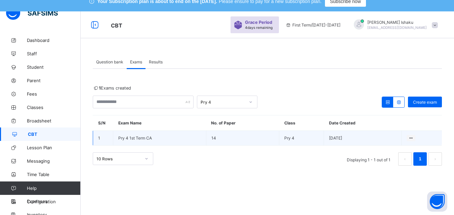
click at [132, 141] on td "Pry 4 1st Term CA" at bounding box center [159, 138] width 93 height 15
click at [133, 138] on span "Pry 4 1st Term CA" at bounding box center [135, 138] width 34 height 5
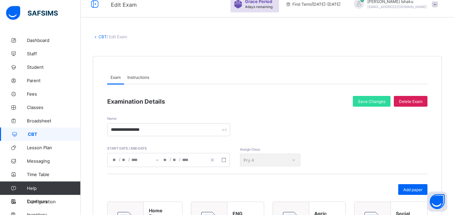
scroll to position [2, 0]
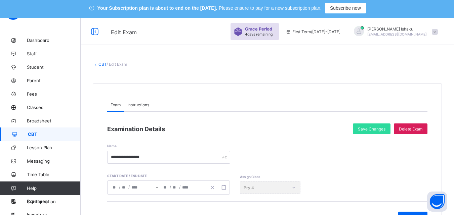
click at [106, 66] on link "CBT" at bounding box center [102, 64] width 8 height 5
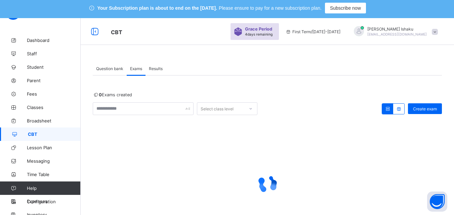
click at [157, 69] on span "Results" at bounding box center [156, 68] width 14 height 5
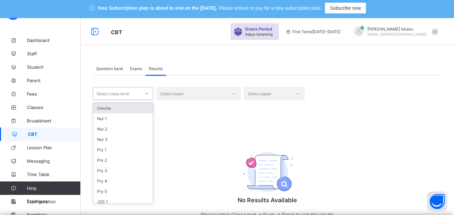
click at [142, 94] on div at bounding box center [146, 93] width 11 height 11
click at [103, 184] on div "Pry 4" at bounding box center [123, 181] width 60 height 10
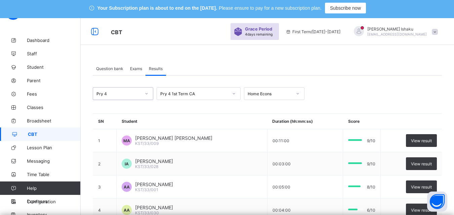
click at [281, 91] on div "Home Econs" at bounding box center [270, 93] width 44 height 5
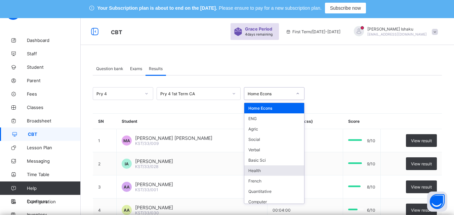
scroll to position [45, 0]
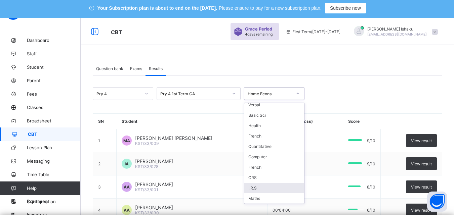
click at [268, 190] on div "I.R.S" at bounding box center [274, 188] width 60 height 10
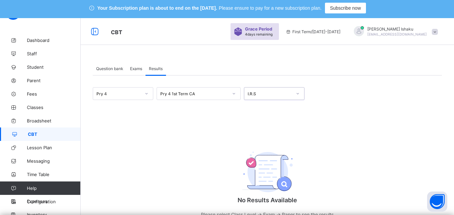
click at [280, 97] on div "I.R.S" at bounding box center [267, 93] width 47 height 9
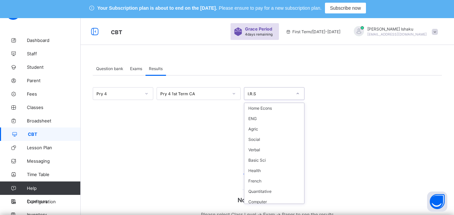
scroll to position [38, 0]
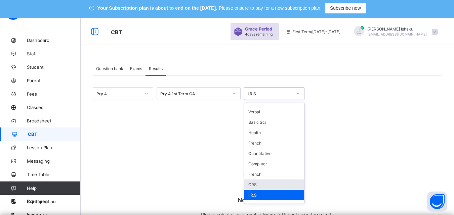
click at [270, 187] on div "CRS" at bounding box center [274, 185] width 60 height 10
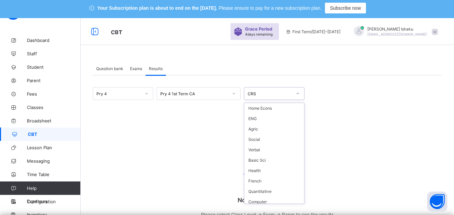
click at [268, 88] on div "CRS" at bounding box center [274, 93] width 61 height 13
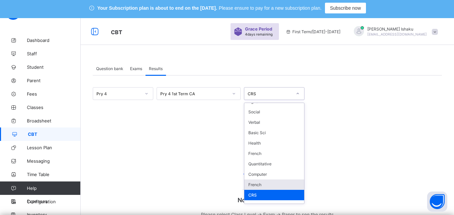
click at [263, 184] on div "French" at bounding box center [274, 185] width 60 height 10
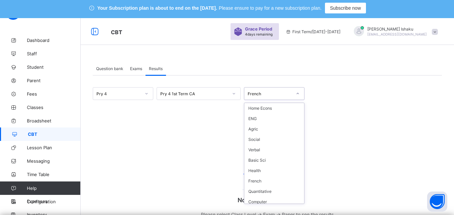
click at [281, 93] on div "French" at bounding box center [270, 93] width 44 height 5
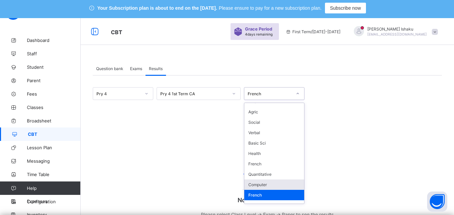
click at [265, 182] on div "Computer" at bounding box center [274, 185] width 60 height 10
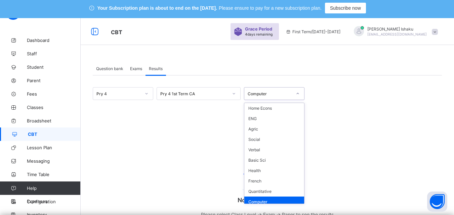
click at [274, 95] on div "Computer" at bounding box center [270, 93] width 44 height 5
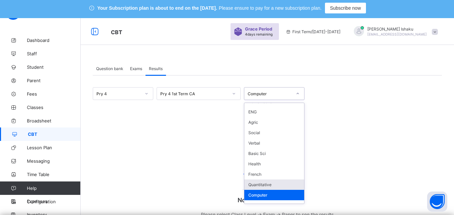
click at [266, 181] on div "Quantitative" at bounding box center [274, 185] width 60 height 10
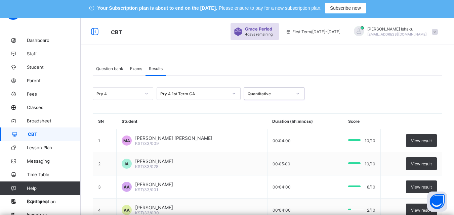
click at [133, 67] on span "Exams" at bounding box center [136, 68] width 12 height 5
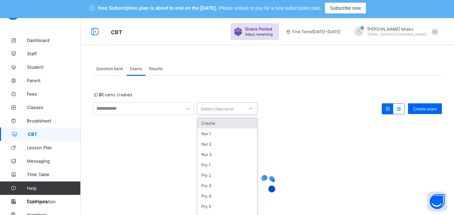
click at [219, 114] on div "option Creche focused, 1 of 15. 15 results available. Use Up and Down to choose…" at bounding box center [227, 109] width 61 height 13
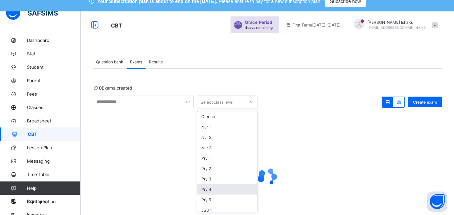
click at [216, 193] on div "Pry 4" at bounding box center [227, 190] width 60 height 10
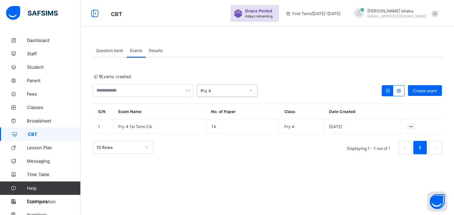
scroll to position [20, 0]
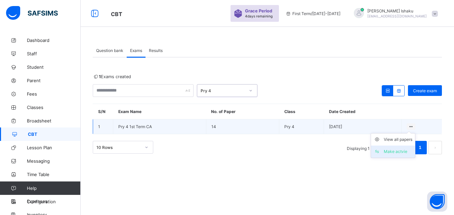
click at [402, 151] on div "Make actvie" at bounding box center [398, 152] width 29 height 7
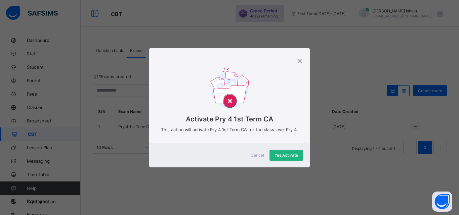
click at [279, 151] on div "Yes, Activate" at bounding box center [287, 155] width 34 height 11
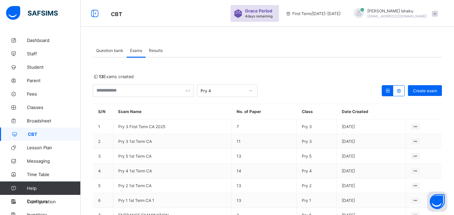
click at [156, 50] on span "Results" at bounding box center [156, 50] width 14 height 5
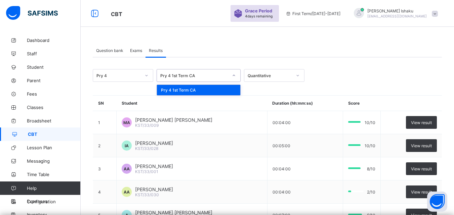
click at [218, 73] on div "Pry 4 1st Term CA" at bounding box center [194, 75] width 68 height 5
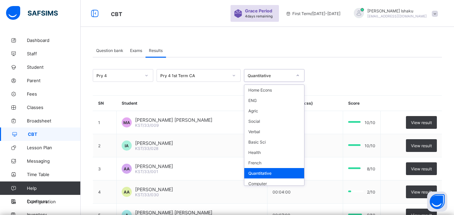
click at [257, 77] on div "Quantitative" at bounding box center [270, 75] width 44 height 5
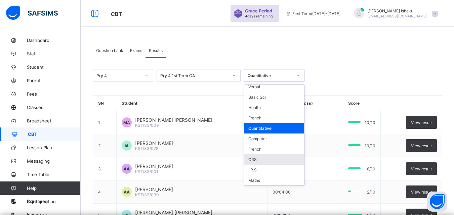
click at [268, 158] on div "CRS" at bounding box center [274, 160] width 60 height 10
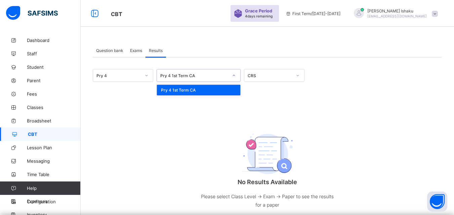
click at [233, 73] on div at bounding box center [233, 75] width 11 height 11
click at [252, 76] on div "CRS" at bounding box center [270, 75] width 44 height 5
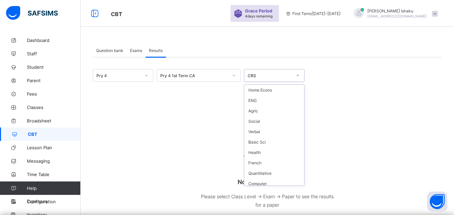
scroll to position [28, 0]
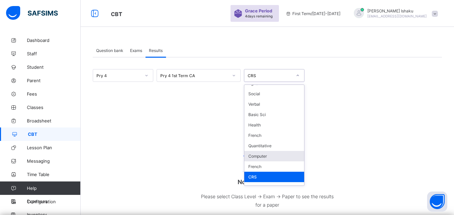
click at [257, 158] on div "Computer" at bounding box center [274, 156] width 60 height 10
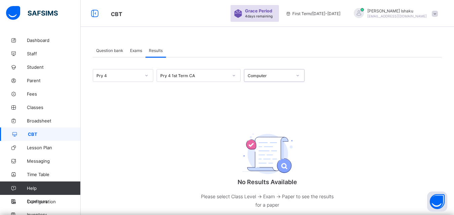
click at [275, 91] on div "Pry 4 Pry 4 1st Term CA option Computer, selected. 0 results available. Select …" at bounding box center [267, 146] width 349 height 154
click at [280, 77] on div "Computer" at bounding box center [270, 75] width 44 height 5
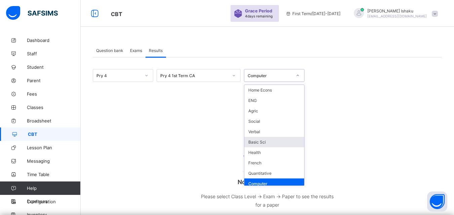
scroll to position [7, 0]
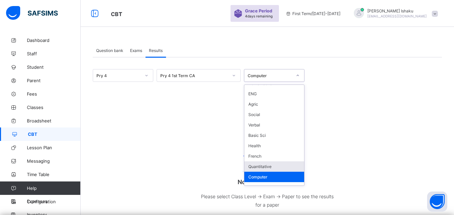
click at [265, 170] on div "Quantitative" at bounding box center [274, 167] width 60 height 10
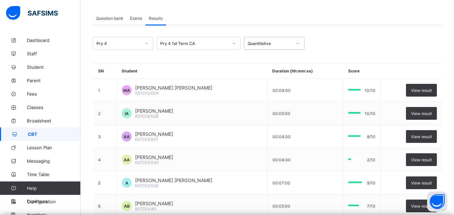
scroll to position [0, 0]
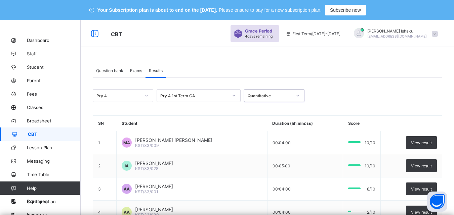
click at [276, 95] on div "Quantitative" at bounding box center [270, 95] width 44 height 5
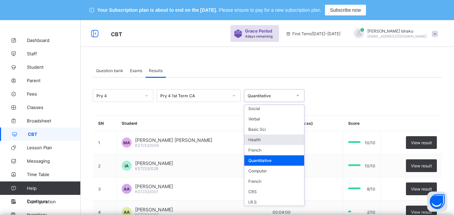
scroll to position [45, 0]
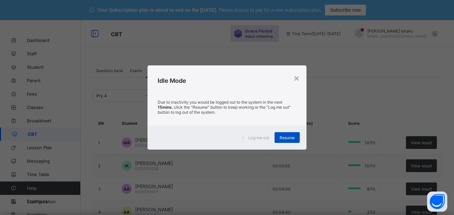
click at [285, 138] on span "Resume" at bounding box center [287, 137] width 15 height 5
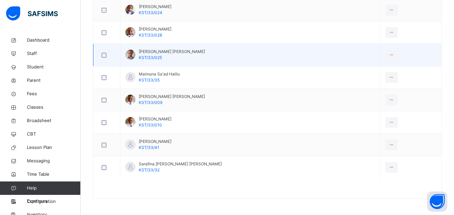
scroll to position [805, 0]
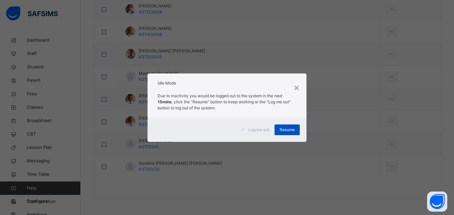
click at [277, 128] on div "Resume" at bounding box center [287, 130] width 25 height 11
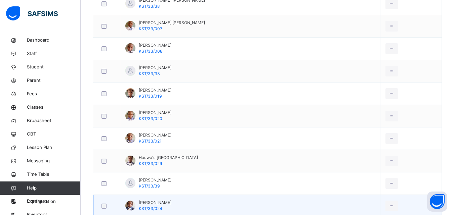
scroll to position [637, 0]
